Goal: Ask a question: Seek information or help from site administrators or community

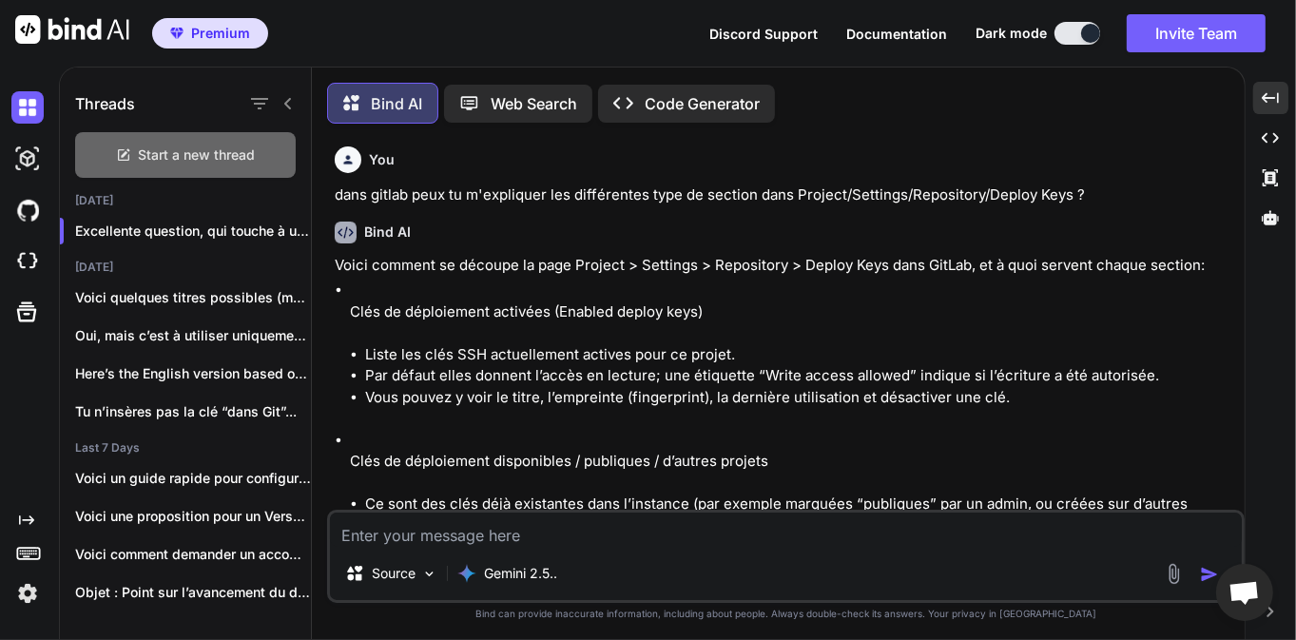
scroll to position [19633, 0]
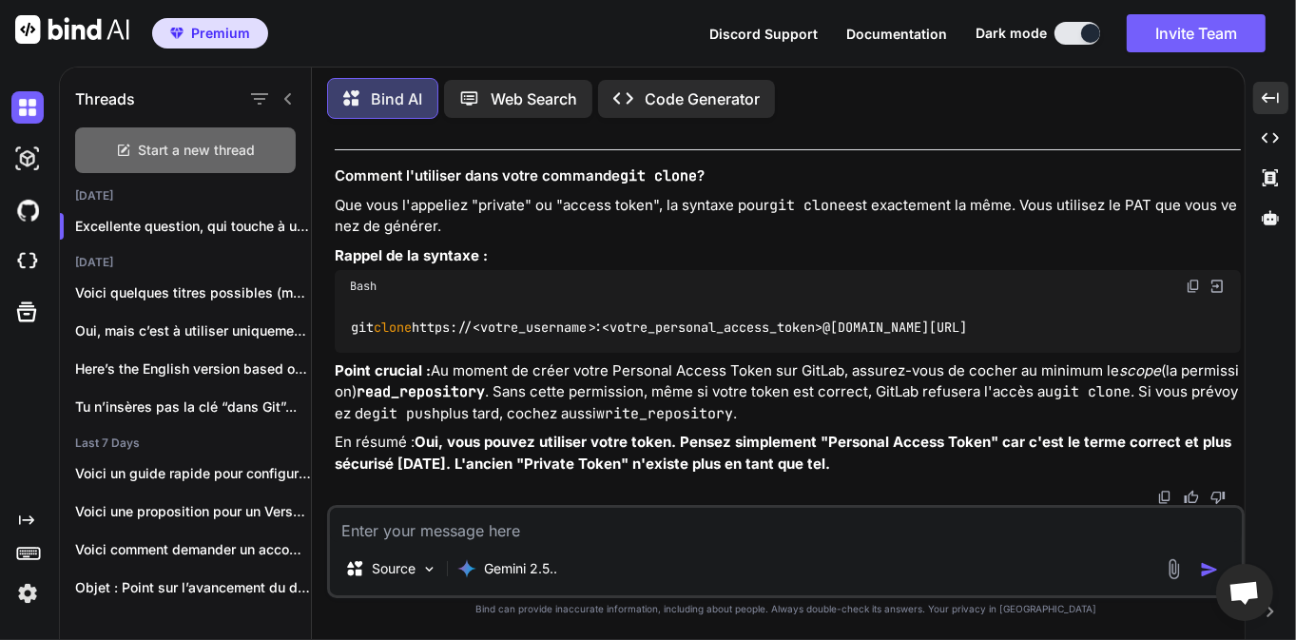
click at [166, 156] on div "Start a new thread" at bounding box center [185, 150] width 221 height 46
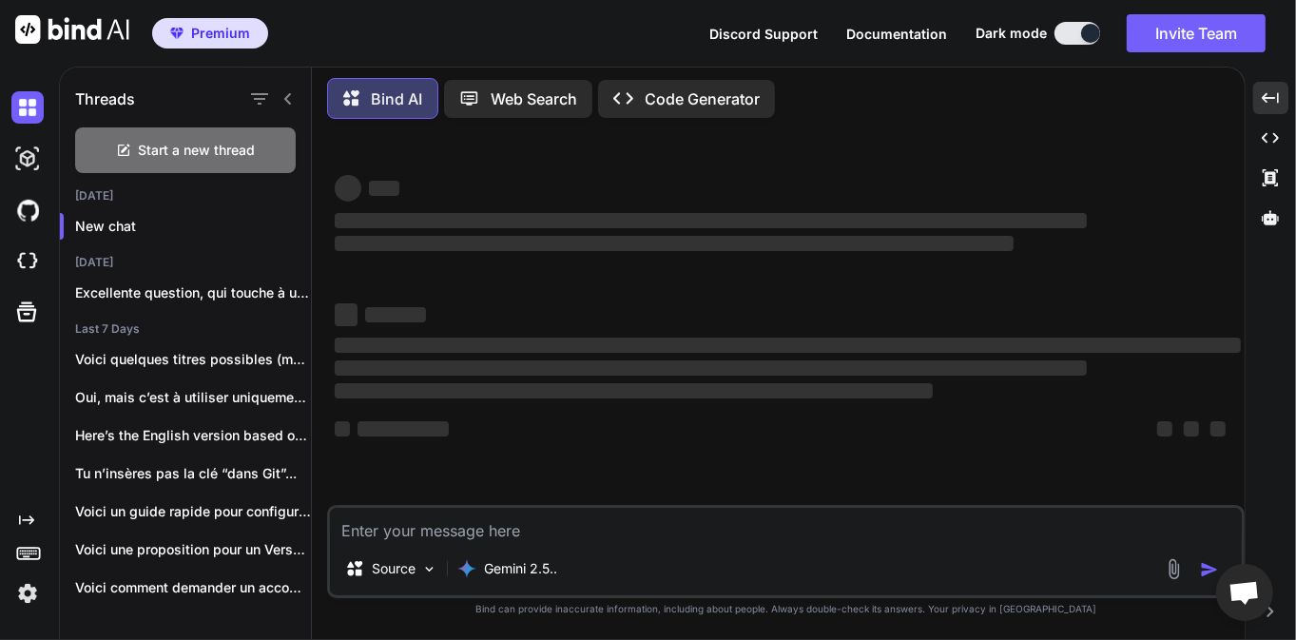
type textarea "x"
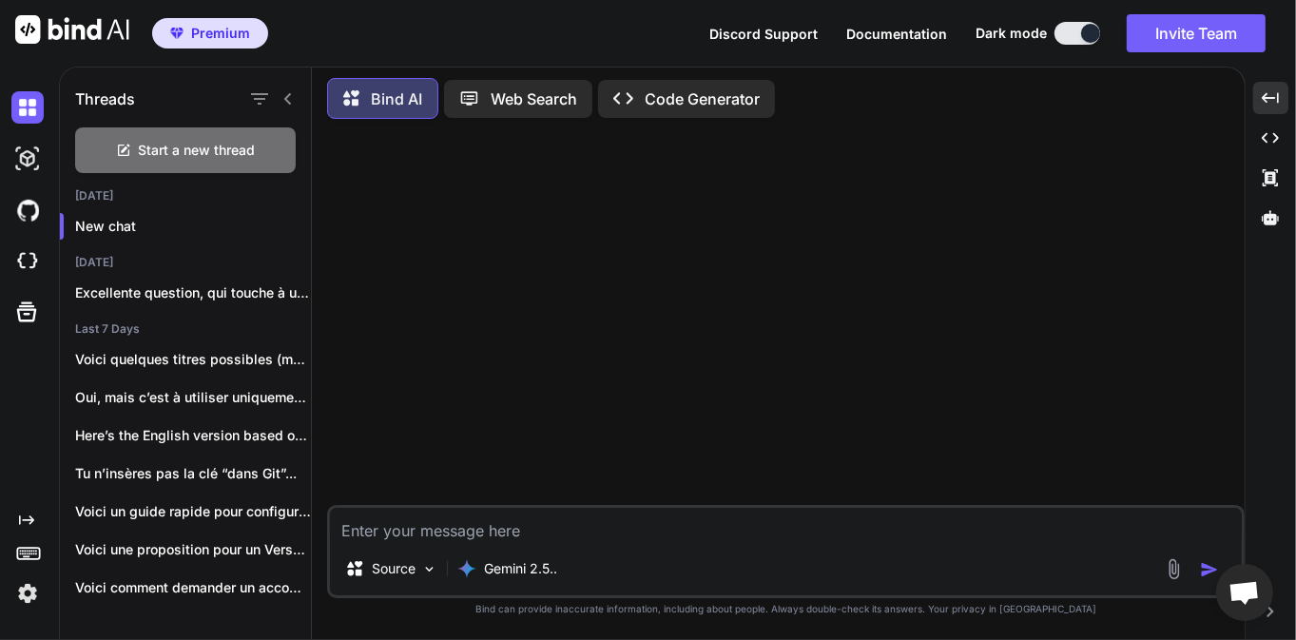
click at [441, 526] on textarea at bounding box center [786, 525] width 912 height 34
type textarea "D"
click at [696, 530] on textarea "Sur mes machine GPFS , en version 5.1.9.3" at bounding box center [786, 525] width 912 height 34
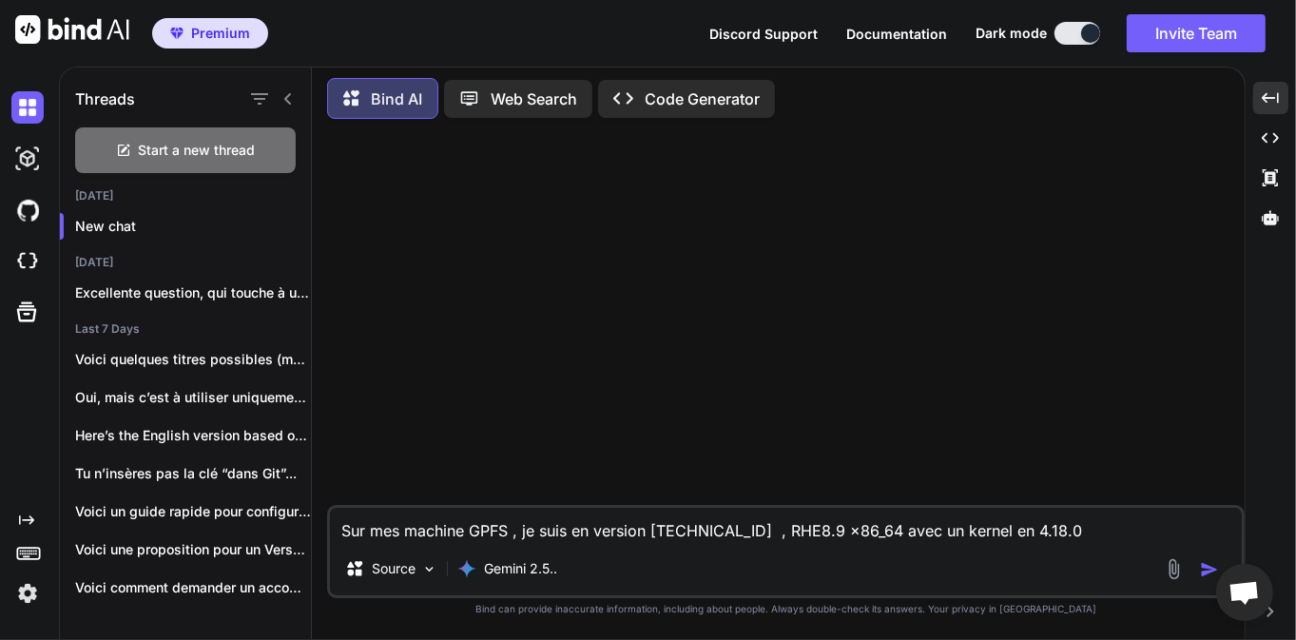
click at [1055, 534] on textarea "Sur mes machine GPFS , je suis en version 5.1.9.3 , RHE8.9 x86_64 avec un kerne…" at bounding box center [786, 525] width 912 height 34
click at [468, 530] on textarea "Sur mes machine GPFS , je suis en version 5.1.9.3 , RHE8.9 x86_64 d" at bounding box center [786, 525] width 912 height 34
click at [922, 528] on textarea "Sur mes machines GPFS , je suis en version 5.1.9.3 , RHE8.9 x86_64 d" at bounding box center [786, 525] width 912 height 34
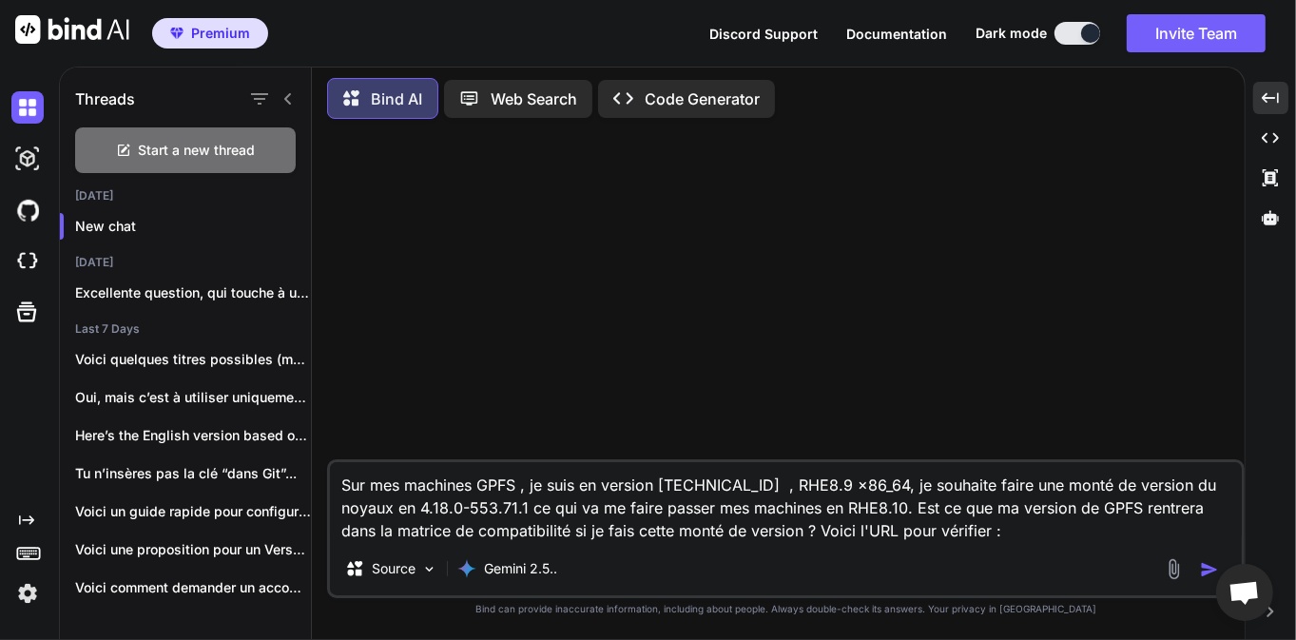
paste textarea "https://public.dhe.ibm.com/storage/spectrumscale/support/"
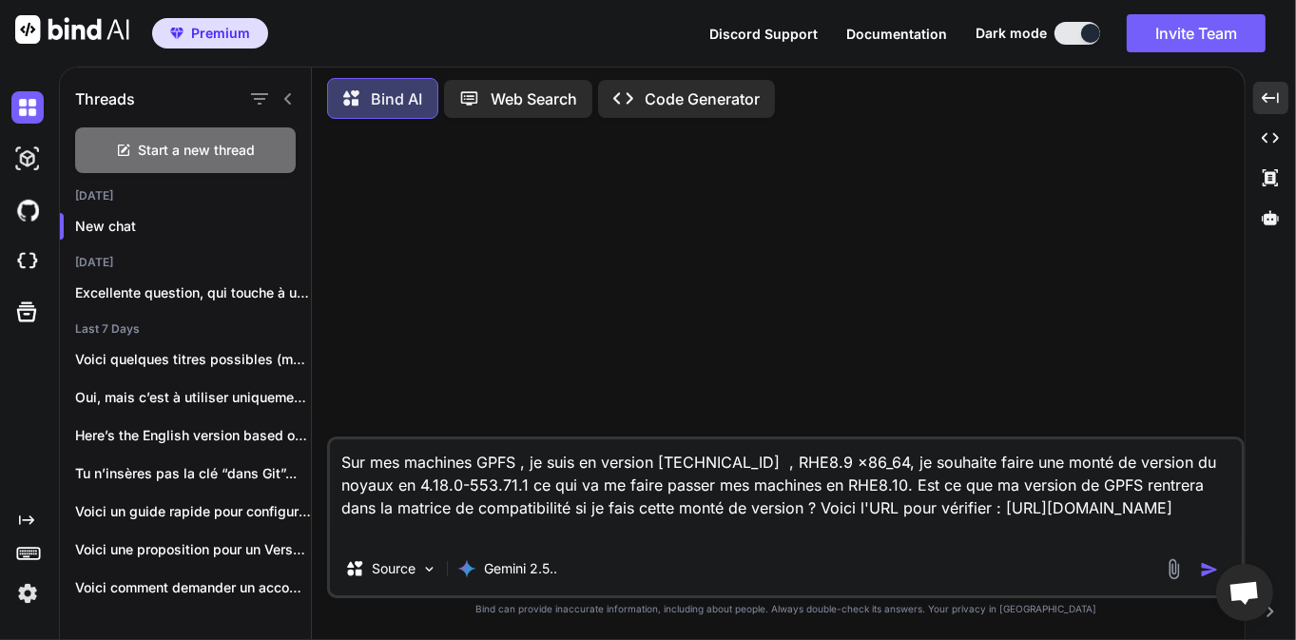
drag, startPoint x: 911, startPoint y: 528, endPoint x: 309, endPoint y: 454, distance: 606.2
click at [309, 454] on div "Threads Start a new thread Today New chat Yesterday Excellente question, qui to…" at bounding box center [652, 351] width 1184 height 576
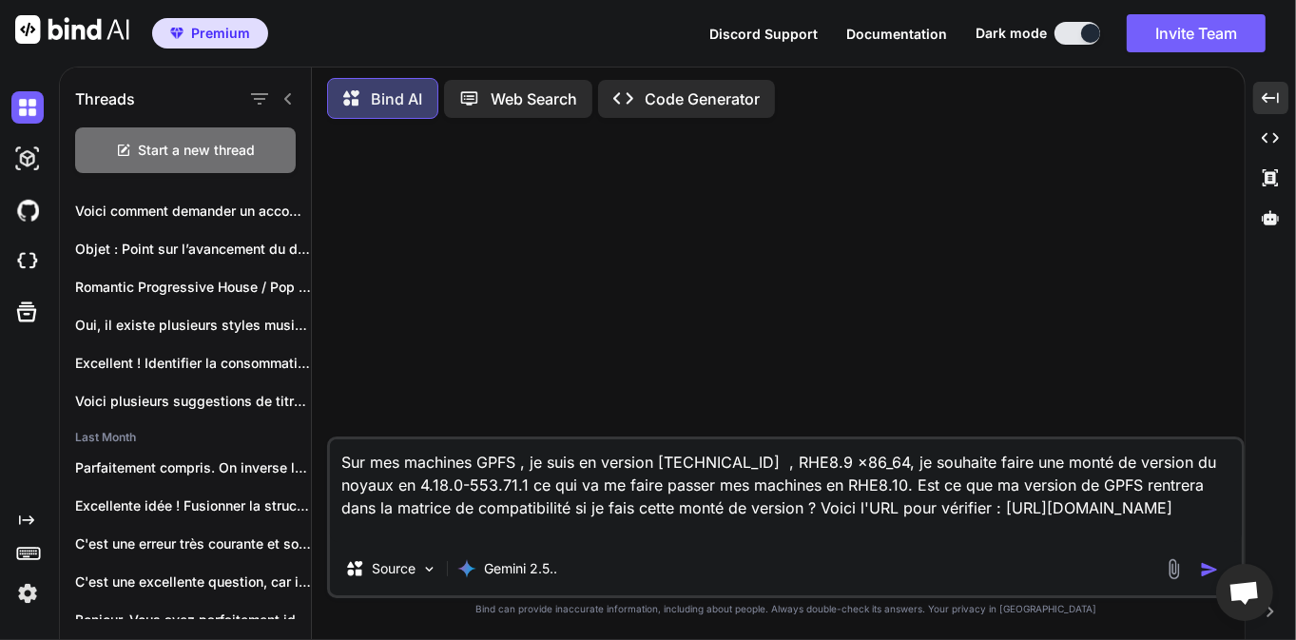
click at [595, 477] on textarea "Sur mes machines GPFS , je suis en version [TECHNICAL_ID] , RHE8.9 x86_64, je s…" at bounding box center [786, 490] width 912 height 103
drag, startPoint x: 797, startPoint y: 530, endPoint x: 323, endPoint y: 464, distance: 478.0
click at [323, 464] on div "Bind AI Web Search Created with Pixso. Code Generator Sur mes machines GPFS , j…" at bounding box center [778, 354] width 932 height 568
type textarea "Sur mes machines GPFS , je suis en version [TECHNICAL_ID] , RHE8.9 x86_64, je s…"
click at [1213, 568] on img "button" at bounding box center [1209, 569] width 19 height 19
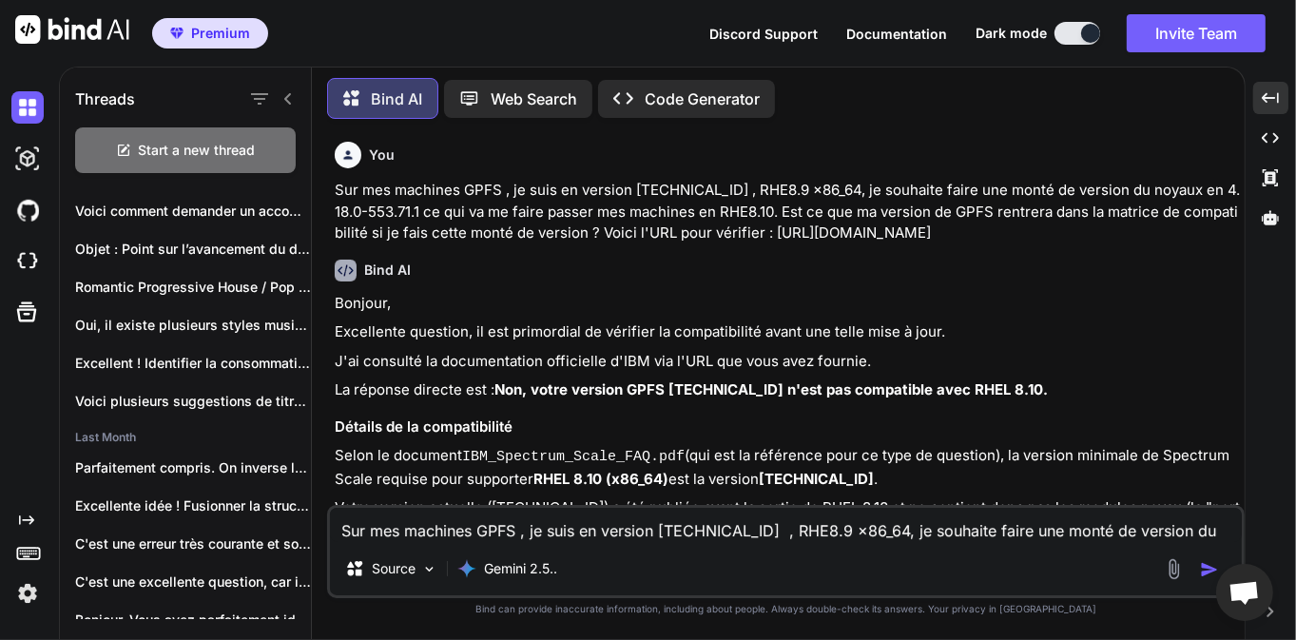
scroll to position [182, 0]
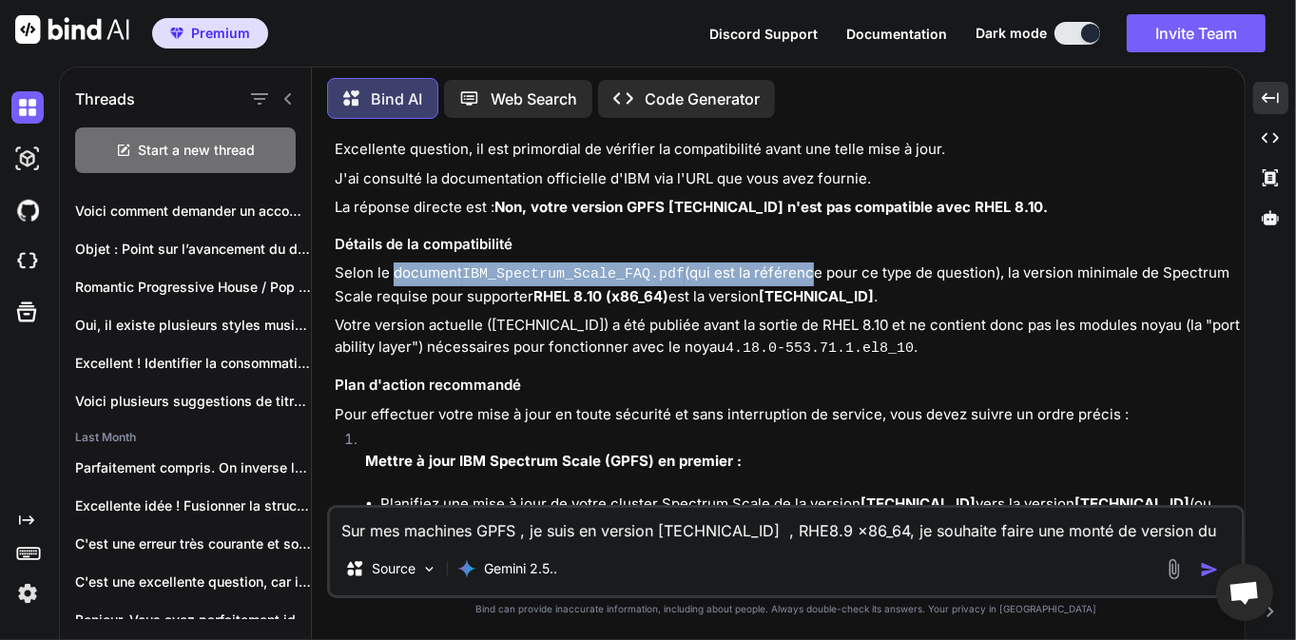
drag, startPoint x: 392, startPoint y: 279, endPoint x: 808, endPoint y: 274, distance: 416.4
click at [808, 274] on p "Selon le document IBM_Spectrum_Scale_FAQ.pdf (qui est la référence pour ce type…" at bounding box center [788, 284] width 906 height 45
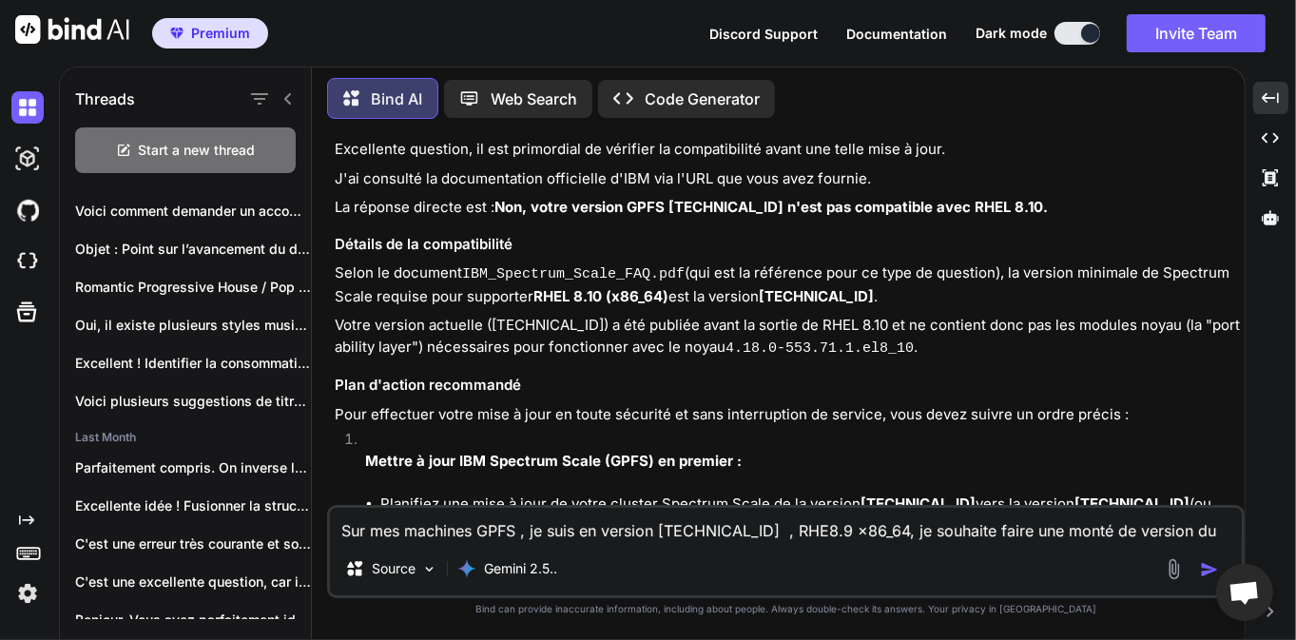
click at [892, 291] on p "Selon le document IBM_Spectrum_Scale_FAQ.pdf (qui est la référence pour ce type…" at bounding box center [788, 284] width 906 height 45
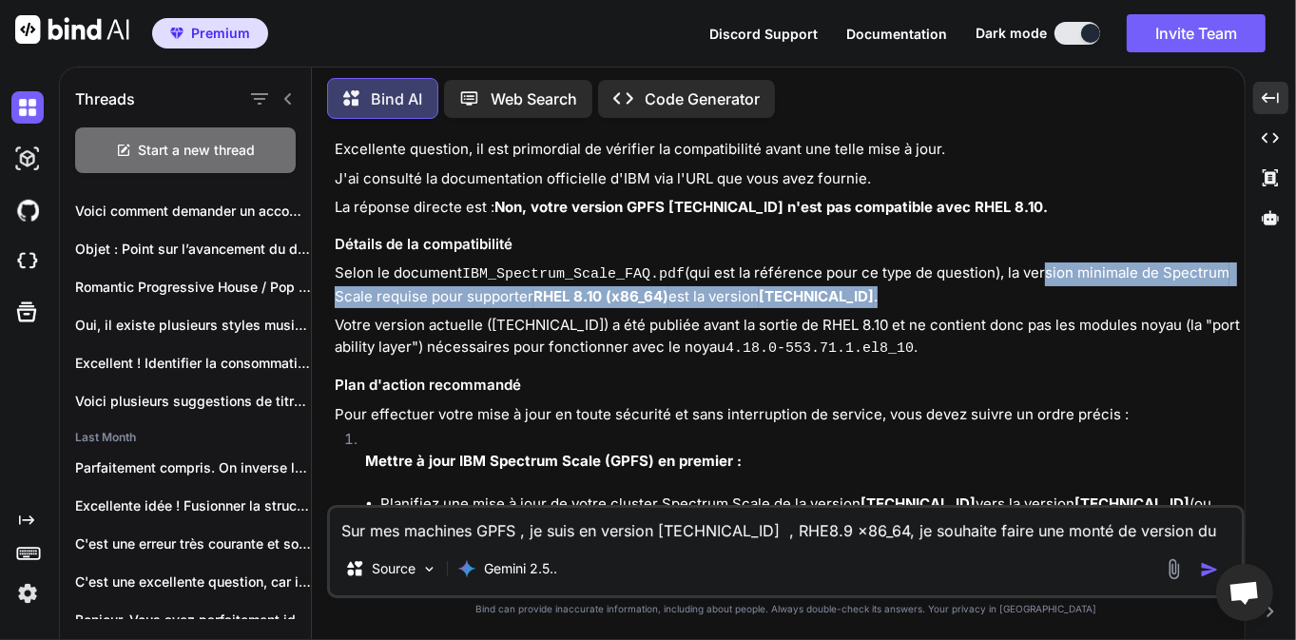
drag, startPoint x: 1043, startPoint y: 283, endPoint x: 1047, endPoint y: 301, distance: 18.7
click at [1047, 301] on p "Selon le document IBM_Spectrum_Scale_FAQ.pdf (qui est la référence pour ce type…" at bounding box center [788, 284] width 906 height 45
click at [1016, 306] on p "Selon le document IBM_Spectrum_Scale_FAQ.pdf (qui est la référence pour ce type…" at bounding box center [788, 284] width 906 height 45
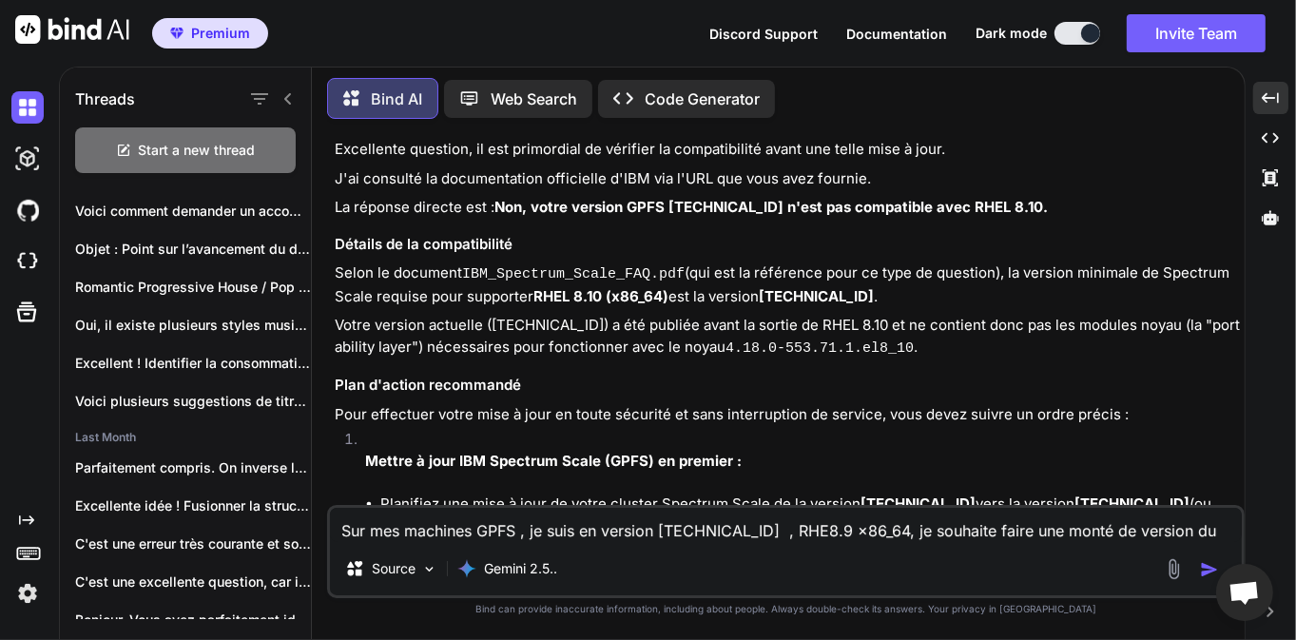
drag, startPoint x: 355, startPoint y: 278, endPoint x: 535, endPoint y: 298, distance: 181.8
click at [535, 298] on p "Selon le document IBM_Spectrum_Scale_FAQ.pdf (qui est la référence pour ce type…" at bounding box center [788, 284] width 906 height 45
click at [742, 299] on p "Selon le document IBM_Spectrum_Scale_FAQ.pdf (qui est la référence pour ce type…" at bounding box center [788, 284] width 906 height 45
drag, startPoint x: 893, startPoint y: 303, endPoint x: 809, endPoint y: 297, distance: 84.9
click at [809, 297] on p "Selon le document IBM_Spectrum_Scale_FAQ.pdf (qui est la référence pour ce type…" at bounding box center [788, 284] width 906 height 45
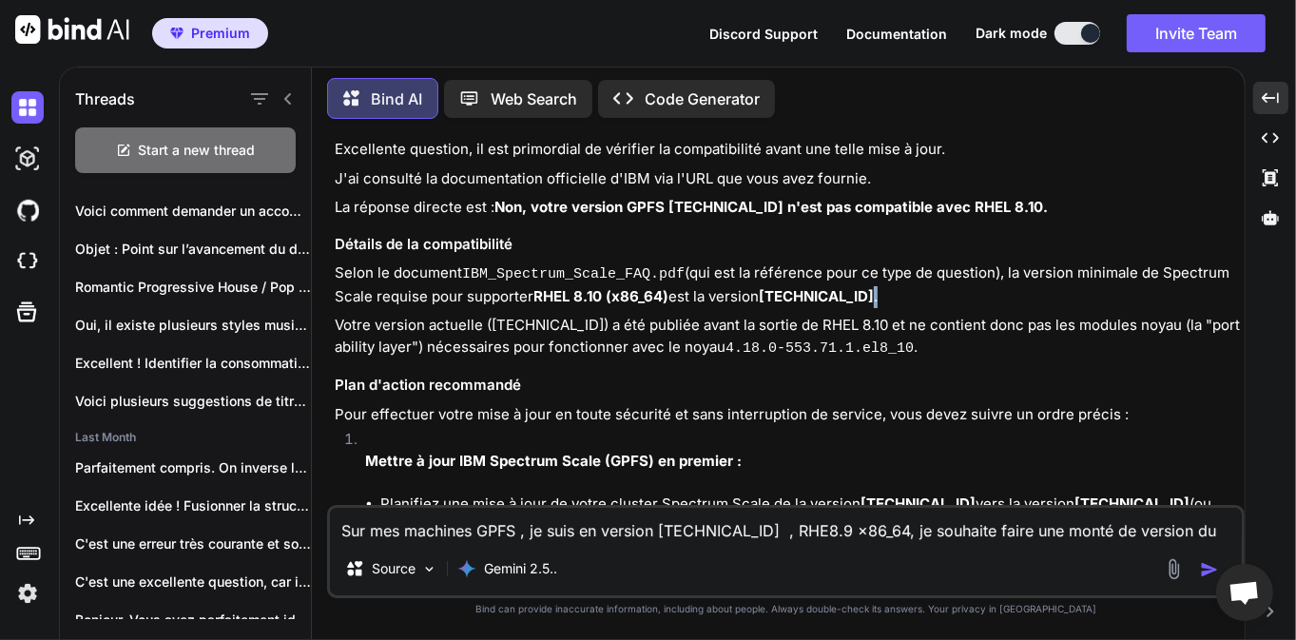
click at [854, 299] on p "Selon le document IBM_Spectrum_Scale_FAQ.pdf (qui est la référence pour ce type…" at bounding box center [788, 284] width 906 height 45
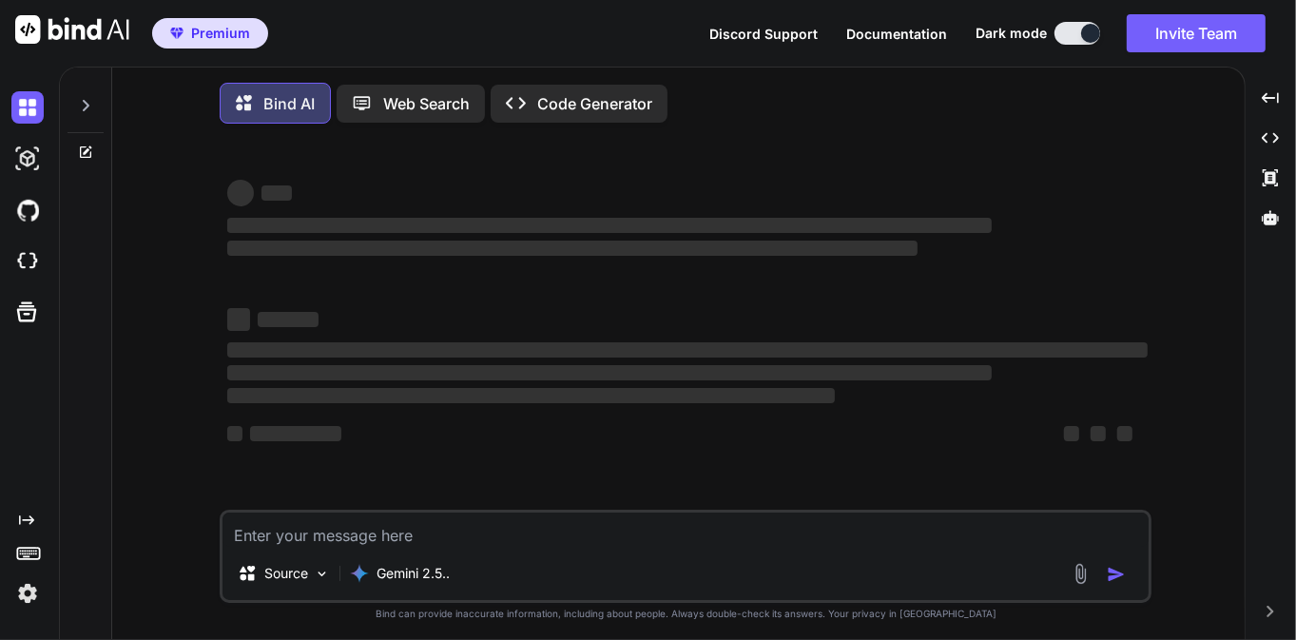
click at [330, 524] on textarea at bounding box center [685, 529] width 926 height 34
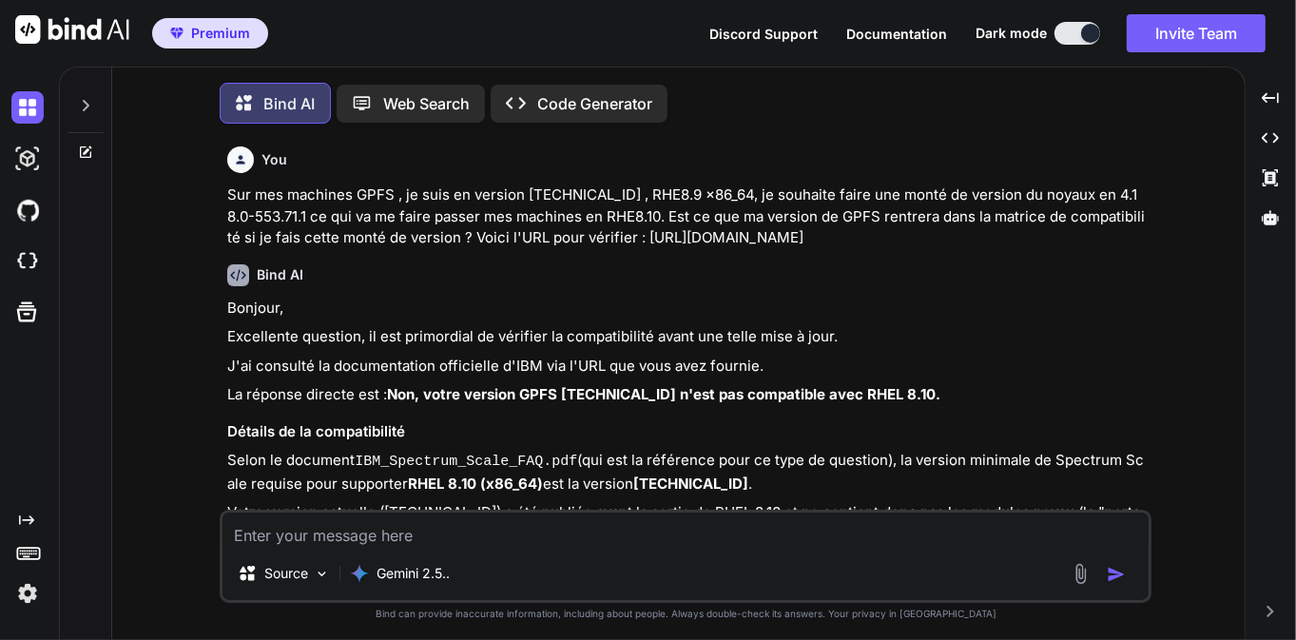
scroll to position [9, 0]
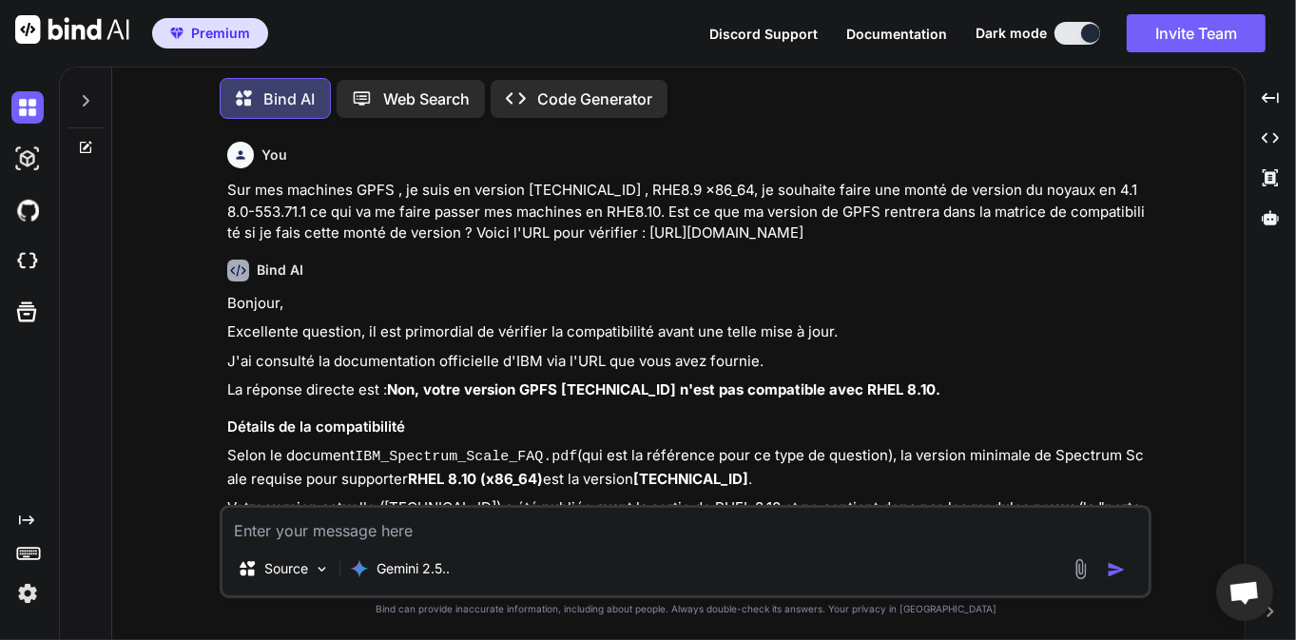
type textarea "x"
click at [298, 525] on textarea at bounding box center [685, 525] width 926 height 34
type textarea "D"
type textarea "x"
type textarea "DE"
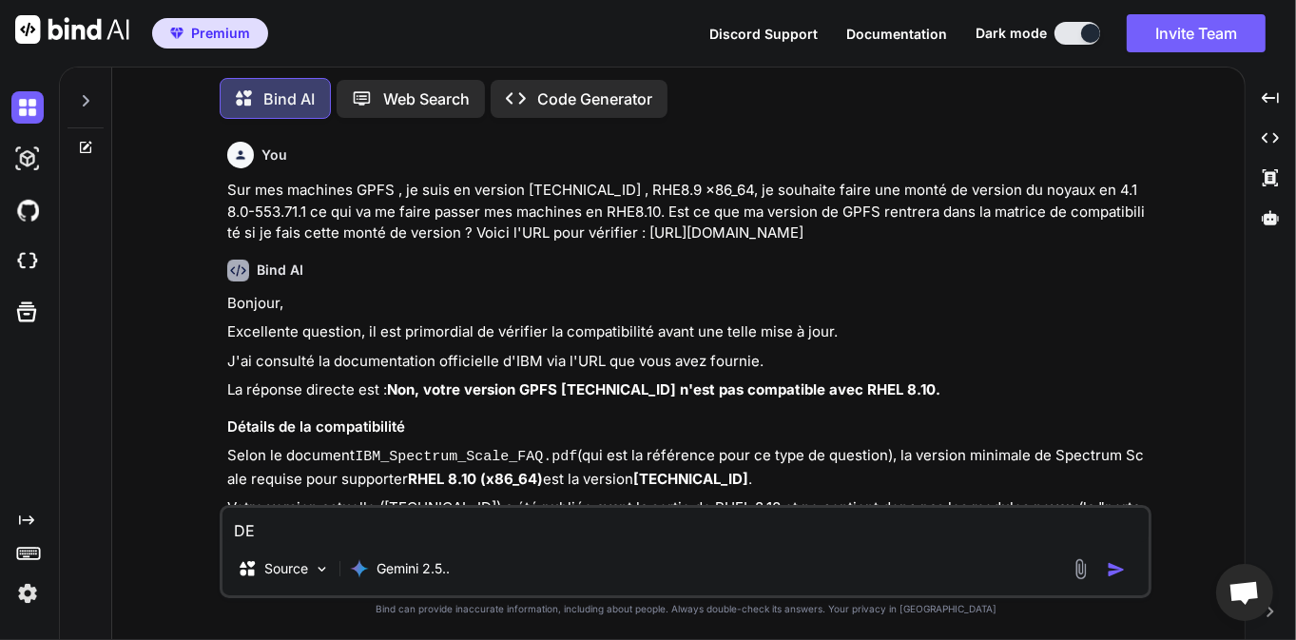
type textarea "x"
type textarea "D"
type textarea "x"
click at [93, 97] on div at bounding box center [85, 96] width 36 height 66
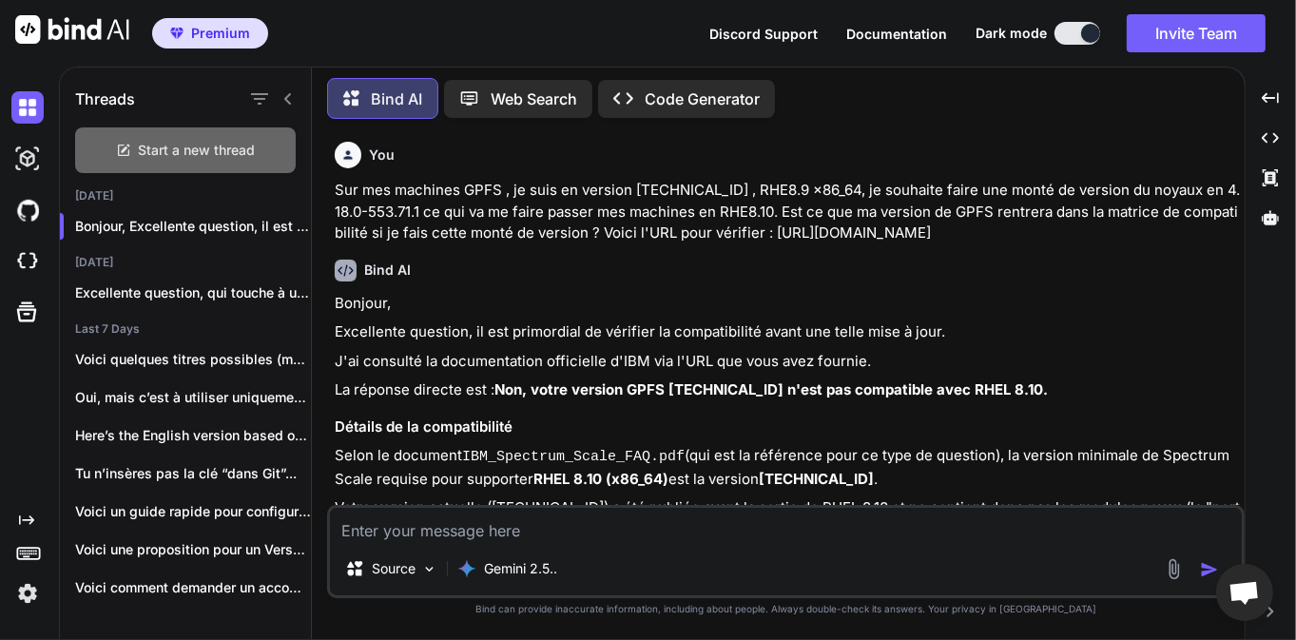
click at [182, 161] on div "Start a new thread" at bounding box center [185, 150] width 221 height 46
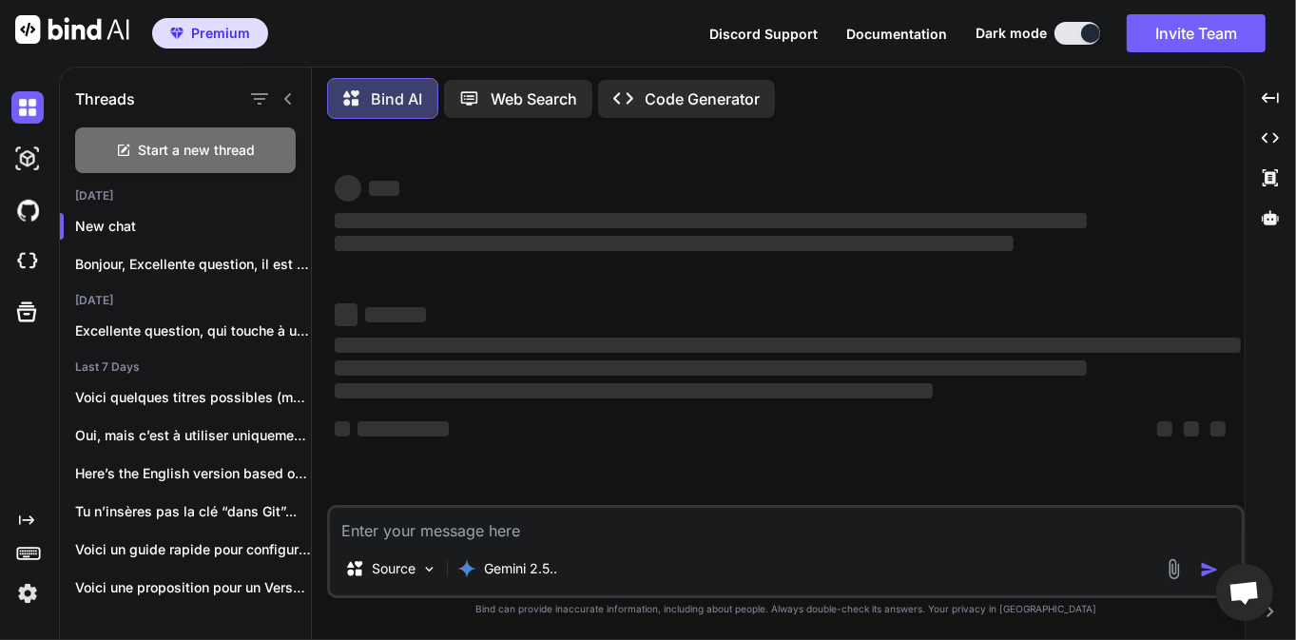
type textarea "x"
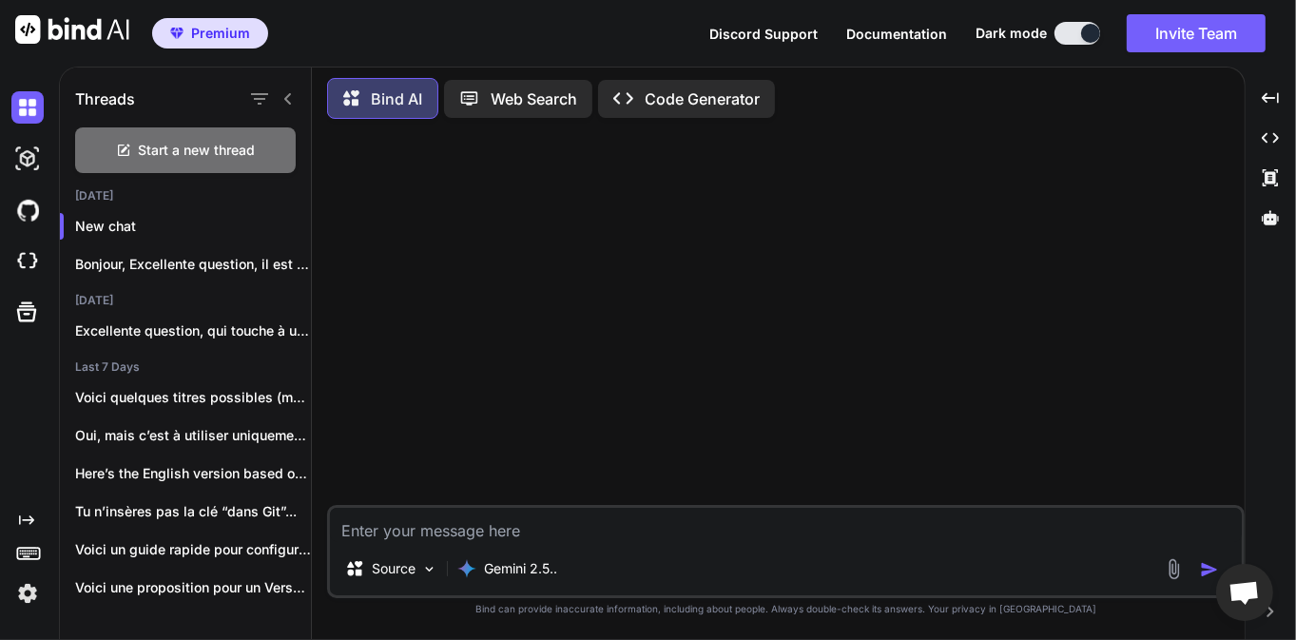
click at [292, 100] on icon at bounding box center [287, 98] width 15 height 15
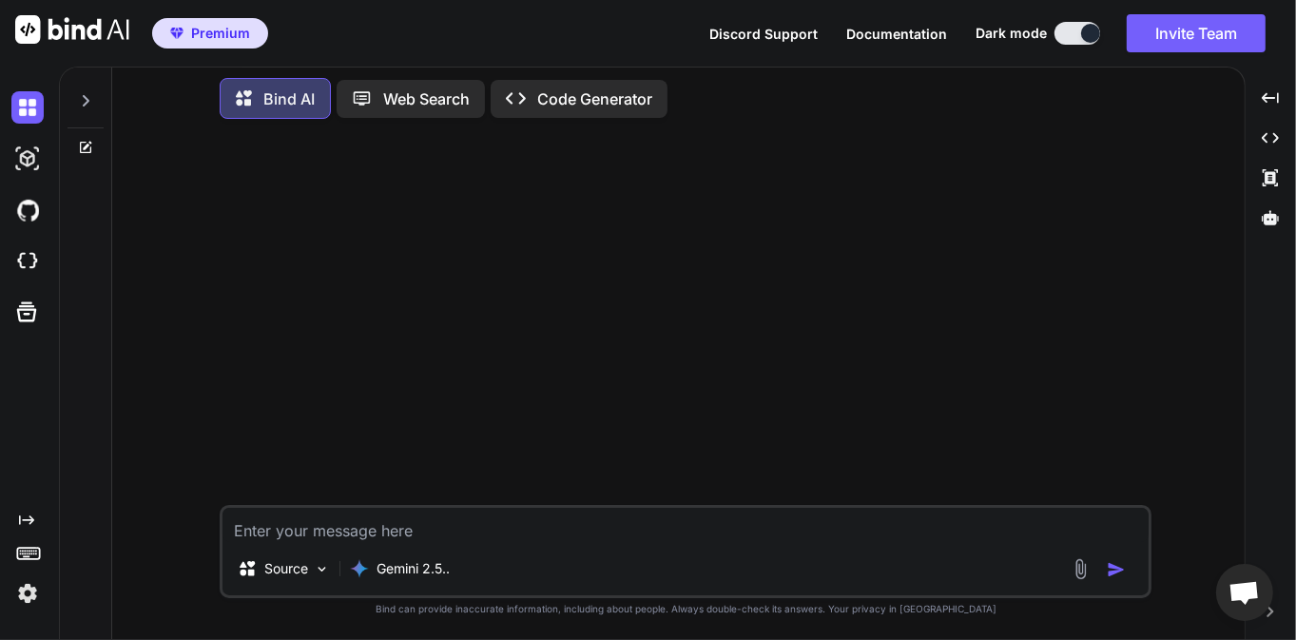
click at [413, 542] on textarea at bounding box center [685, 525] width 926 height 34
drag, startPoint x: 363, startPoint y: 529, endPoint x: 338, endPoint y: 529, distance: 24.7
click at [338, 529] on textarea at bounding box center [685, 525] width 926 height 34
type textarea "p"
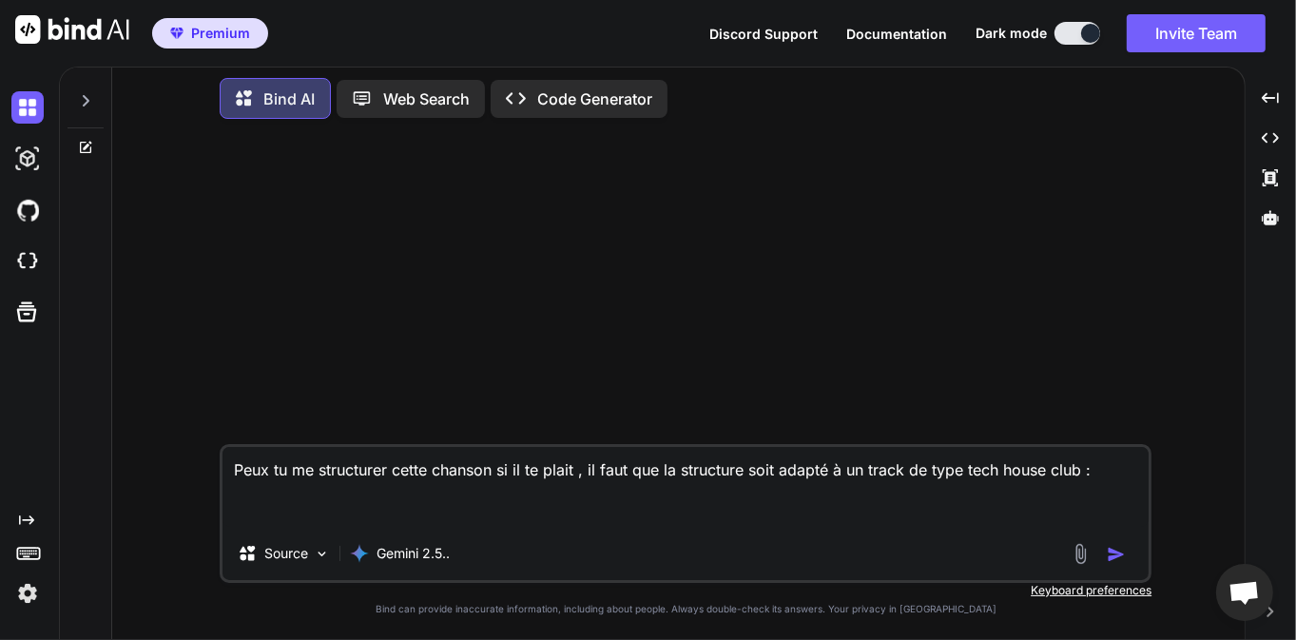
paste textarea "[Intro] Your body understands this frequency Now, just follow me , now feel my …"
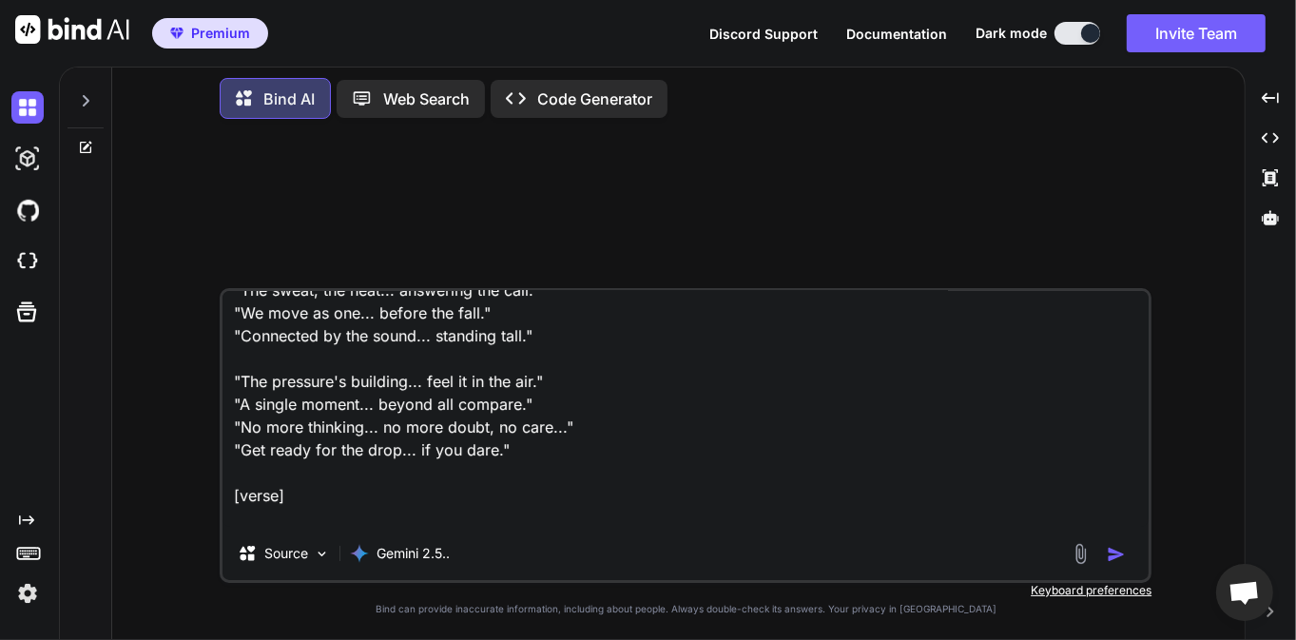
scroll to position [480, 0]
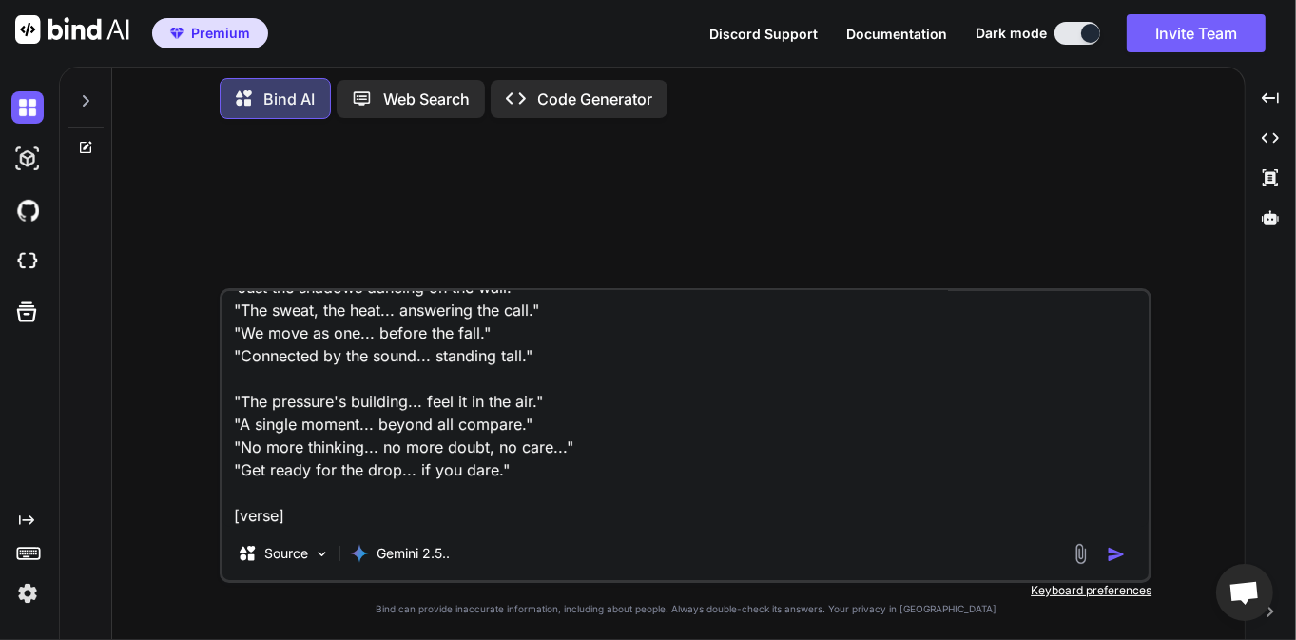
type textarea "Peux tu me structurer cette chanson si il te plait , il faut que la structure s…"
click at [1123, 561] on img "button" at bounding box center [1115, 554] width 19 height 19
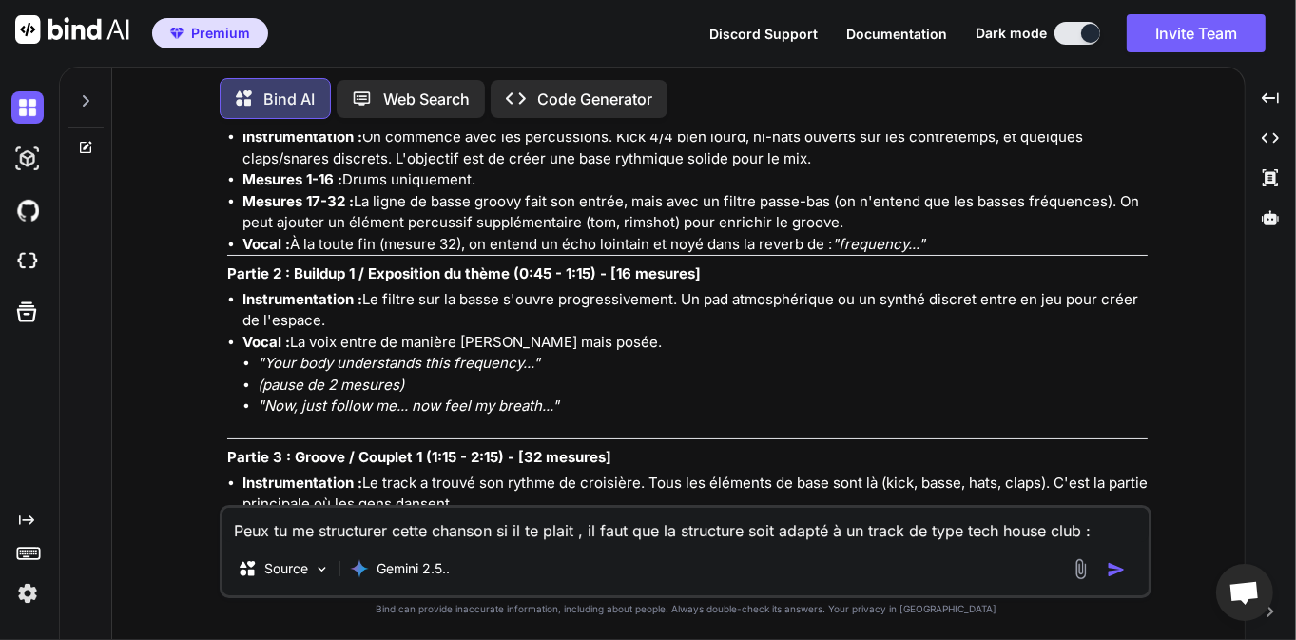
scroll to position [456, 0]
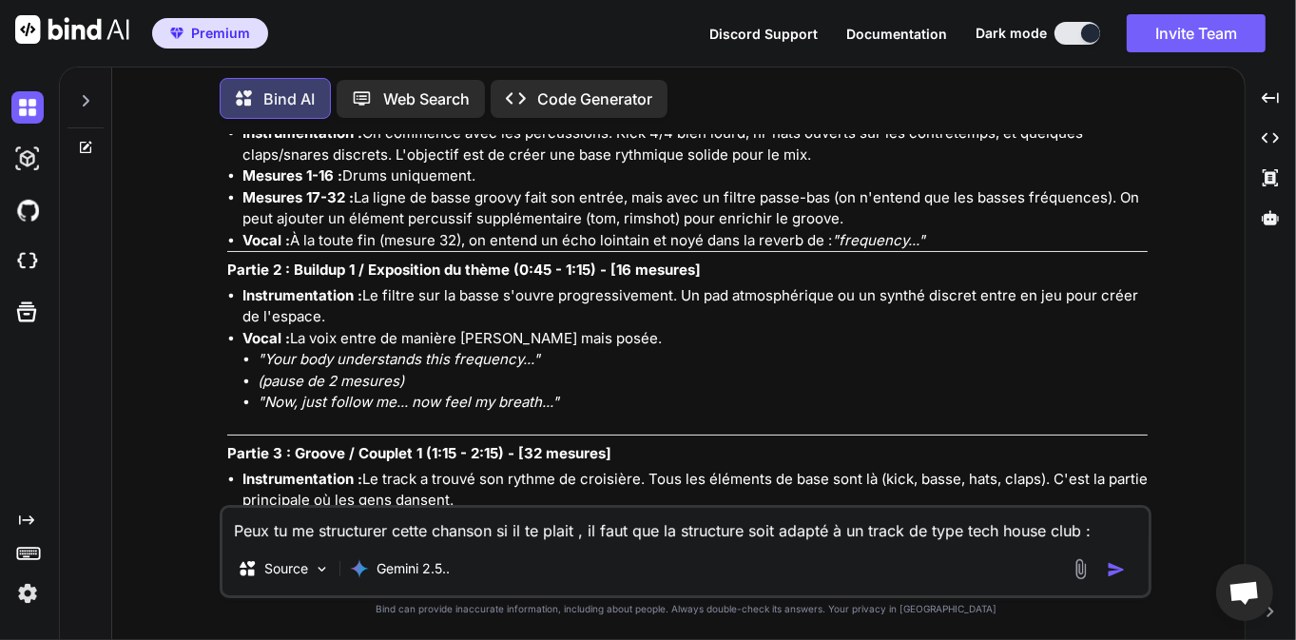
click at [437, 527] on textarea "Peux tu me structurer cette chanson si il te plait , il faut que la structure s…" at bounding box center [685, 525] width 926 height 34
type textarea "Peux tu donc me générer la chanson avec cette structure et les balises associés…"
click at [1122, 571] on img "button" at bounding box center [1115, 569] width 19 height 19
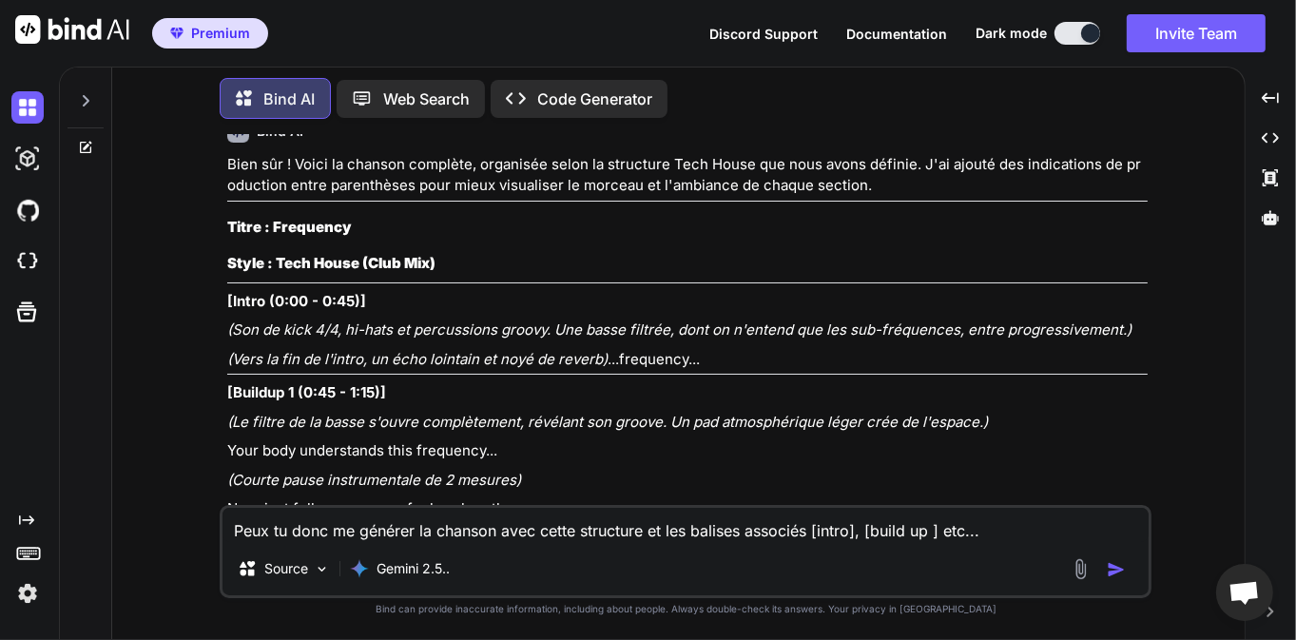
scroll to position [2498, 0]
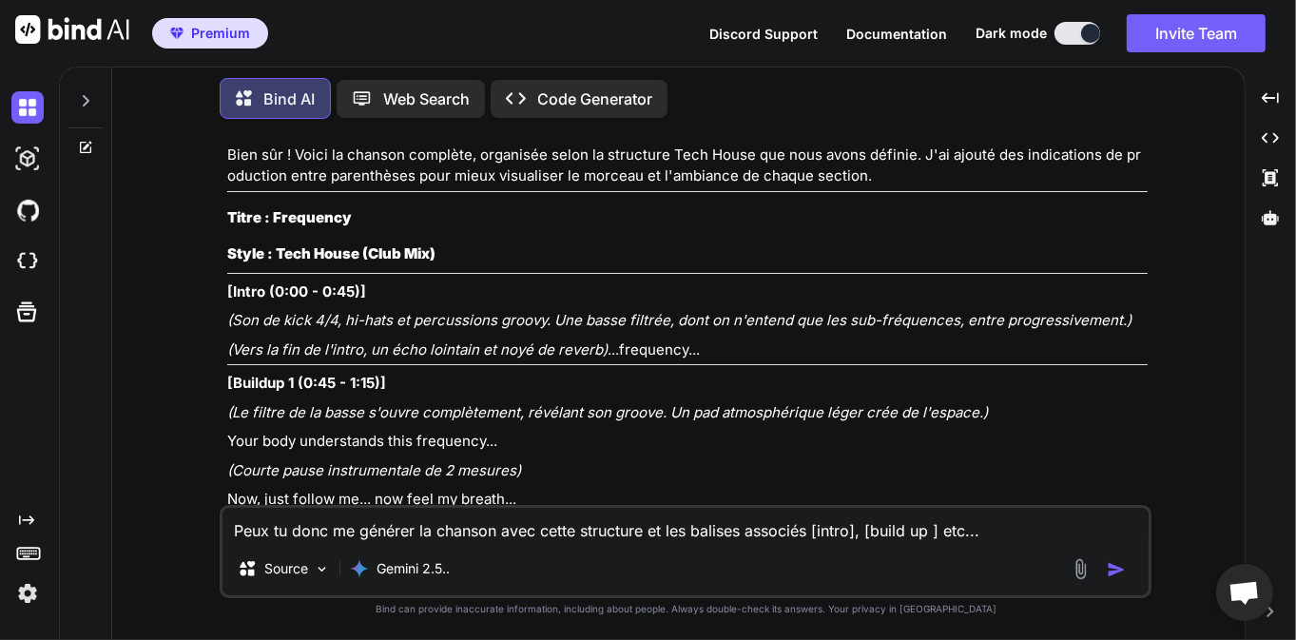
drag, startPoint x: 226, startPoint y: 284, endPoint x: 398, endPoint y: 355, distance: 186.2
click at [413, 364] on div "You Peux tu me structurer cette chanson si il te plait , il faut que la structu…" at bounding box center [687, 319] width 928 height 371
click at [390, 344] on em "(Vers la fin de l'intro, un écho lointain et noyé de reverb)" at bounding box center [417, 349] width 380 height 18
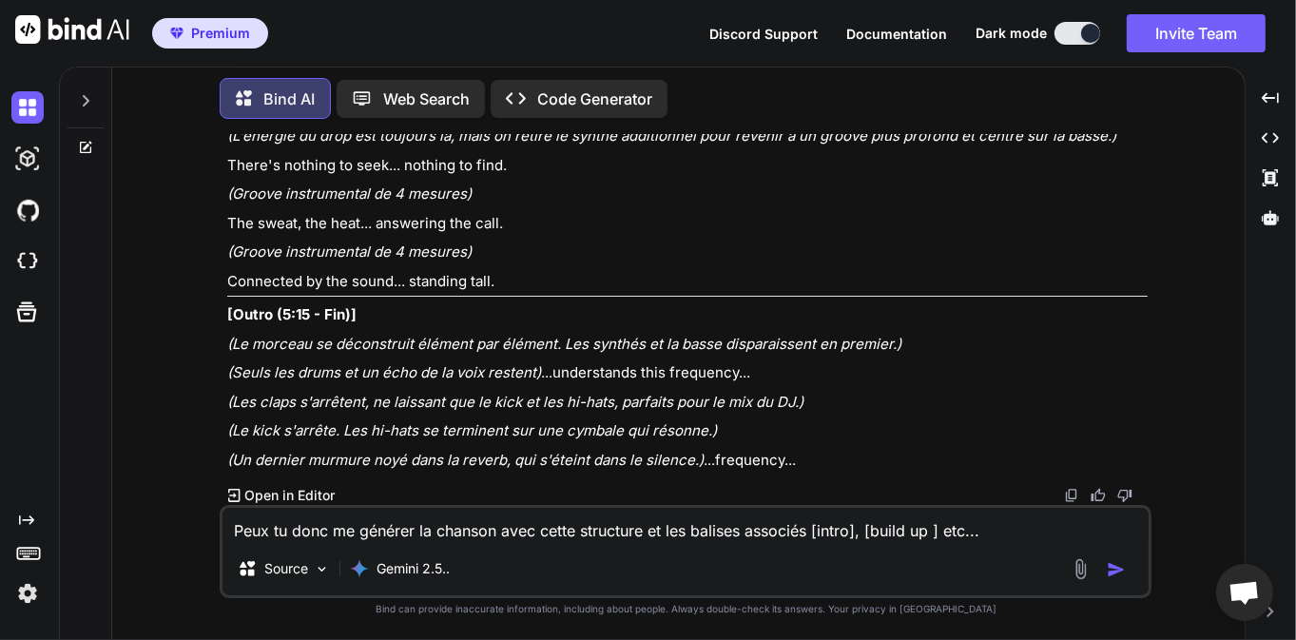
scroll to position [4049, 0]
click at [504, 509] on textarea "Peux tu donc me générer la chanson avec cette structure et les balises associés…" at bounding box center [685, 525] width 926 height 34
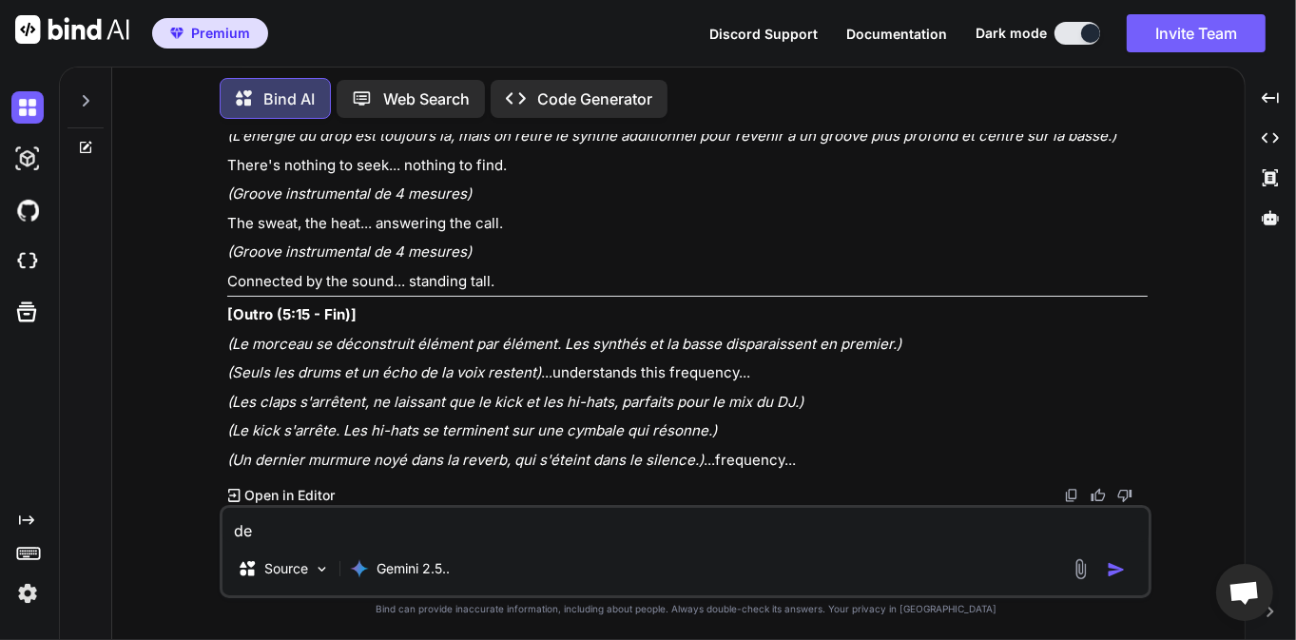
type textarea "d"
type textarea "j"
type textarea "d"
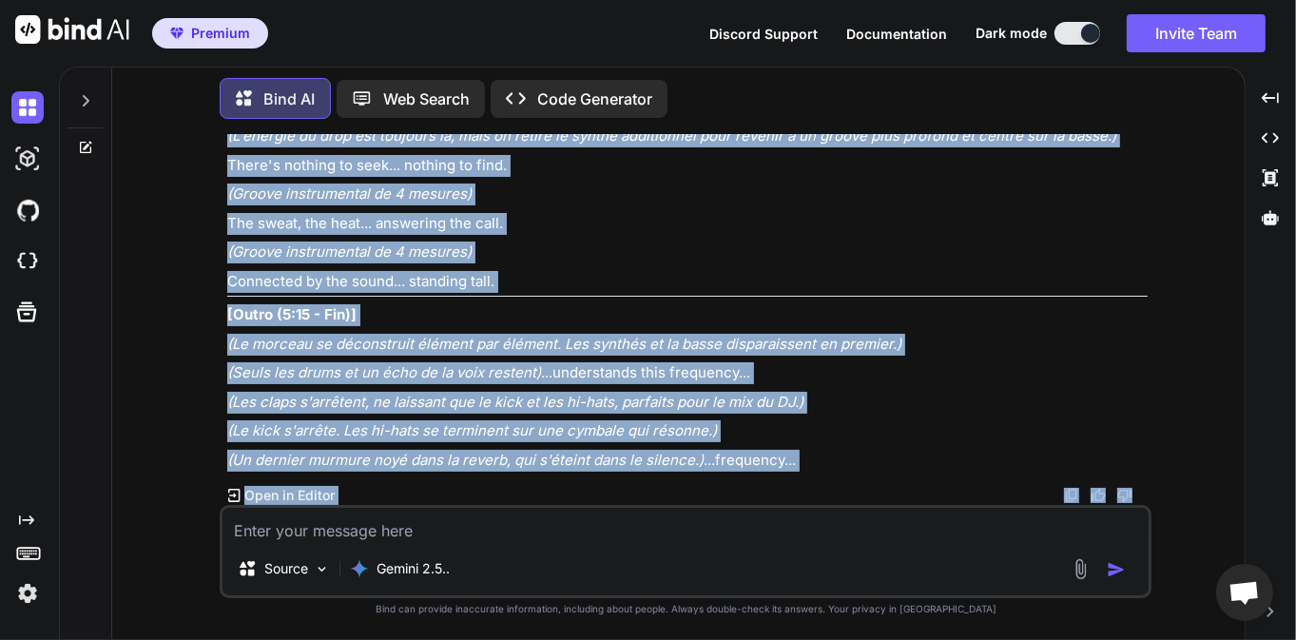
drag, startPoint x: 229, startPoint y: 216, endPoint x: 403, endPoint y: 461, distance: 300.6
copy div "Lorem : Ipsumdolo Sitam : Cons Adipi (Elit Sed) [Doeiu (1:79 - 0:75)] (Tem in u…"
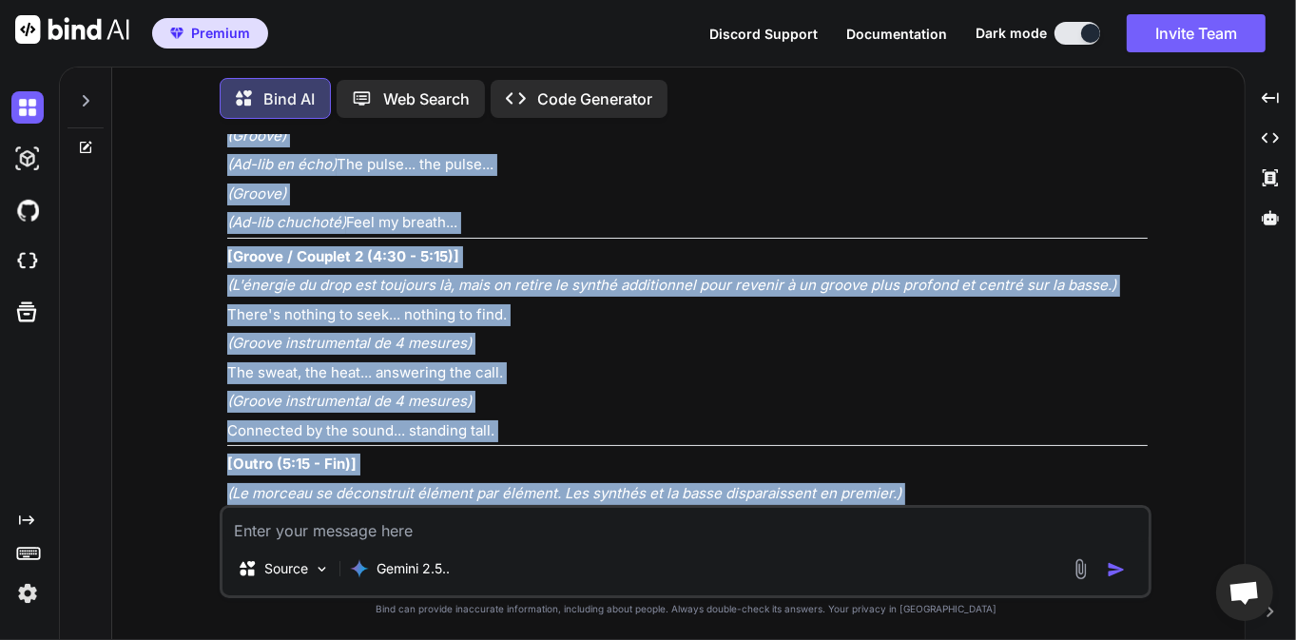
scroll to position [3775, 0]
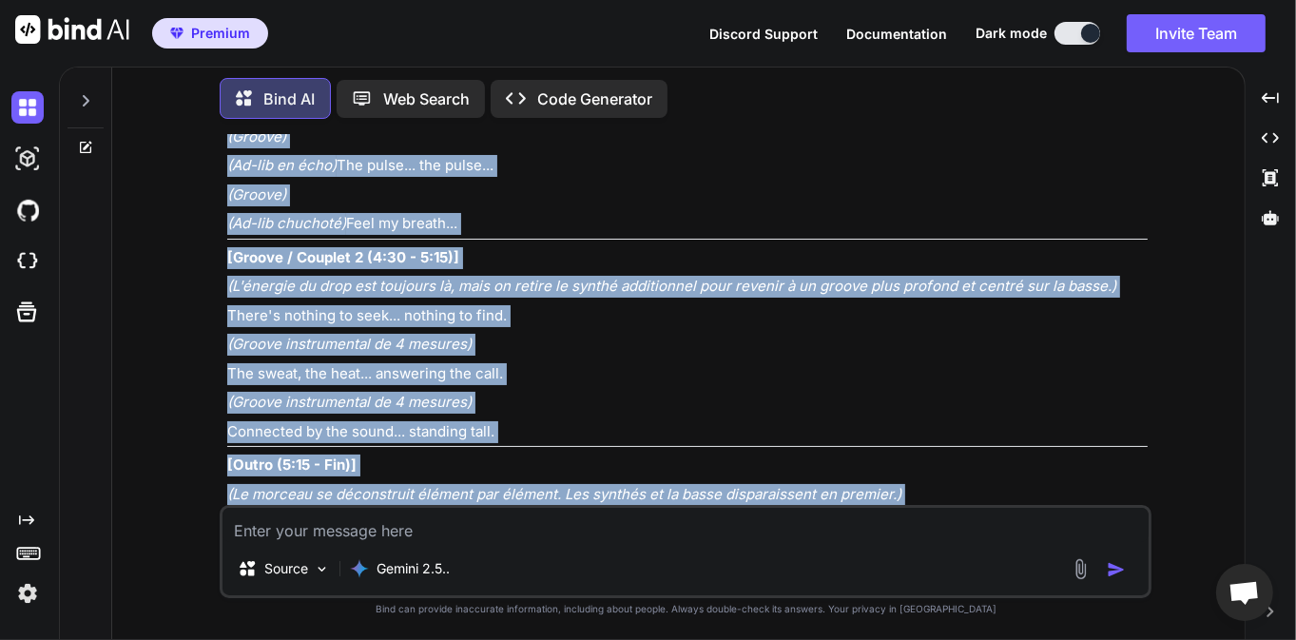
copy div "Lorem : Ipsumdolo Sitam : Cons Adipi (Elit Sed) [Doeiu (1:79 - 0:75)] (Tem in u…"
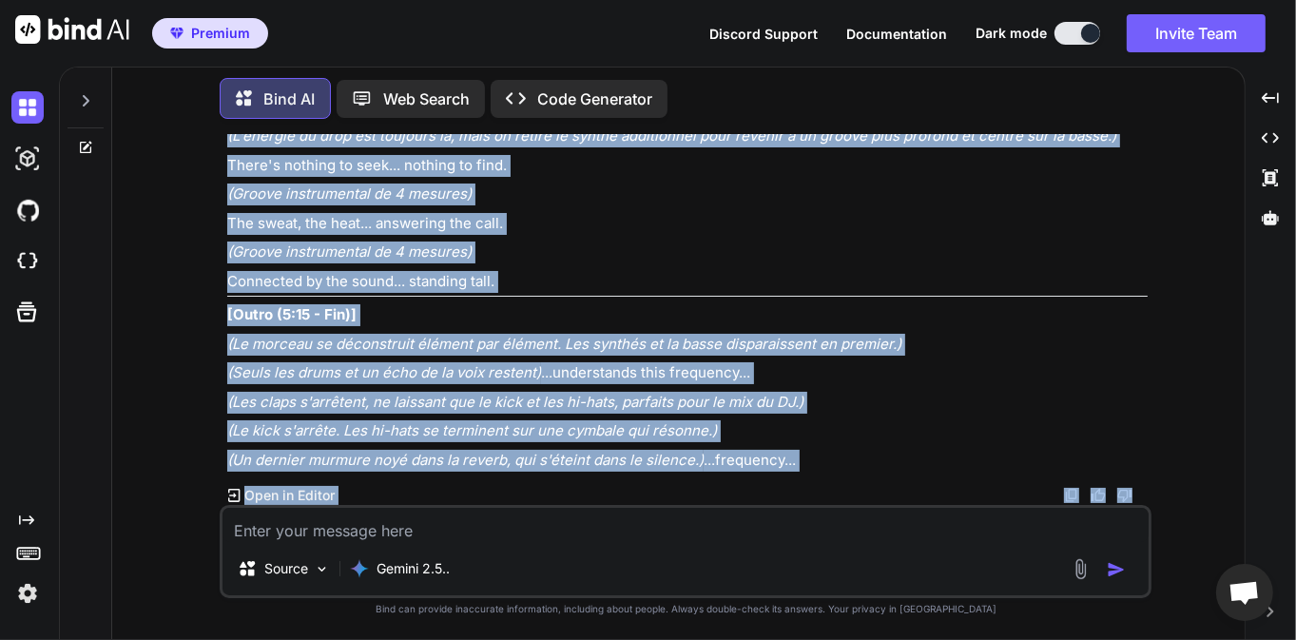
scroll to position [4049, 0]
copy div "Lorem : Ipsumdolo Sitam : Cons Adipi (Elit Sed) [Doeiu (1:79 - 0:75)] (Tem in u…"
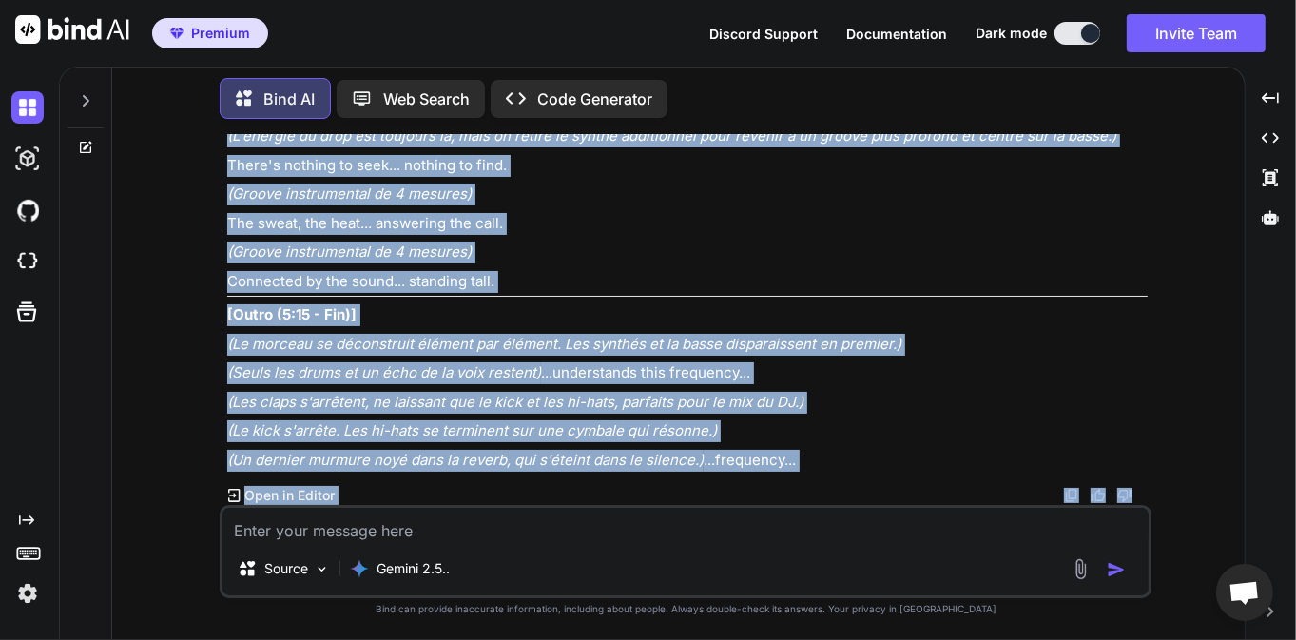
drag, startPoint x: 309, startPoint y: 313, endPoint x: 315, endPoint y: 302, distance: 11.9
copy div "Lorem : Ipsumdolo Sitam : Cons Adipi (Elit Sed) [Doeiu (1:79 - 0:75)] (Tem in u…"
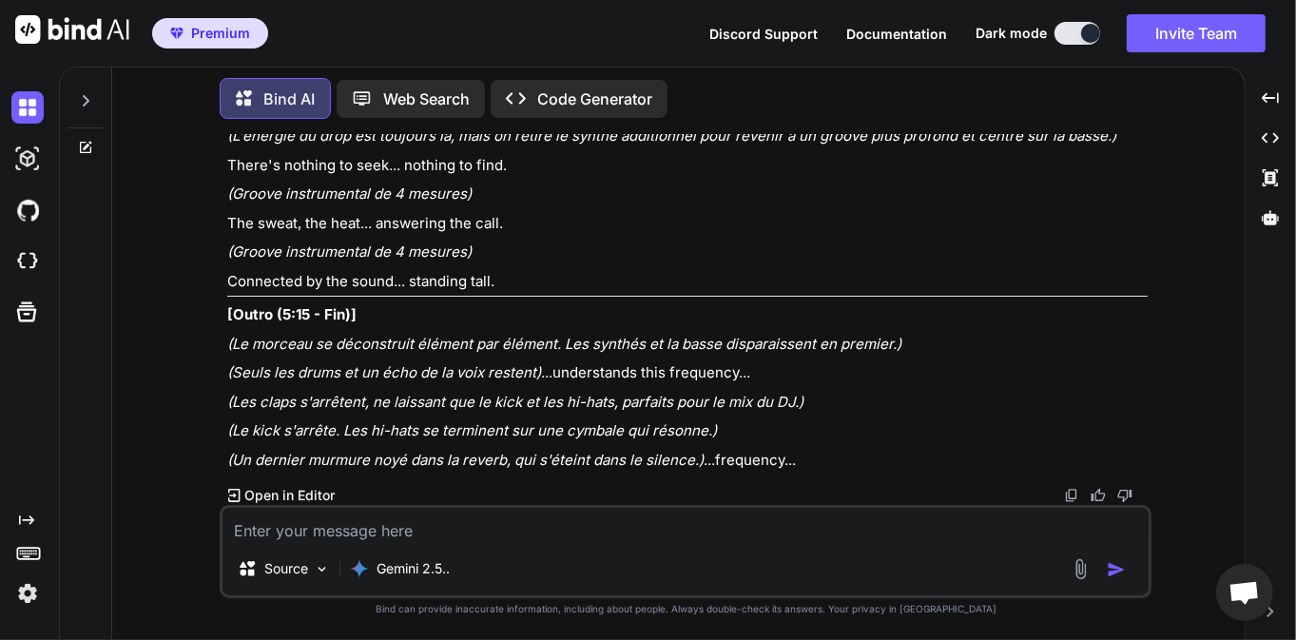
click at [351, 530] on textarea at bounding box center [685, 525] width 926 height 34
click at [338, 535] on textarea at bounding box center [685, 525] width 926 height 34
type textarea "D"
paste textarea "[Intro] Your body understands this frequency Now, just follow me , now feel my …"
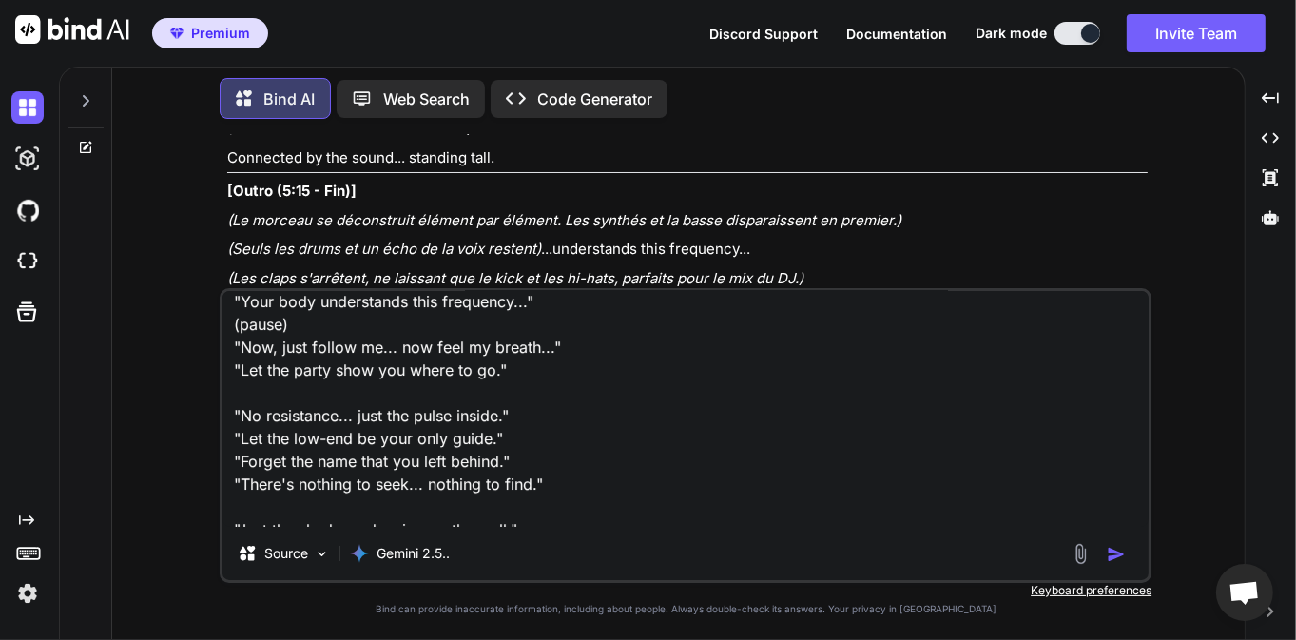
scroll to position [0, 0]
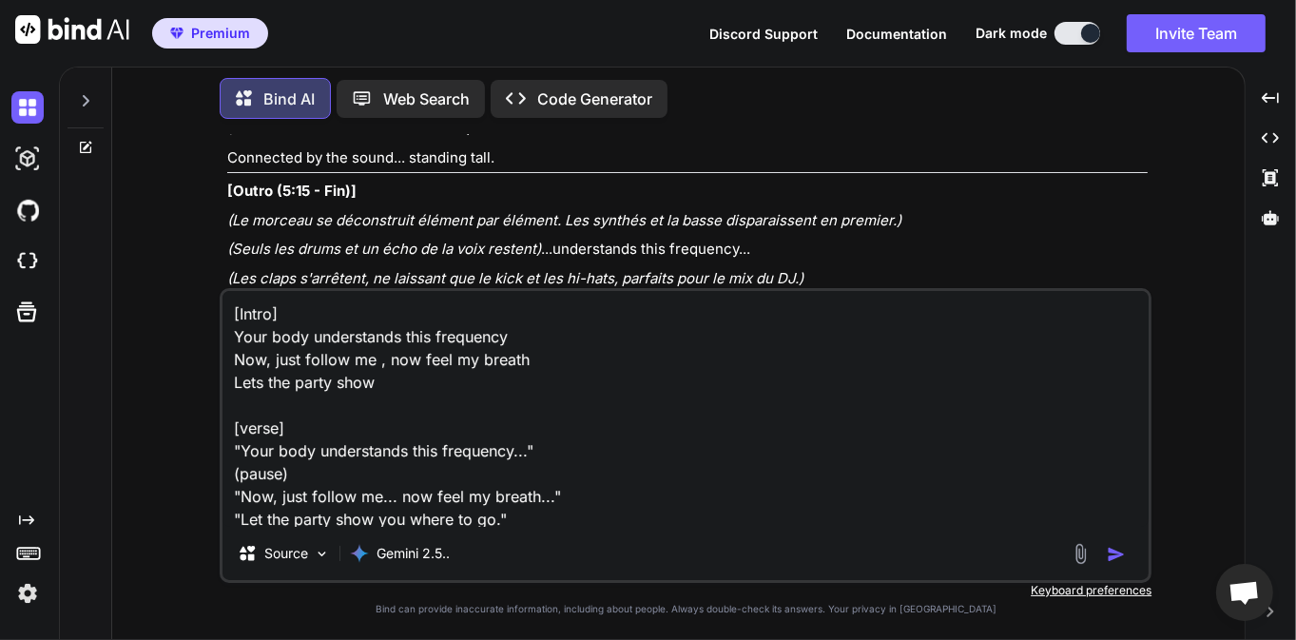
click at [429, 355] on textarea "[Intro] Your body understands this frequency Now, just follow me , now feel my …" at bounding box center [685, 409] width 926 height 236
click at [377, 341] on textarea "[Intro] Your body understands this frequency Now, just follow me , now feel my …" at bounding box center [685, 409] width 926 height 236
click at [356, 353] on textarea "[Intro] Your body understands this frequency Now, just follow me , now feel my …" at bounding box center [685, 409] width 926 height 236
click at [336, 326] on textarea "[Intro] Your body understands this frequency Now, just follow me , now feel my …" at bounding box center [685, 409] width 926 height 236
click at [344, 343] on textarea "[Intro] Your body understands this frequency Now, just follow me , now feel my …" at bounding box center [685, 409] width 926 height 236
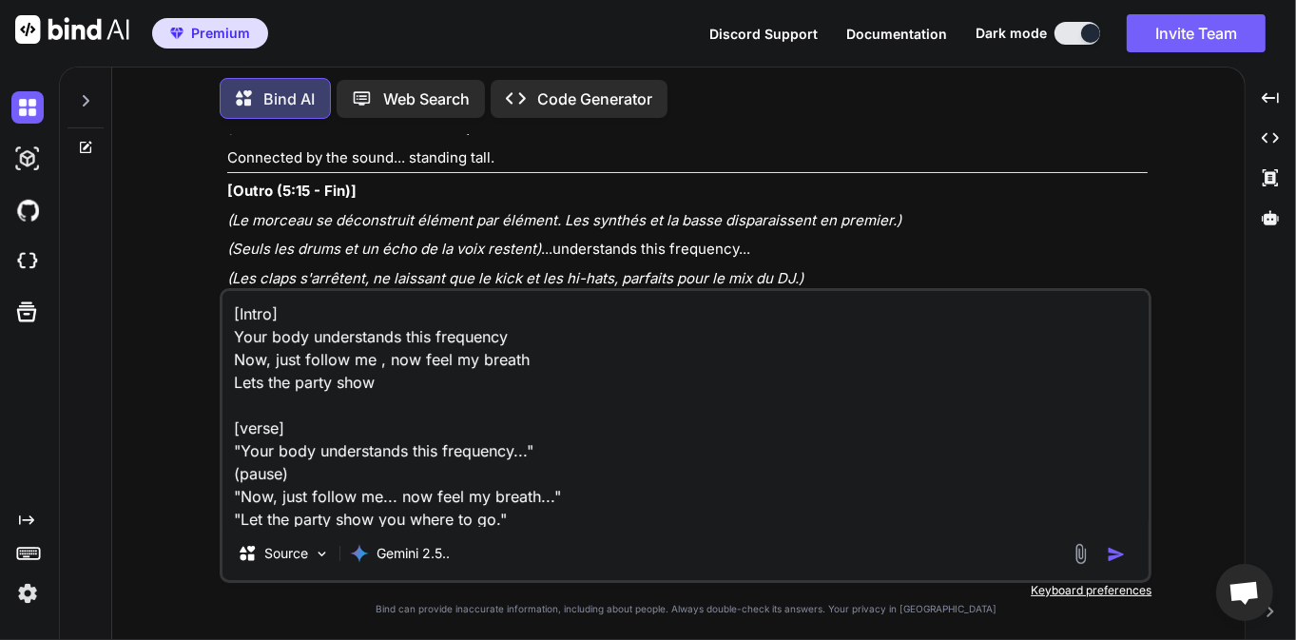
click at [404, 352] on textarea "[Intro] Your body understands this frequency Now, just follow me , now feel my …" at bounding box center [685, 409] width 926 height 236
click at [324, 389] on textarea "[Intro] Your body understands this frequency Now, just follow me , now feel my …" at bounding box center [685, 409] width 926 height 236
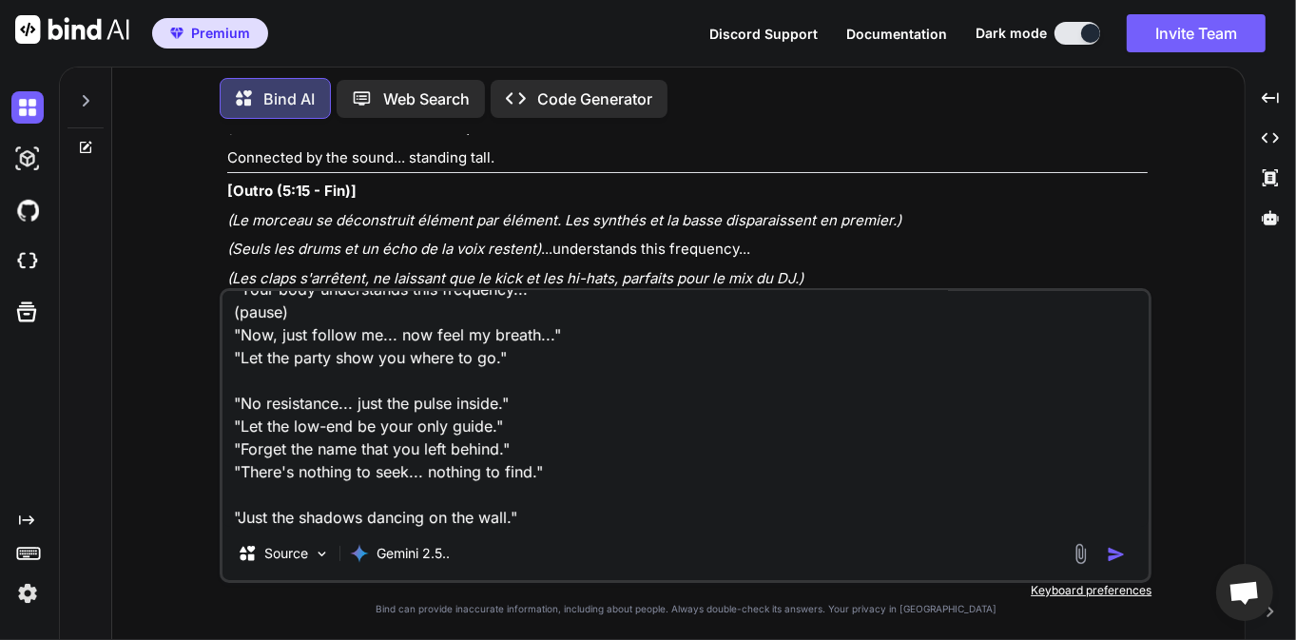
scroll to position [414, 0]
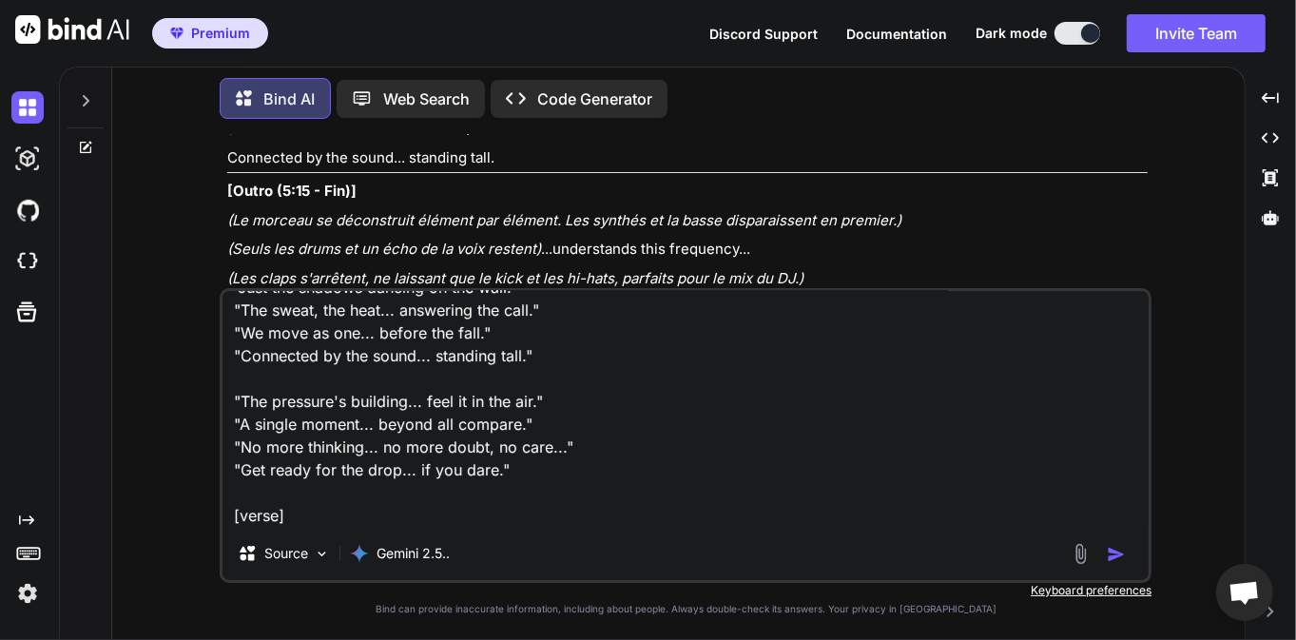
drag, startPoint x: 314, startPoint y: 508, endPoint x: 211, endPoint y: 494, distance: 103.5
click at [217, 495] on div "You Peux tu me structurer cette chanson si il te plait , il faut que la structu…" at bounding box center [685, 386] width 1117 height 505
type textarea "[Intro] Your body understands this frequency Now, just follow me , now feel my …"
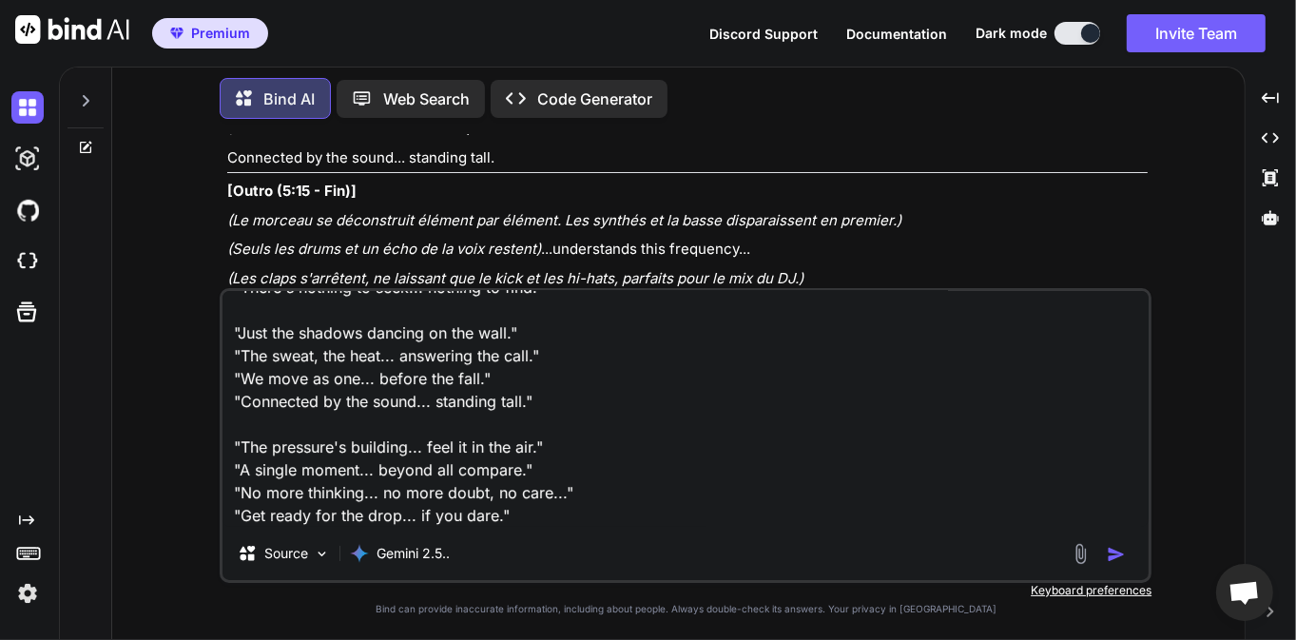
scroll to position [0, 0]
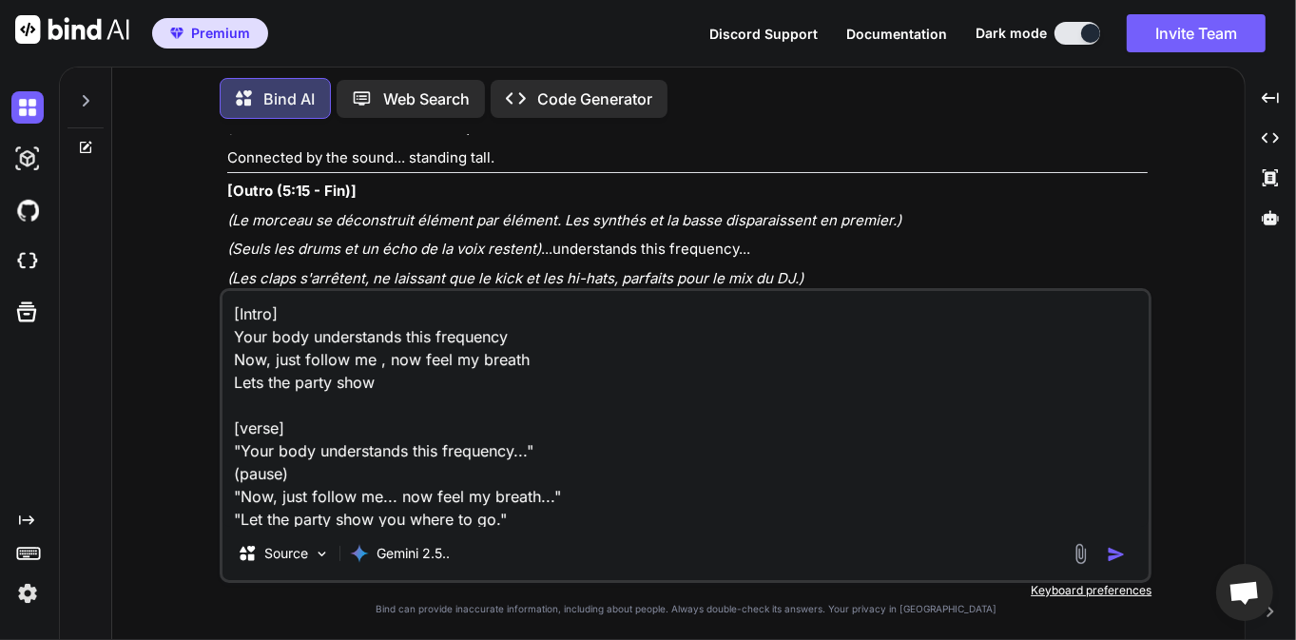
click at [238, 312] on textarea "[Intro] Your body understands this frequency Now, just follow me , now feel my …" at bounding box center [685, 409] width 926 height 236
click at [327, 409] on textarea "[Intro] Your body understands this frequency Now, just follow me , now feel my …" at bounding box center [685, 409] width 926 height 236
click at [360, 434] on textarea "[Intro] Your body understands this frequency Now, just follow me , now feel my …" at bounding box center [685, 409] width 926 height 236
click at [335, 457] on textarea "[Intro] Your body understands this frequency Now, just follow me , now feel my …" at bounding box center [685, 409] width 926 height 236
click at [307, 427] on textarea "[Intro] Your body understands this frequency Now, just follow me , now feel my …" at bounding box center [685, 409] width 926 height 236
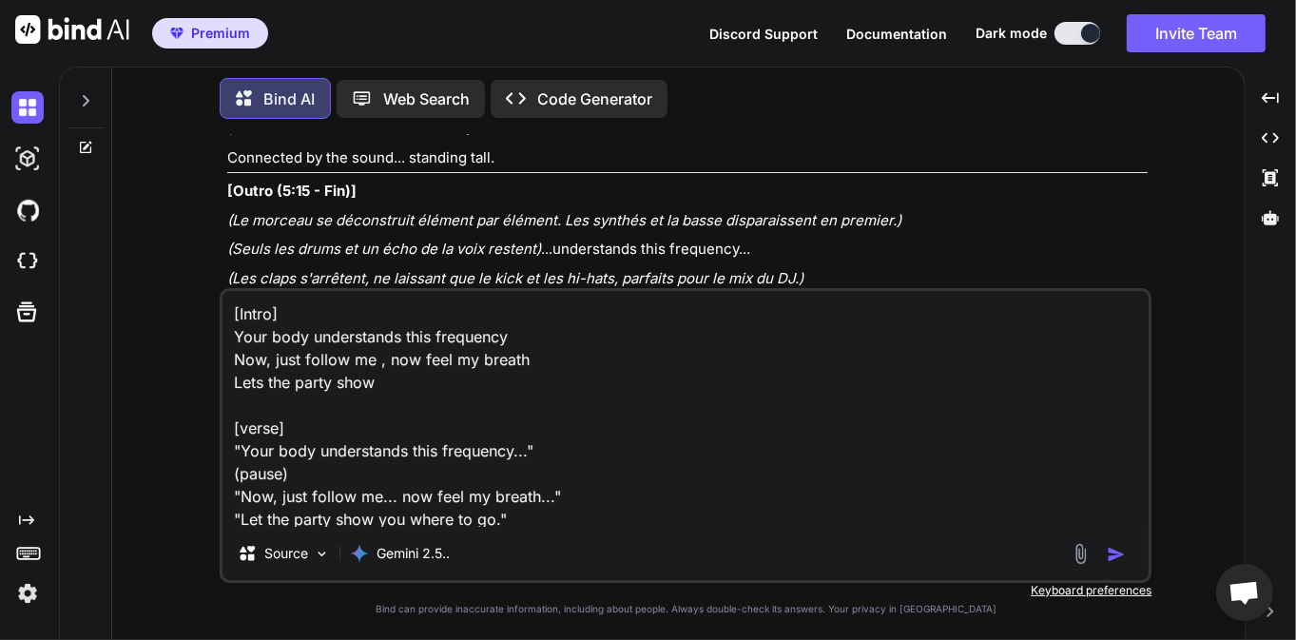
click at [239, 312] on textarea "[Intro] Your body understands this frequency Now, just follow me , now feel my …" at bounding box center [685, 409] width 926 height 236
click at [401, 407] on textarea "[Intro] Your body understands this frequency Now, just follow me , now feel my …" at bounding box center [685, 409] width 926 height 236
click at [277, 432] on textarea "[Intro] Your body understands this frequency Now, just follow me , now feel my …" at bounding box center [685, 409] width 926 height 236
click at [342, 387] on textarea "[Intro] Your body understands this frequency Now, just follow me , now feel my …" at bounding box center [685, 409] width 926 height 236
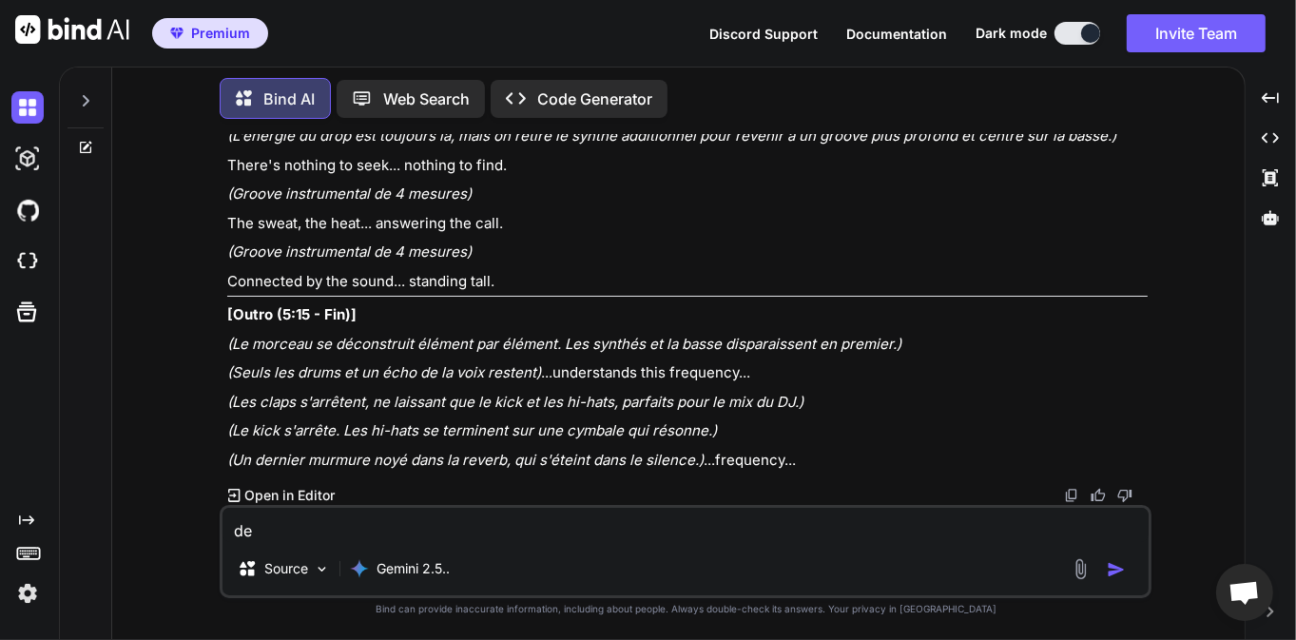
type textarea "d"
type textarea "j"
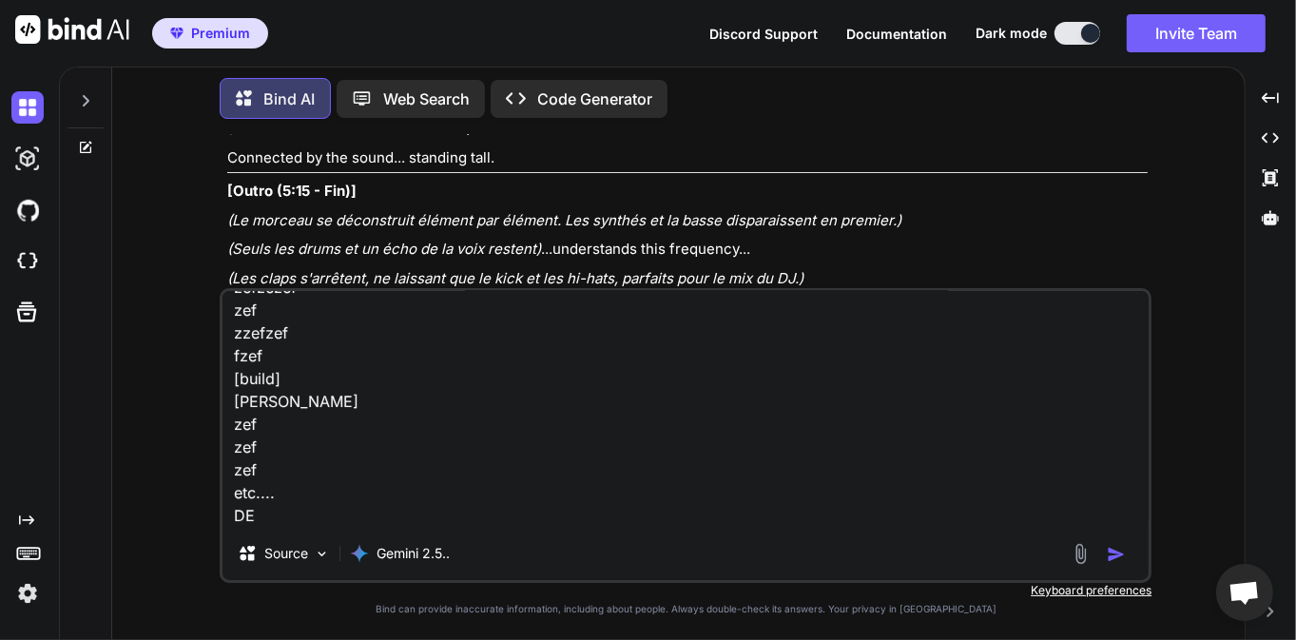
scroll to position [115, 0]
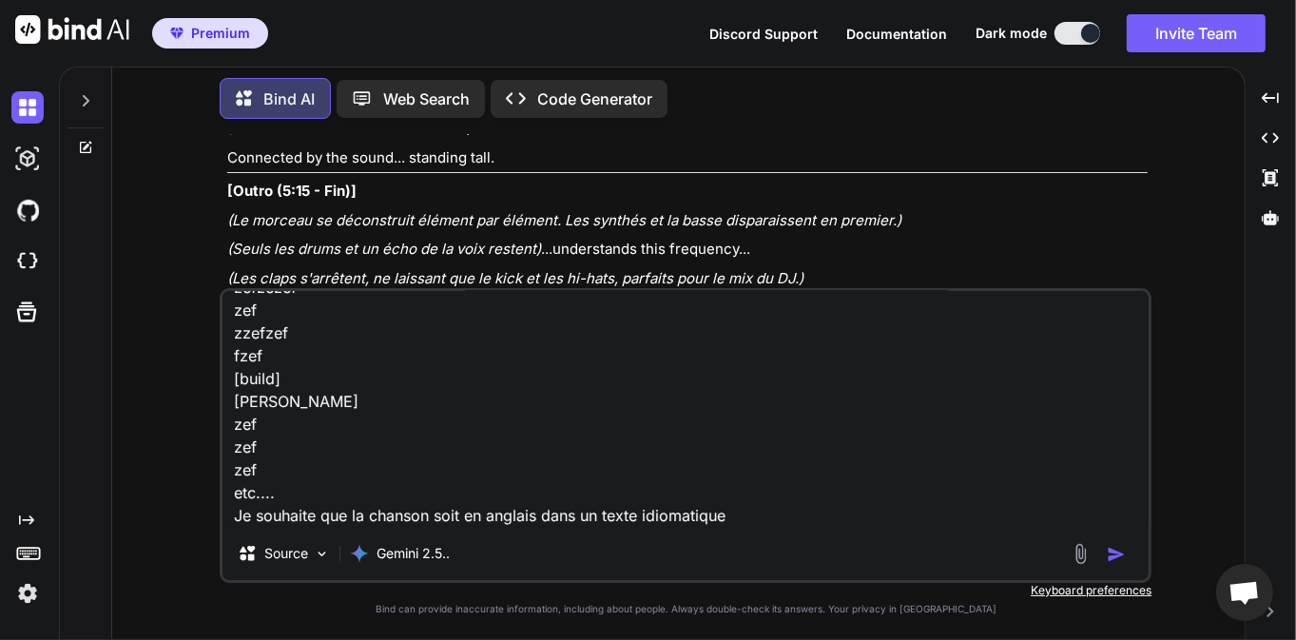
type textarea "J'ai besoin que tu me génère des paroles en t'inspirant de ma chanson. Produit …"
click at [1116, 558] on img "button" at bounding box center [1115, 554] width 19 height 19
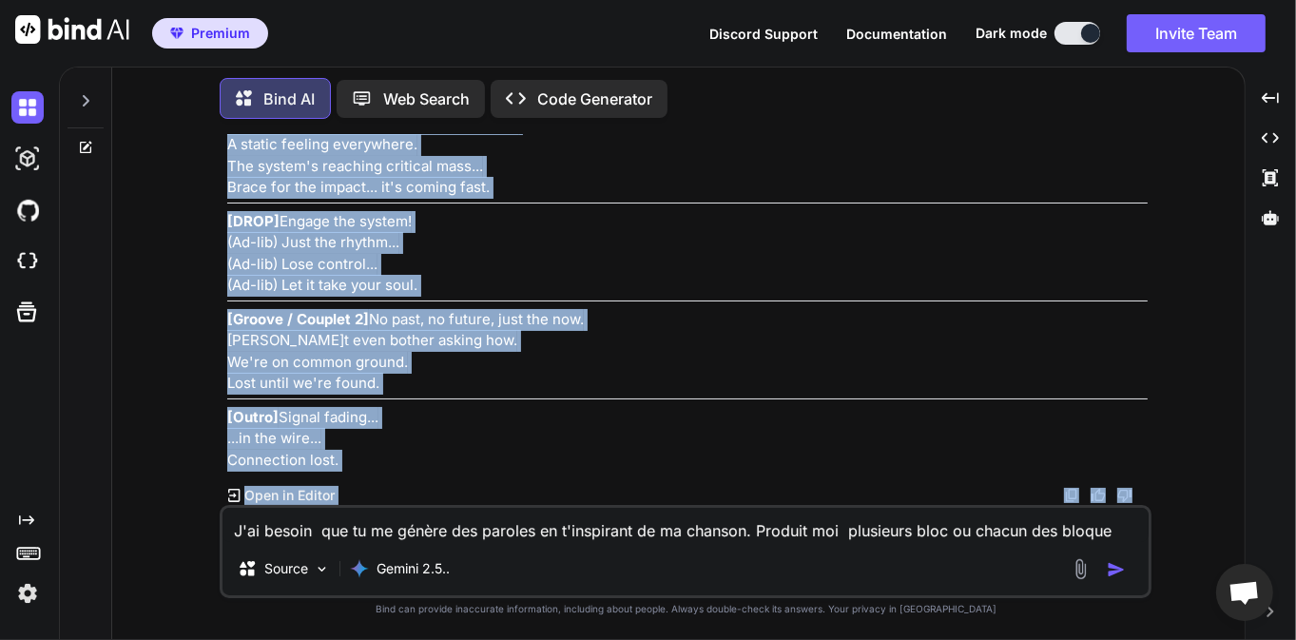
scroll to position [5173, 0]
drag, startPoint x: 226, startPoint y: 301, endPoint x: 362, endPoint y: 469, distance: 215.5
click at [362, 469] on div "You Peux tu me structurer cette chanson si il te plait , il faut que la structu…" at bounding box center [687, 319] width 928 height 371
copy div "[Intro] The system is live... Just a whisper... in the wire... Listen close. [B…"
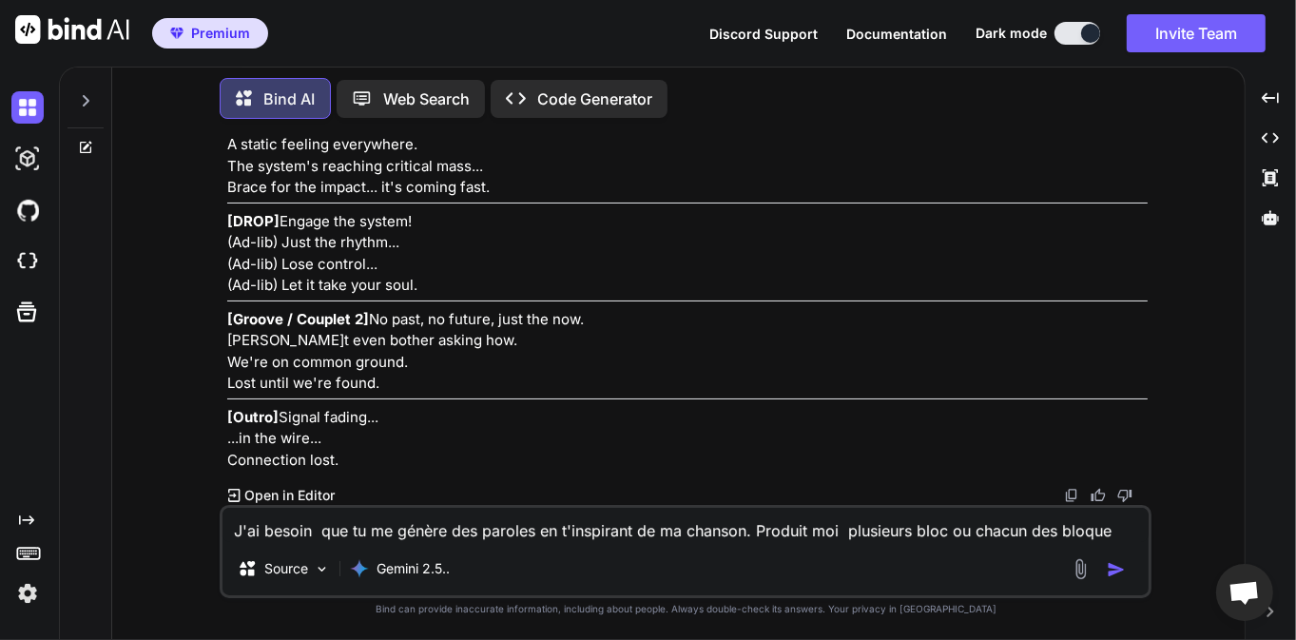
click at [409, 527] on textarea "J'ai besoin que tu me génère des paroles en t'inspirant de ma chanson. Produit …" at bounding box center [685, 525] width 926 height 34
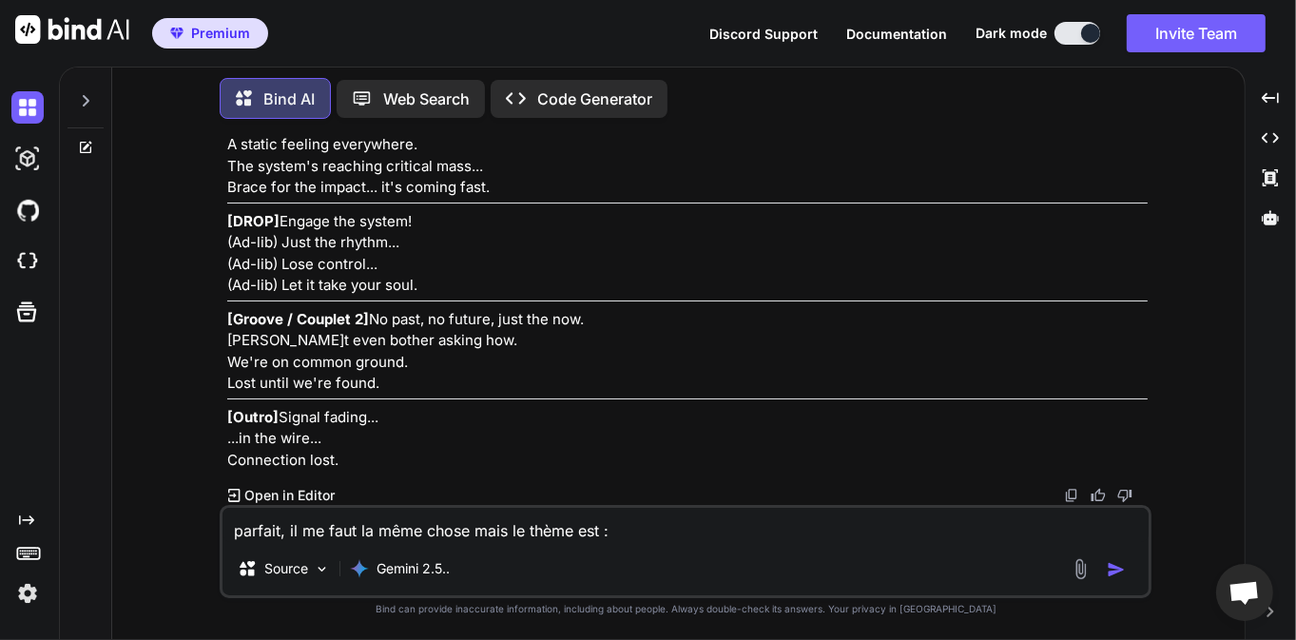
click at [658, 530] on textarea "parfait, il me faut la même chose mais le thème est :" at bounding box center [685, 525] width 926 height 34
click at [650, 540] on textarea "parfait, il me faut la même chose mais le thème est :" at bounding box center [685, 525] width 926 height 34
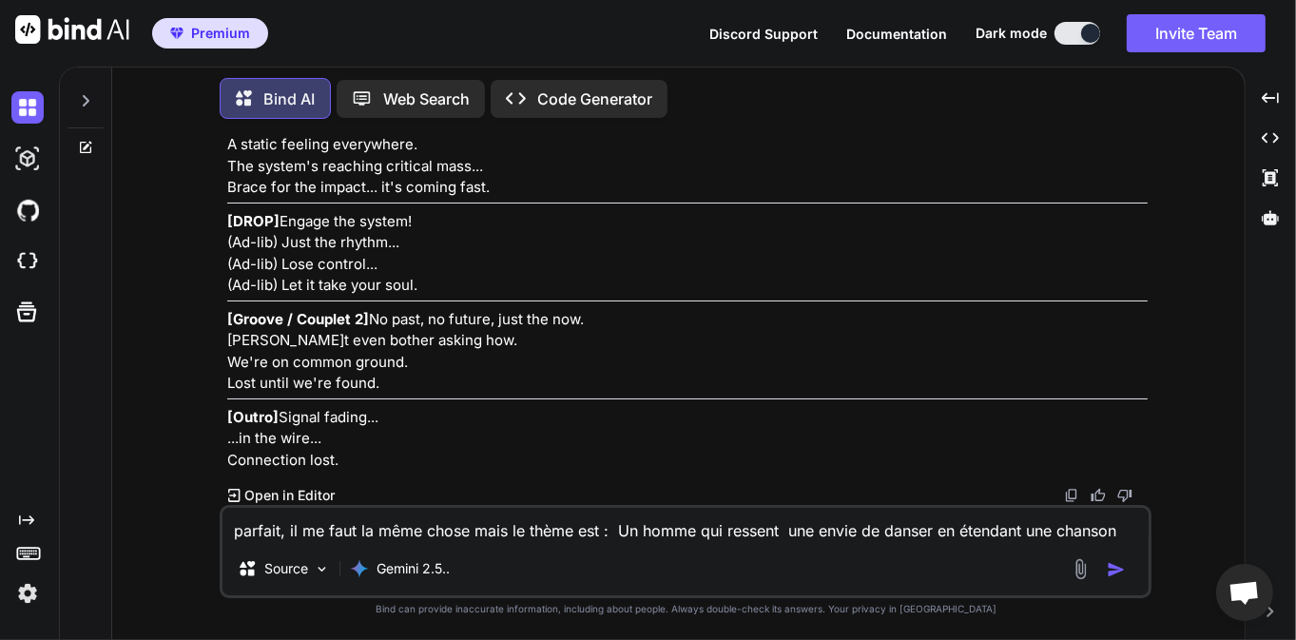
type textarea "parfait, il me faut la même chose mais le thème est : Un homme qui ressent une …"
click at [1114, 570] on img "button" at bounding box center [1115, 569] width 19 height 19
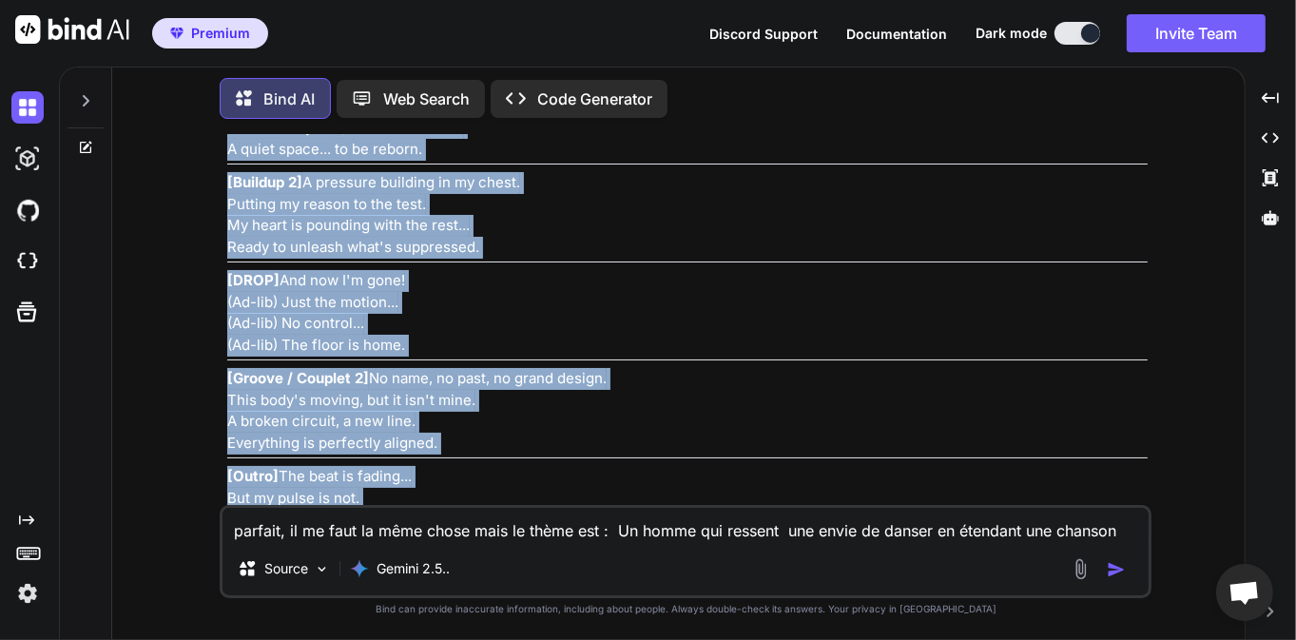
scroll to position [6297, 0]
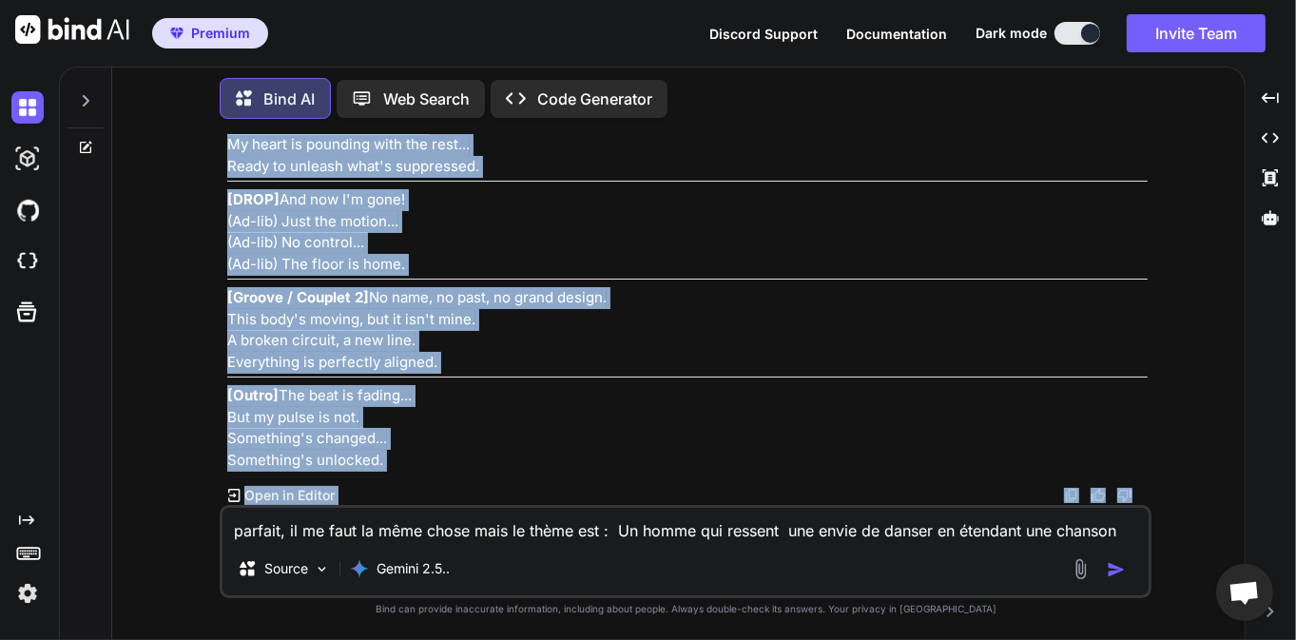
drag, startPoint x: 228, startPoint y: 188, endPoint x: 400, endPoint y: 469, distance: 329.0
click at [400, 469] on div "Parfait. Voici une nouvelle proposition de paroles sur le thème d'un homme qui …" at bounding box center [687, 68] width 920 height 805
copy div "[Intro] A rumble in the floor. A hum below the noise. Didn't ask for this... Bu…"
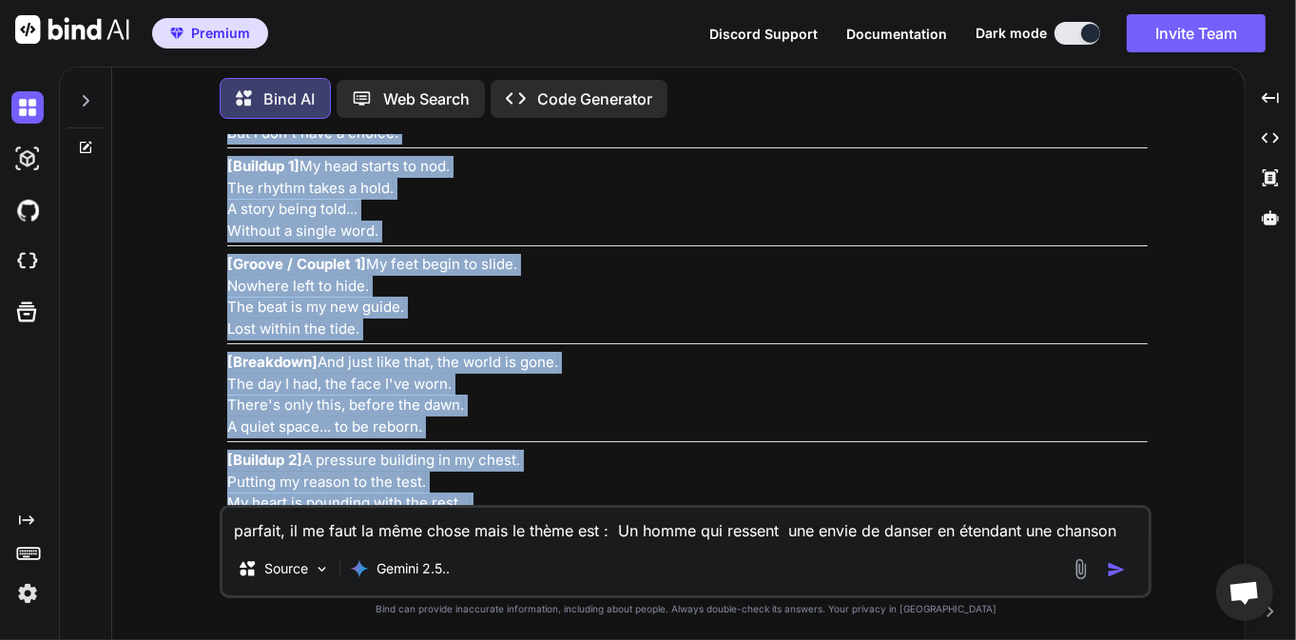
scroll to position [5658, 0]
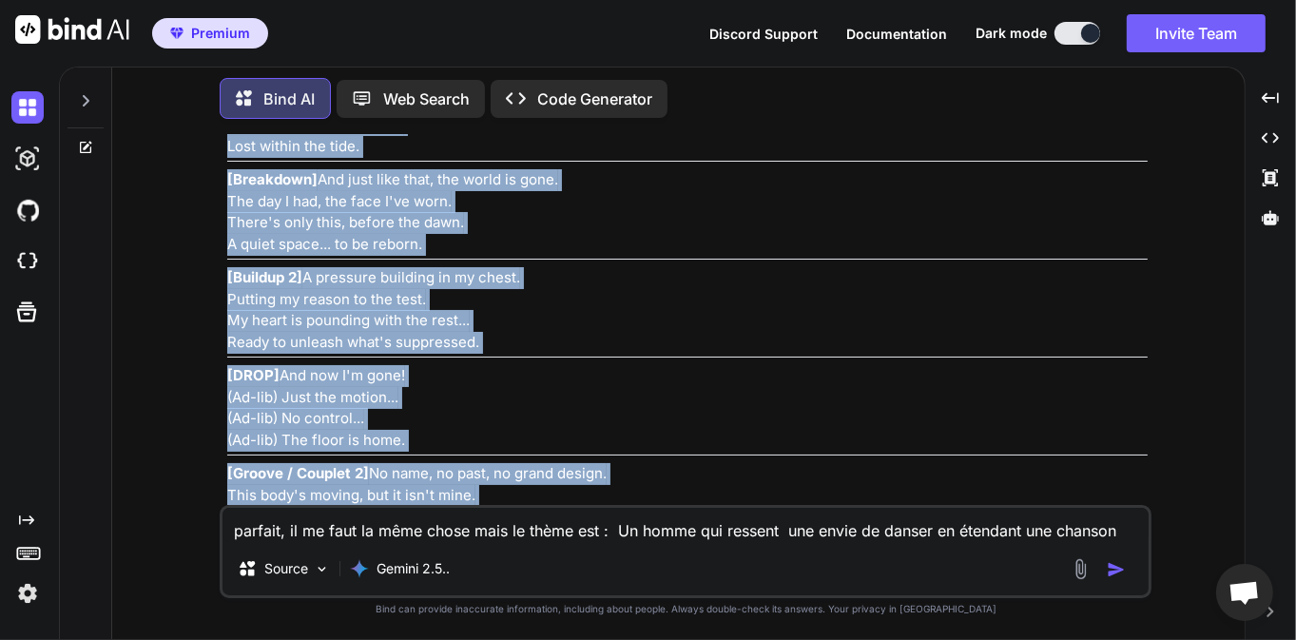
copy div "[Intro] A rumble in the floor. A hum below the noise. Didn't ask for this... Bu…"
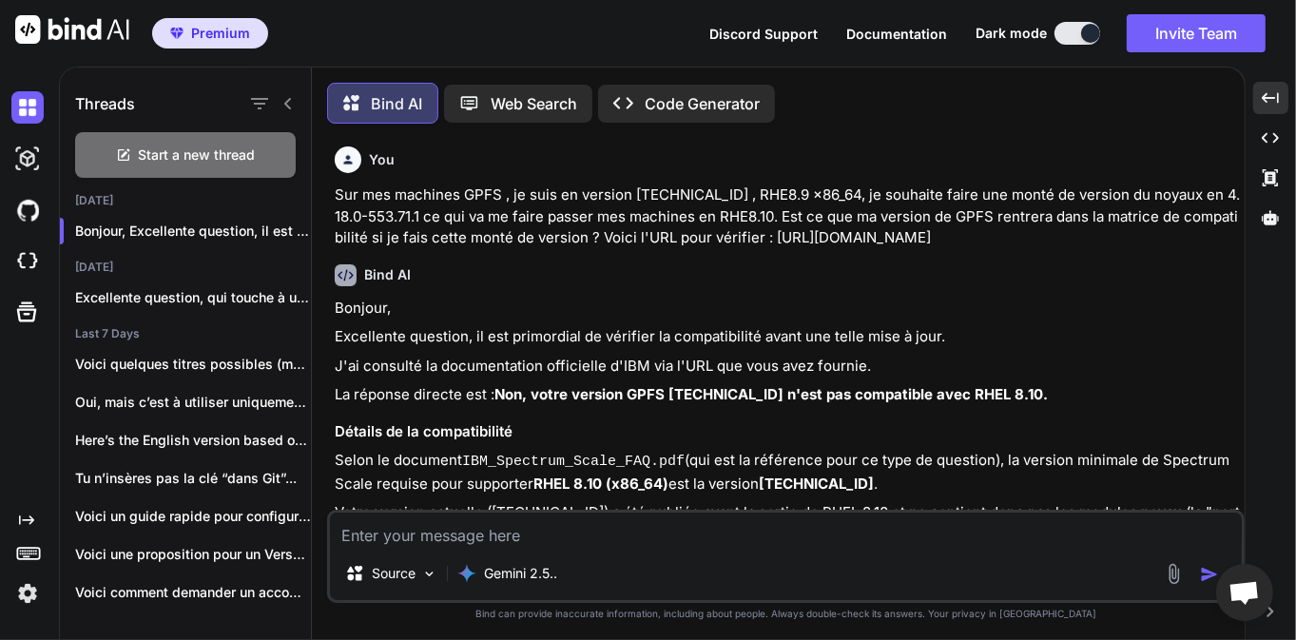
scroll to position [182, 0]
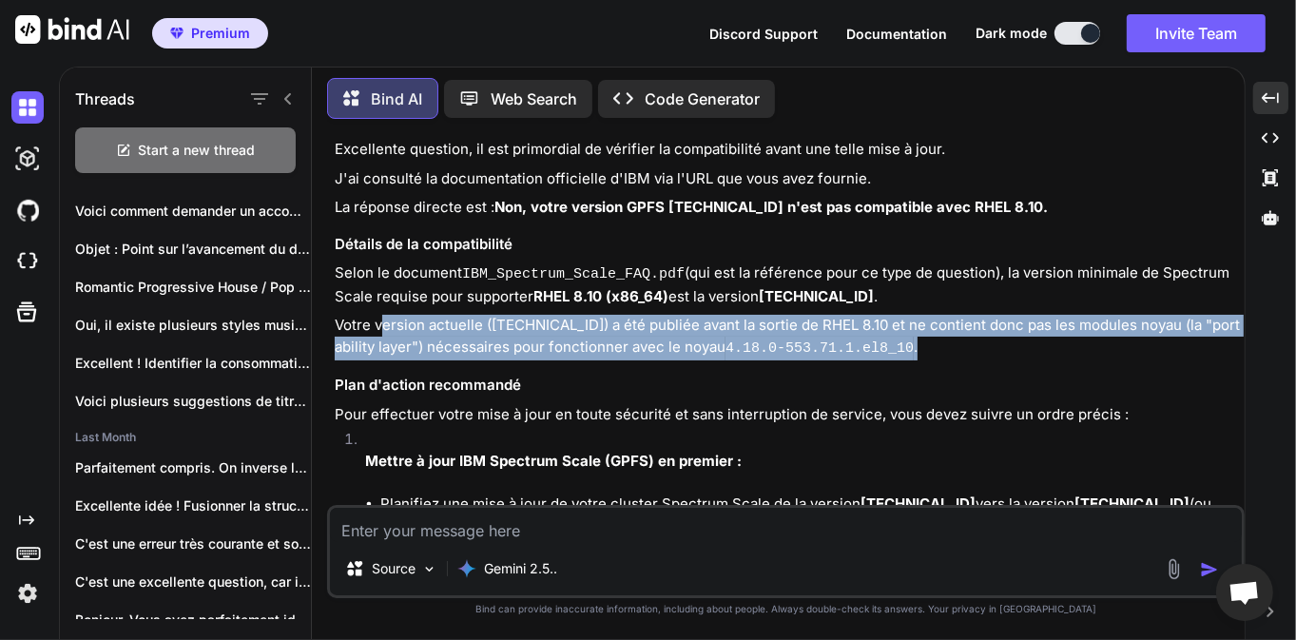
drag, startPoint x: 379, startPoint y: 326, endPoint x: 1156, endPoint y: 351, distance: 776.9
click at [1156, 351] on p "Votre version actuelle (5.1.9.3) a été publiée avant la sortie de RHEL 8.10 et …" at bounding box center [788, 337] width 906 height 45
click at [547, 348] on p "Votre version actuelle (5.1.9.3) a été publiée avant la sortie de RHEL 8.10 et …" at bounding box center [788, 337] width 906 height 45
drag, startPoint x: 878, startPoint y: 349, endPoint x: 502, endPoint y: 324, distance: 377.2
click at [502, 324] on p "Votre version actuelle (5.1.9.3) a été publiée avant la sortie de RHEL 8.10 et …" at bounding box center [788, 337] width 906 height 45
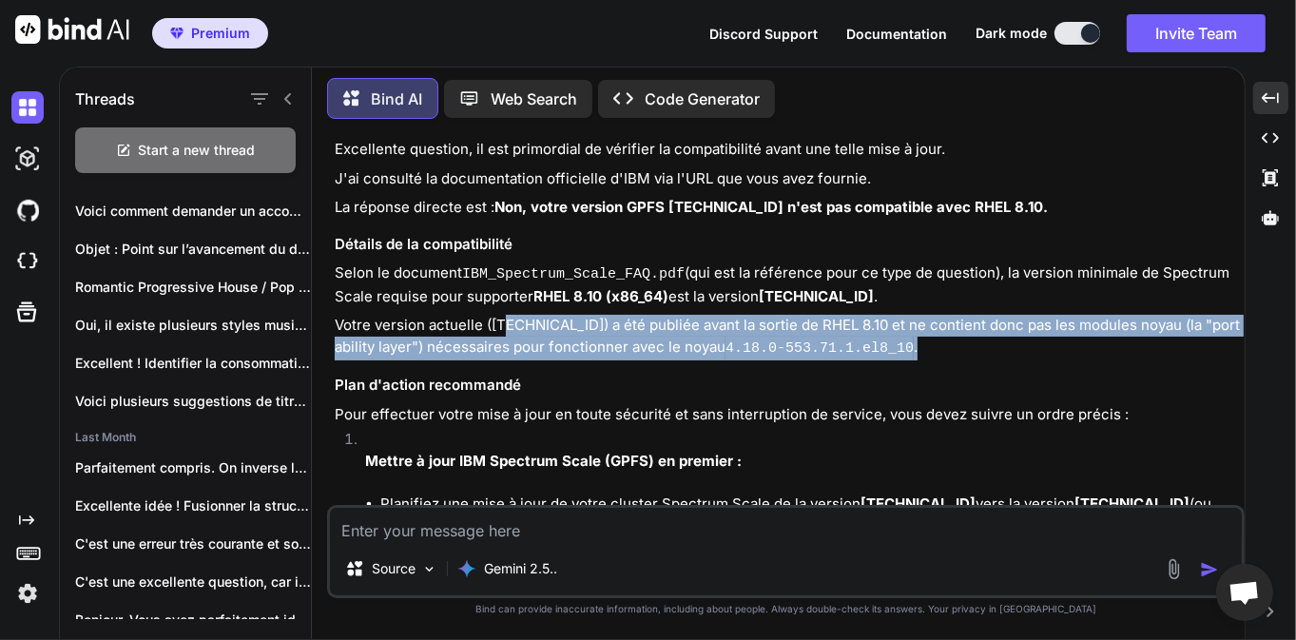
click at [594, 349] on p "Votre version actuelle (5.1.9.3) a été publiée avant la sortie de RHEL 8.10 et …" at bounding box center [788, 337] width 906 height 45
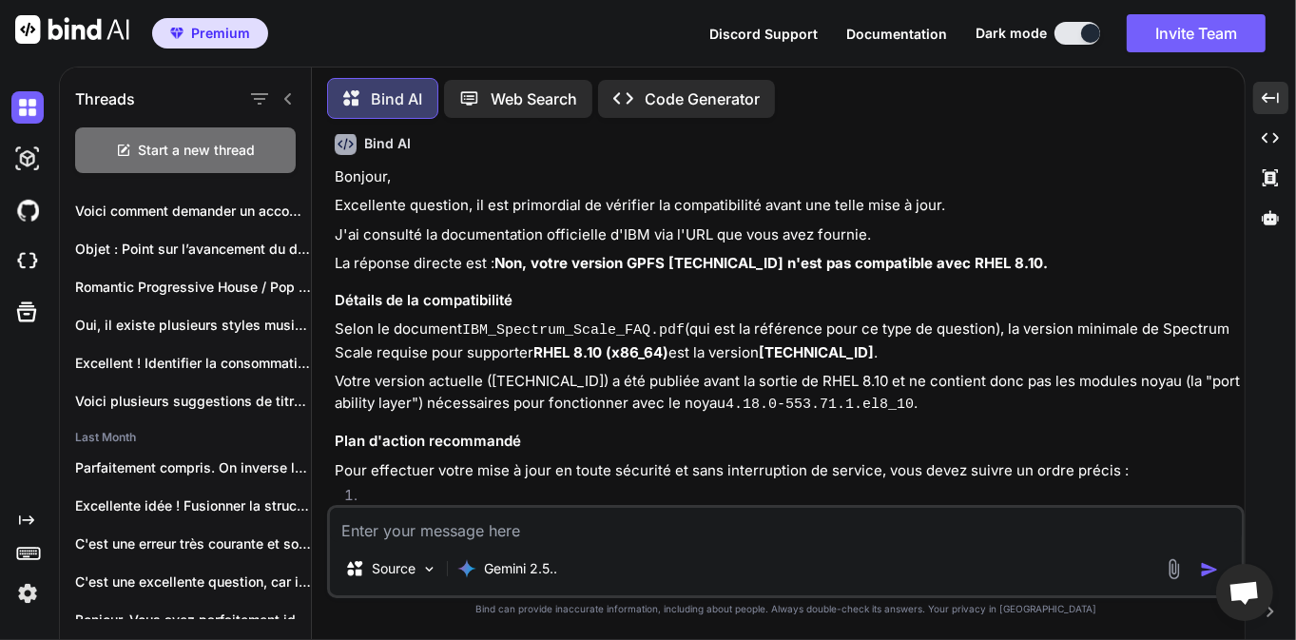
scroll to position [0, 0]
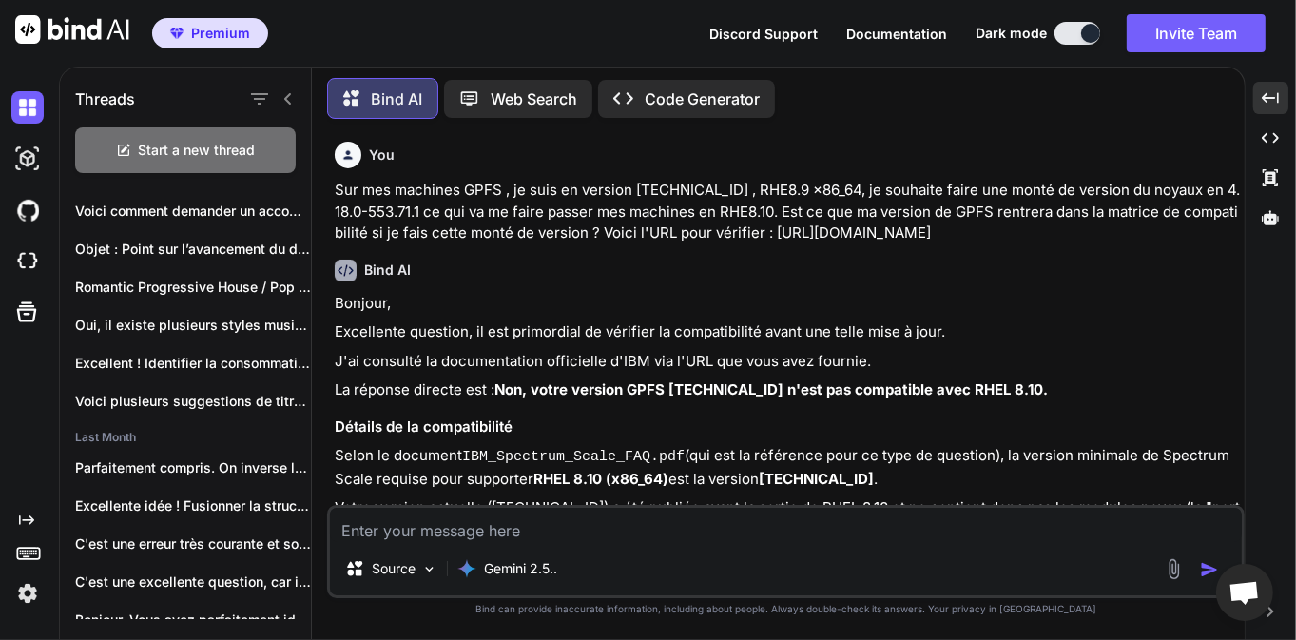
click at [518, 533] on textarea at bounding box center [786, 525] width 912 height 34
type textarea "d"
type textarea "sous AIX , comment puis je supprimer la swap d'un serveur ?"
click at [1212, 570] on img "button" at bounding box center [1209, 569] width 19 height 19
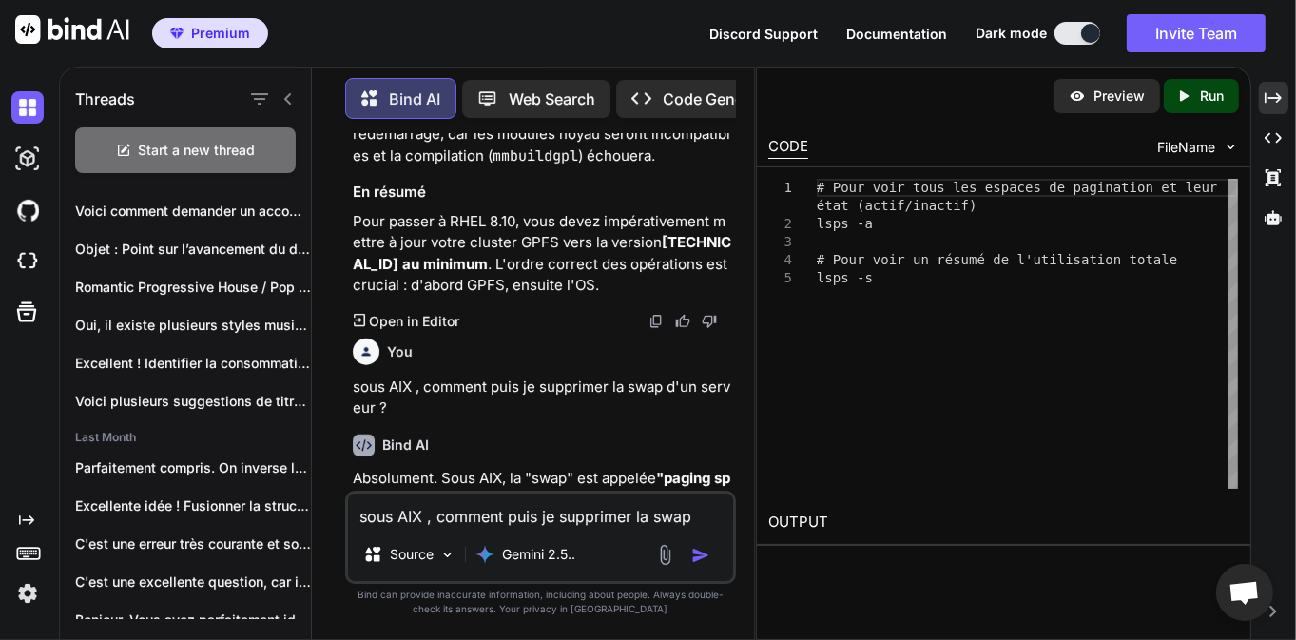
scroll to position [1733, 0]
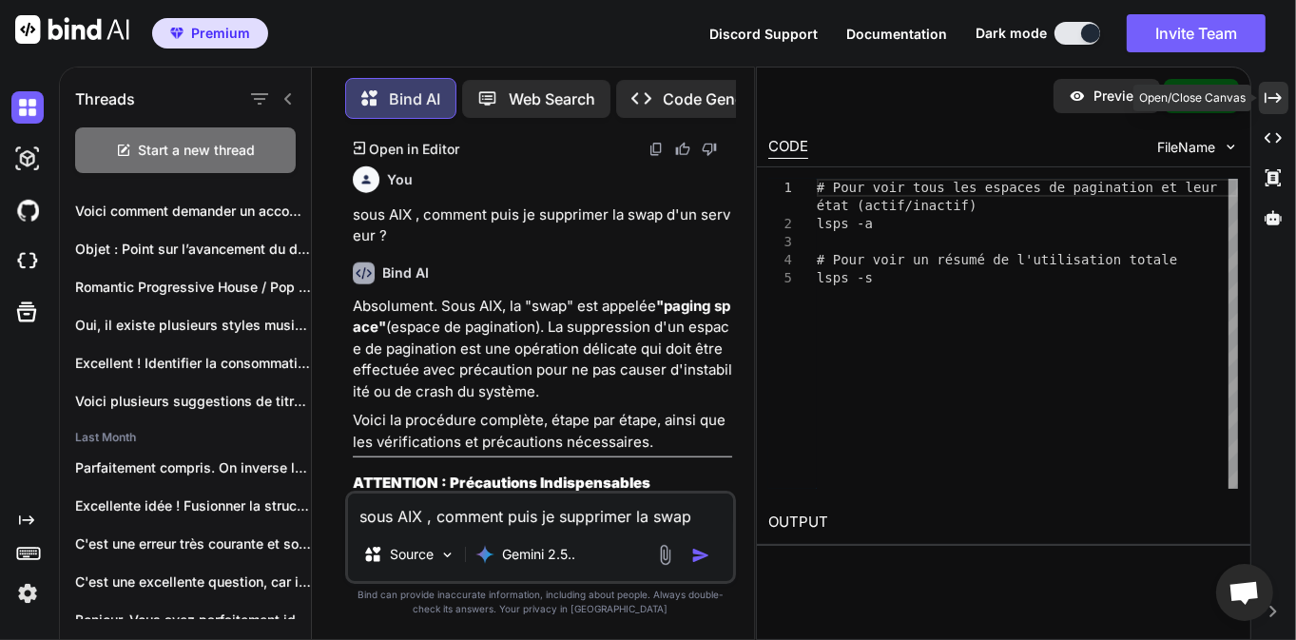
click at [1276, 99] on icon "Created with Pixso." at bounding box center [1272, 97] width 17 height 17
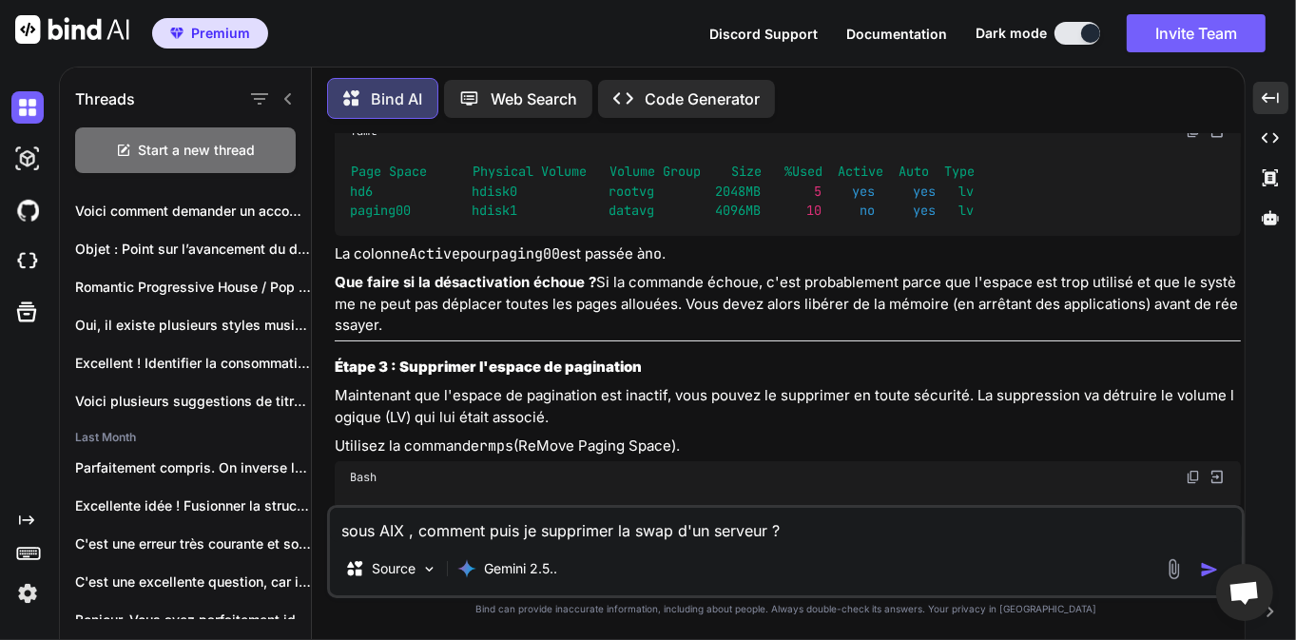
scroll to position [2299, 0]
click at [394, 530] on textarea "sous AIX , comment puis je supprimer la swap d'un serveur ?" at bounding box center [786, 525] width 912 height 34
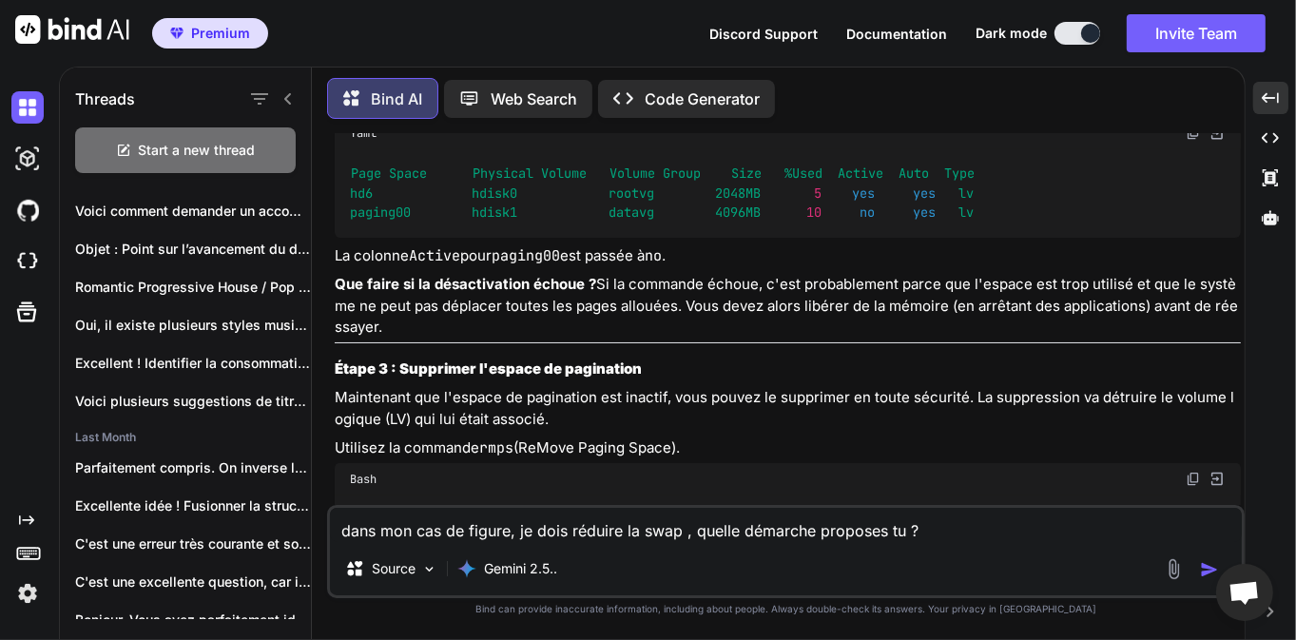
type textarea "dans mon cas de figure, je dois réduire la swap , quelle démarche proposes tu ?"
click at [1202, 564] on img "button" at bounding box center [1209, 569] width 19 height 19
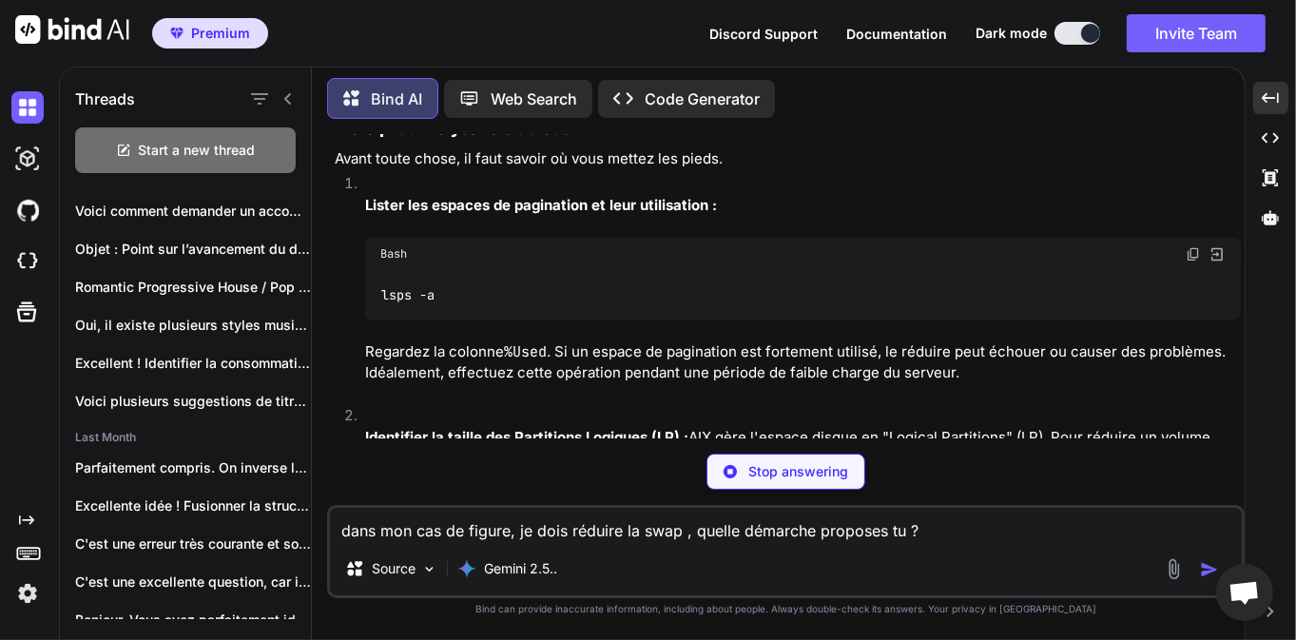
scroll to position [5549, 0]
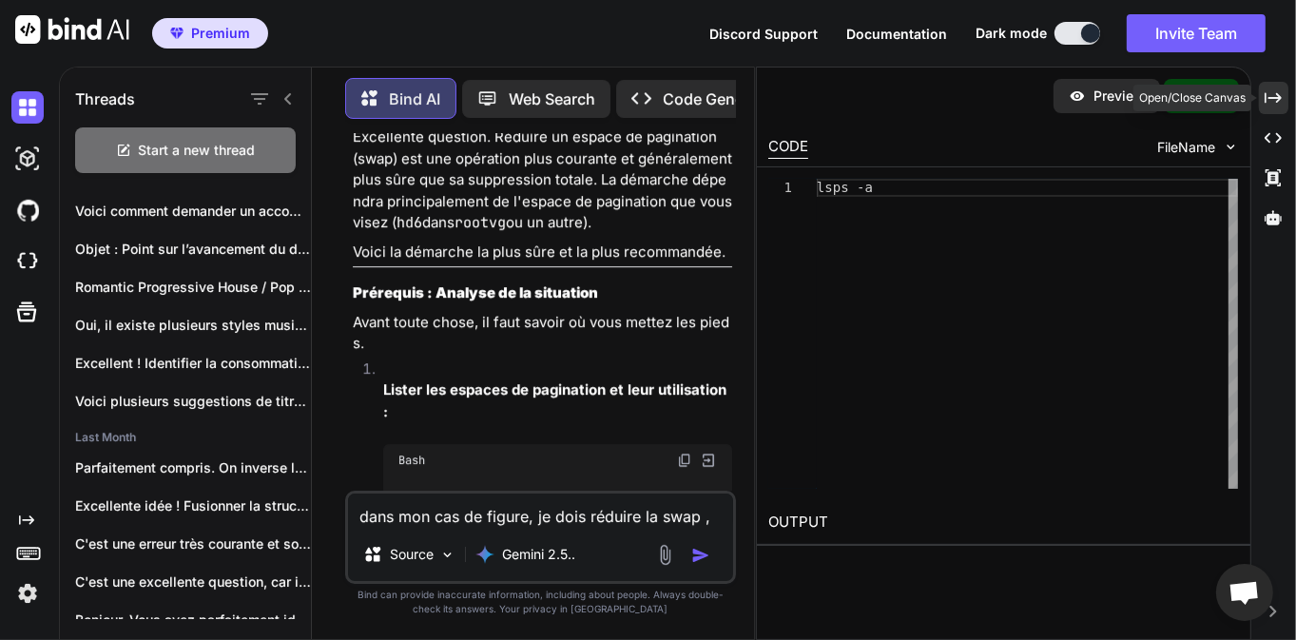
click at [1286, 108] on div "Created with Pixso." at bounding box center [1272, 98] width 29 height 32
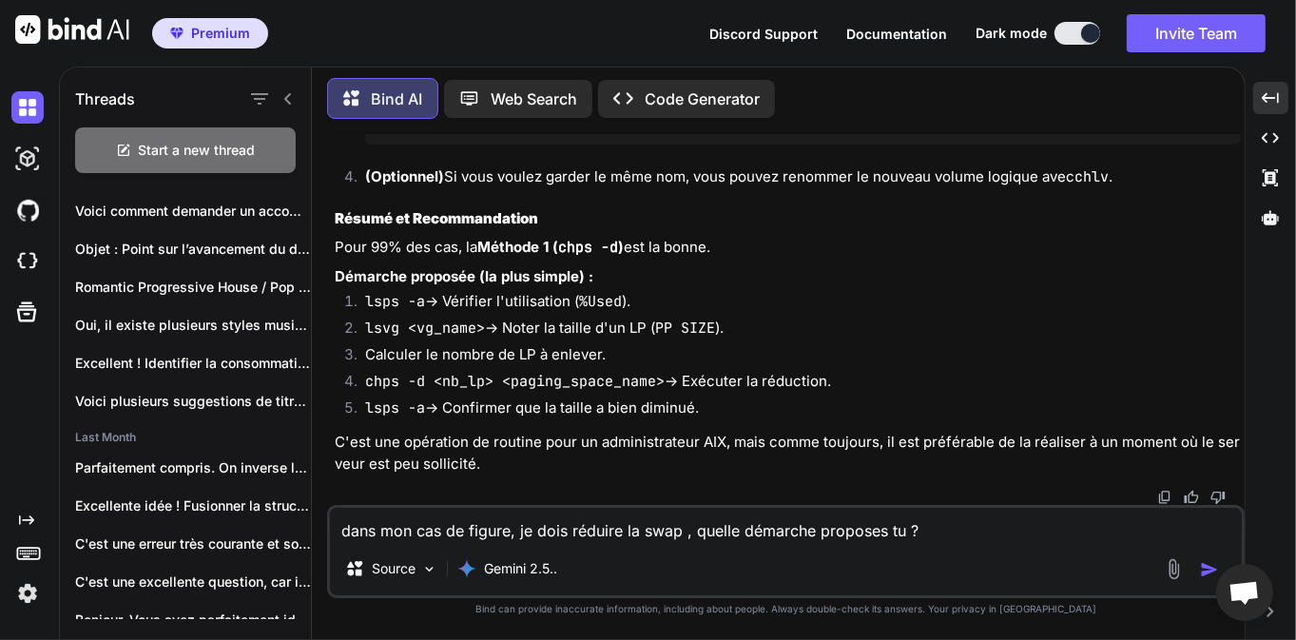
scroll to position [6169, 0]
drag, startPoint x: 443, startPoint y: 217, endPoint x: 671, endPoint y: 221, distance: 228.1
drag, startPoint x: 570, startPoint y: 217, endPoint x: 715, endPoint y: 218, distance: 144.5
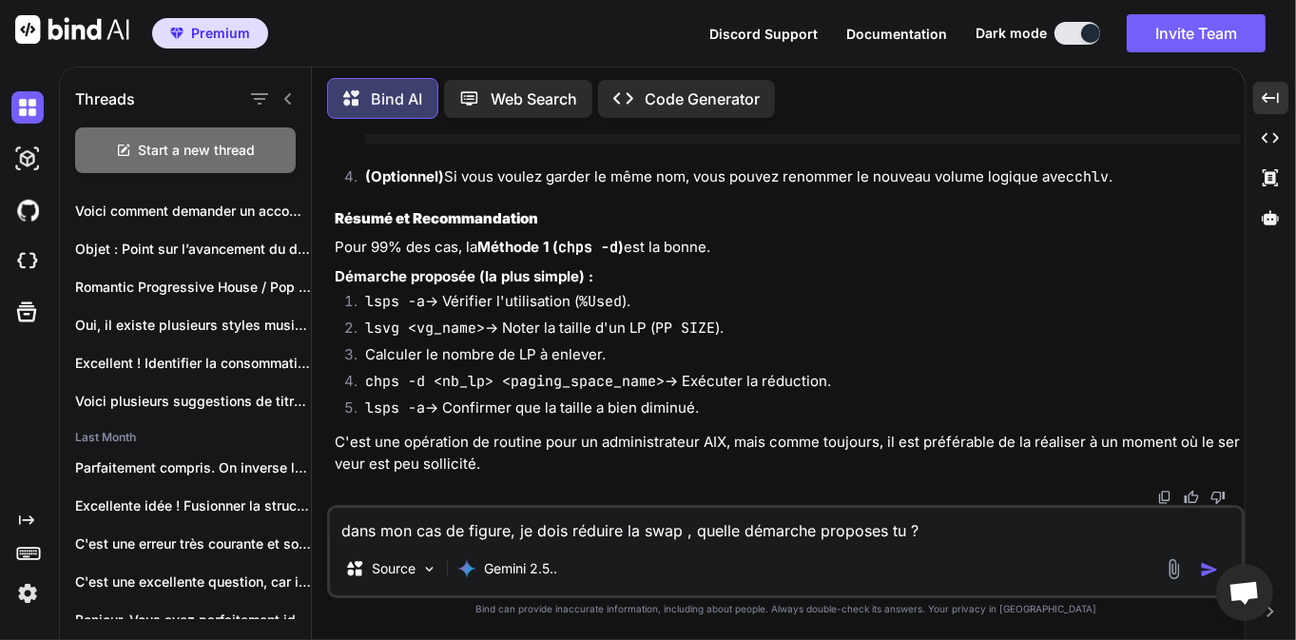
drag, startPoint x: 361, startPoint y: 246, endPoint x: 566, endPoint y: 247, distance: 204.4
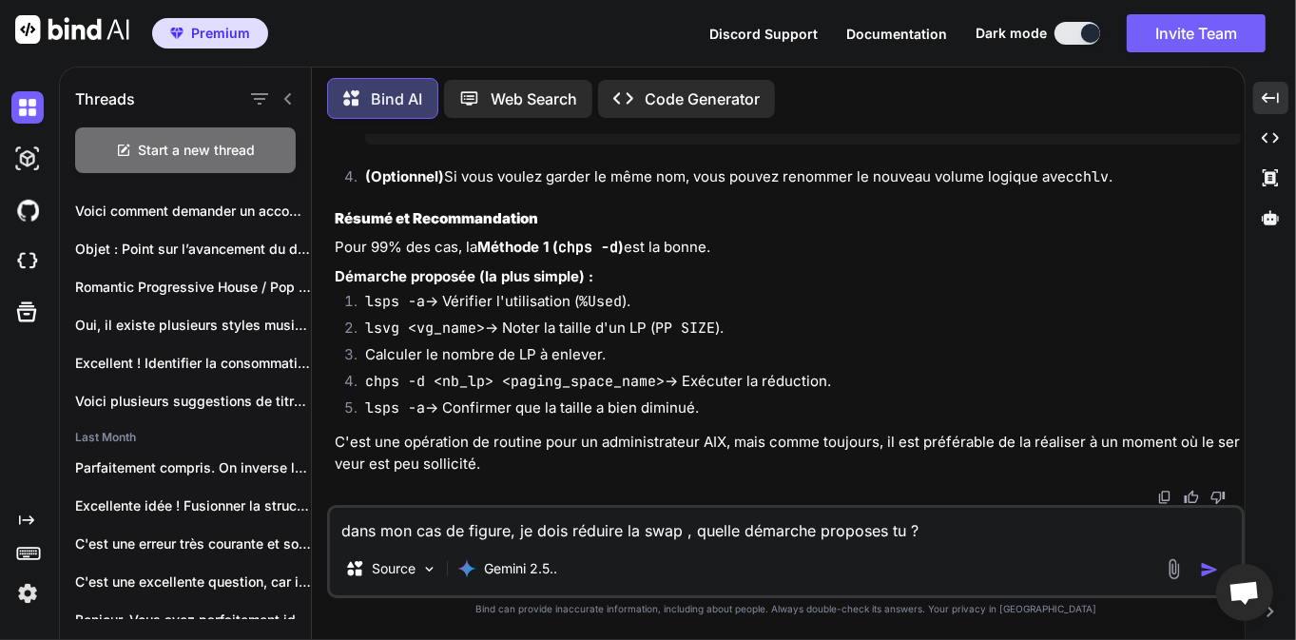
drag, startPoint x: 460, startPoint y: 276, endPoint x: 657, endPoint y: 278, distance: 196.8
drag, startPoint x: 609, startPoint y: 266, endPoint x: 452, endPoint y: 269, distance: 156.9
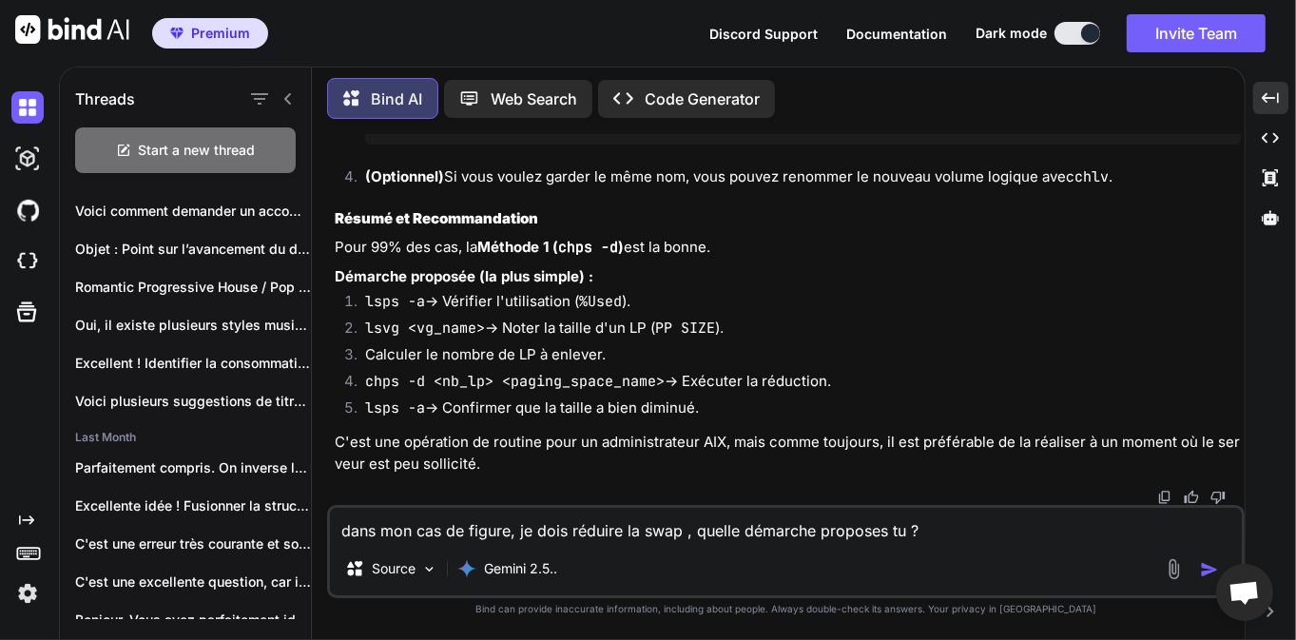
drag, startPoint x: 436, startPoint y: 268, endPoint x: 437, endPoint y: 287, distance: 19.0
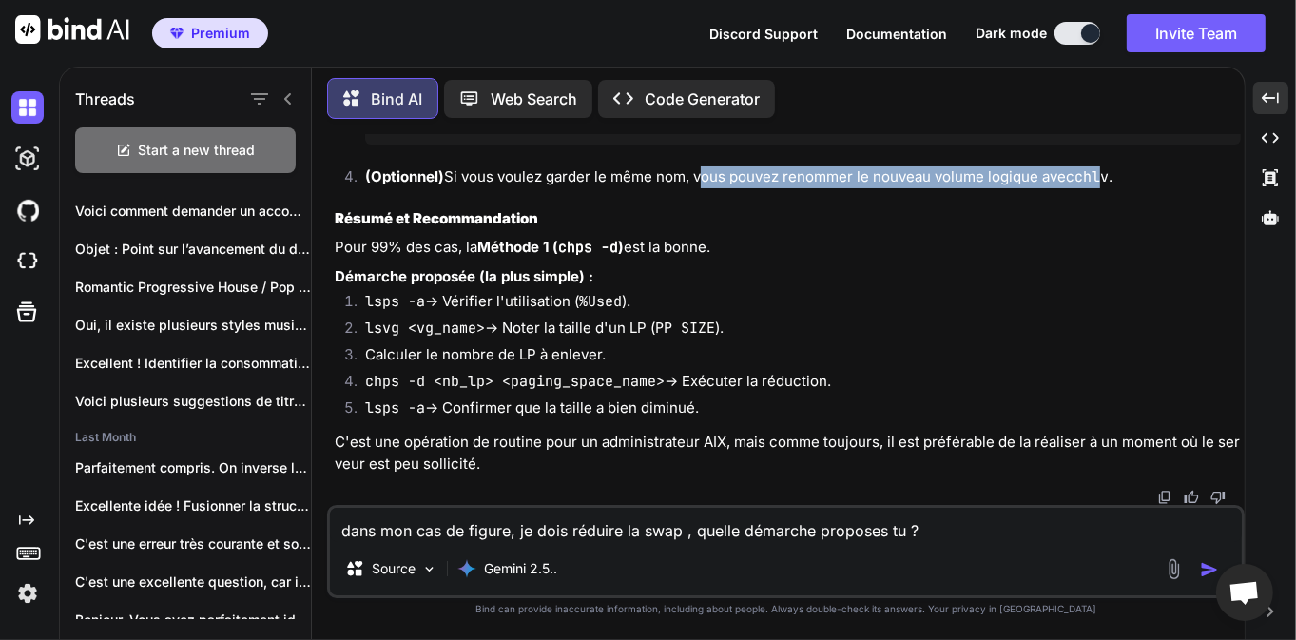
drag, startPoint x: 697, startPoint y: 264, endPoint x: 1105, endPoint y: 268, distance: 408.7
click at [1105, 193] on li "(Optionnel) Si vous voulez garder le même nom, vous pouvez renommer le nouveau …" at bounding box center [795, 179] width 891 height 27
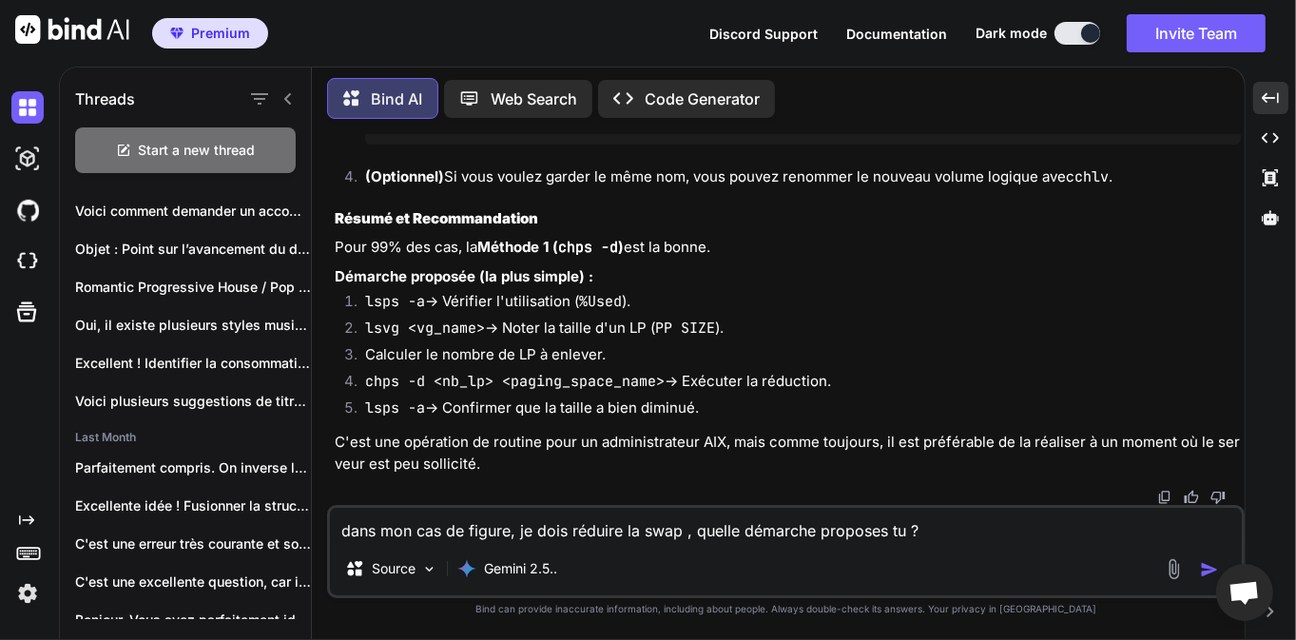
click at [510, 523] on textarea "dans mon cas de figure, je dois réduire la swap , quelle démarche proposes tu ?" at bounding box center [786, 525] width 912 height 34
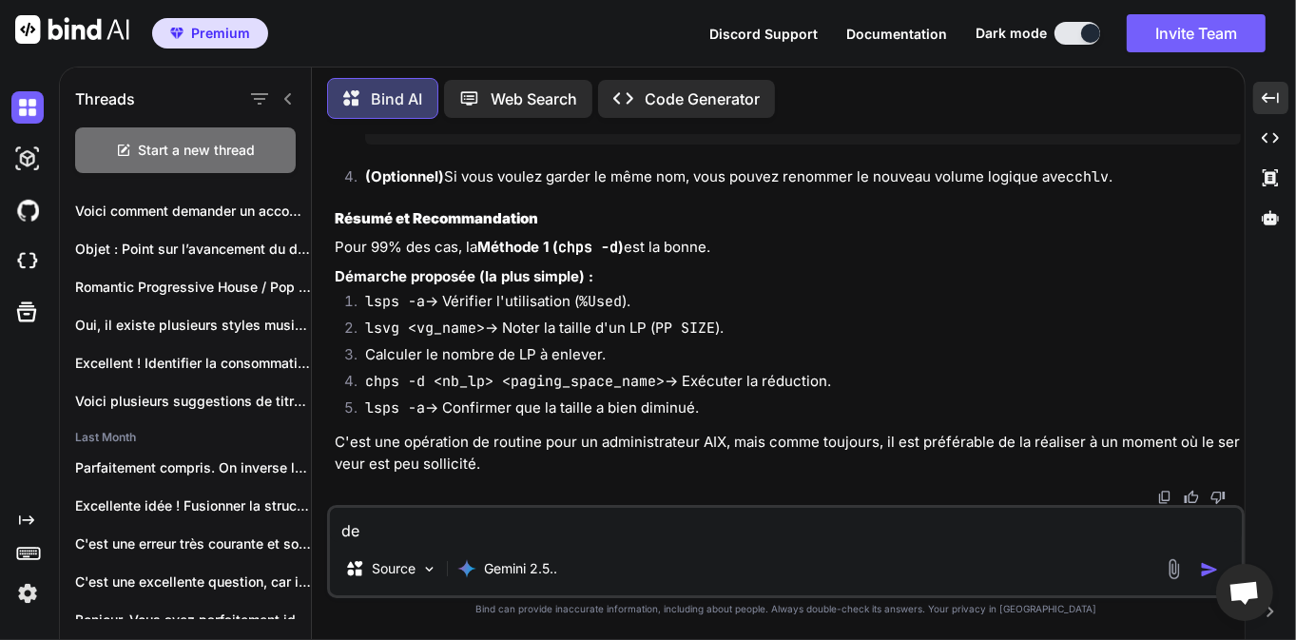
type textarea "d"
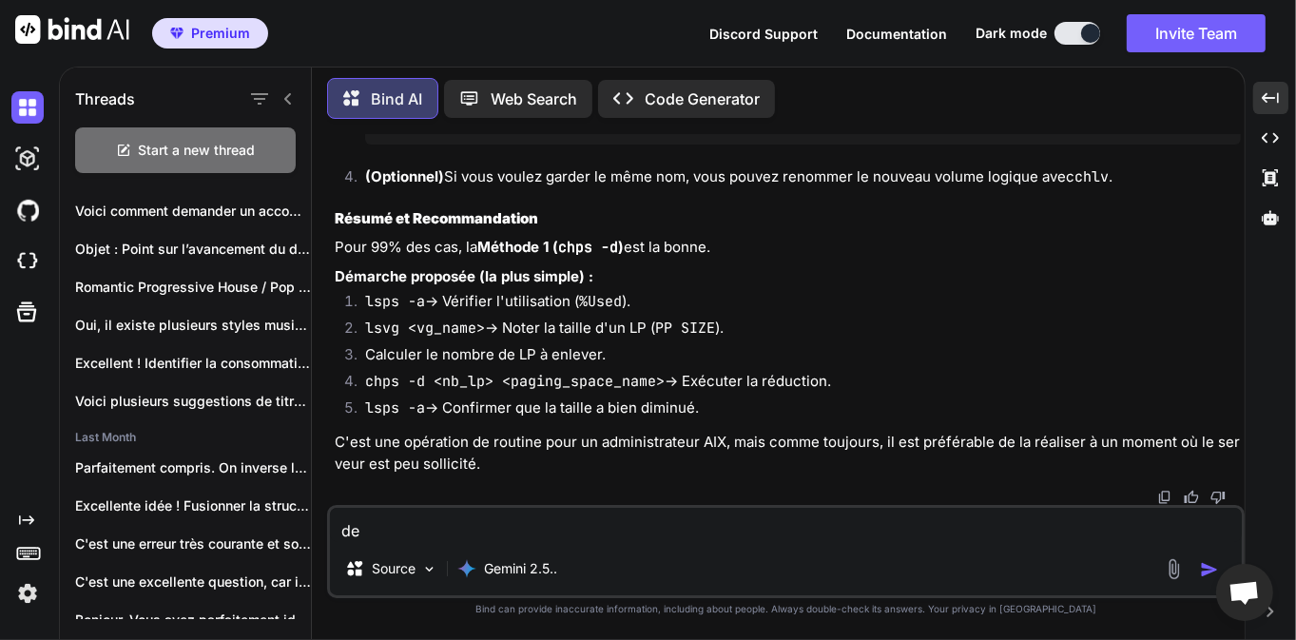
type textarea "d"
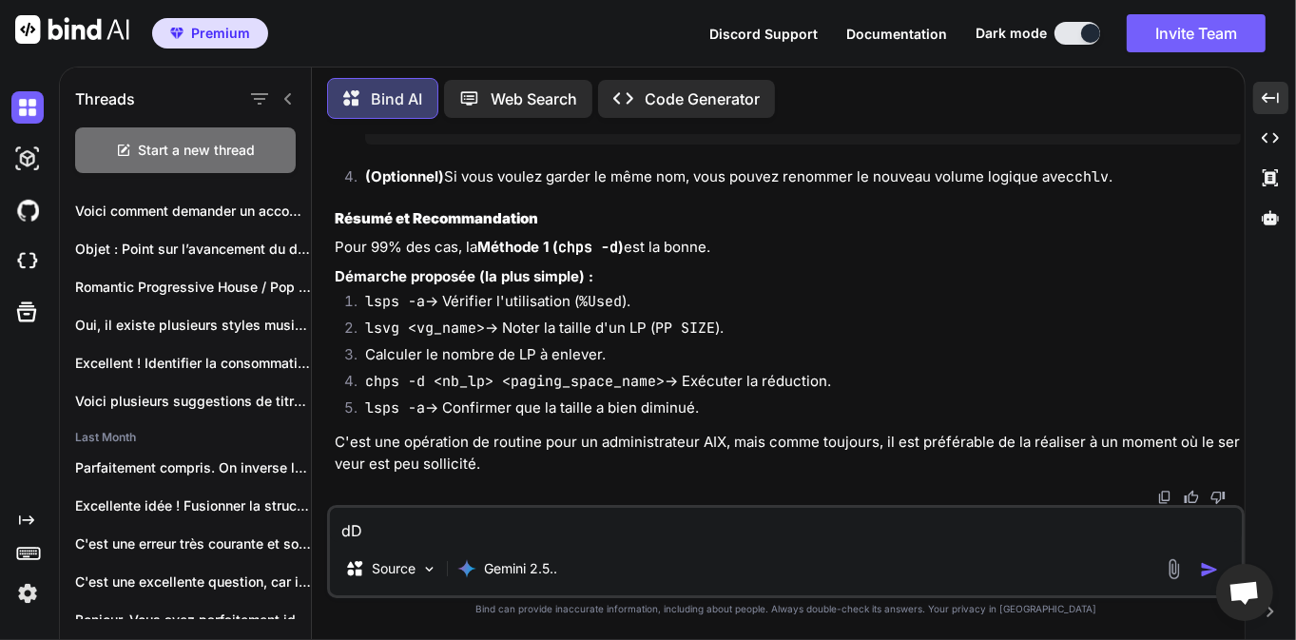
type textarea "d"
type textarea "J"
type textarea "d"
click at [556, 514] on textarea at bounding box center [786, 525] width 912 height 34
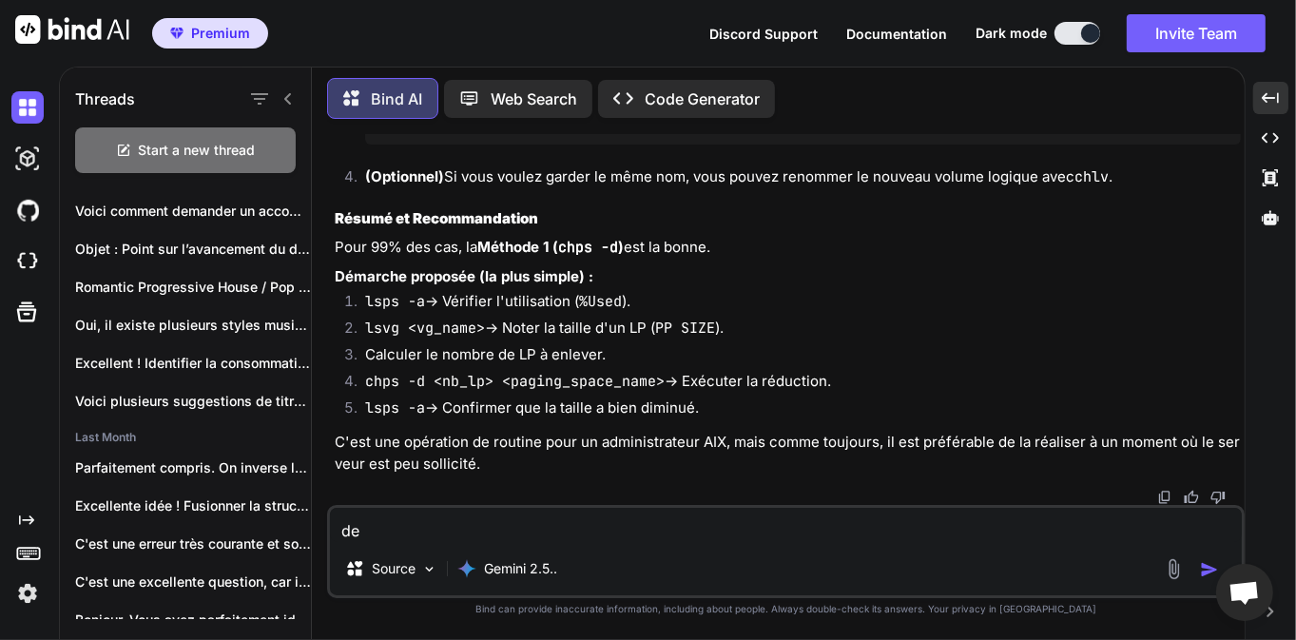
type textarea "d"
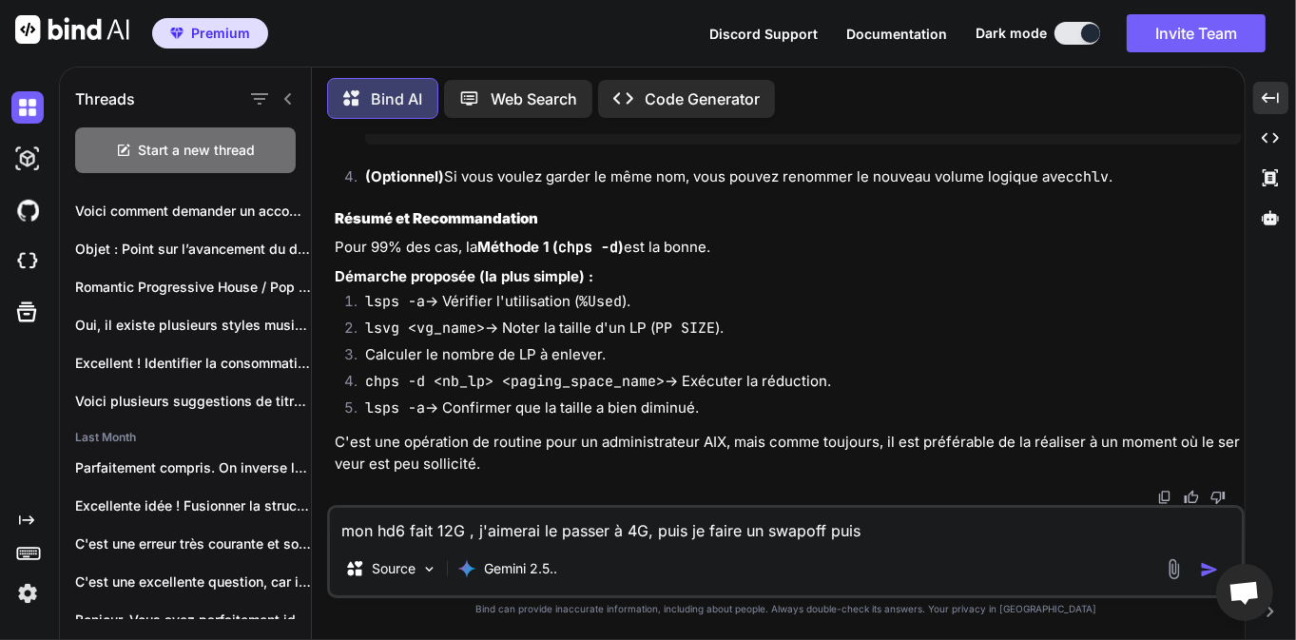
click at [1006, 530] on textarea "mon hd6 fait 12G , j'aimerai le passer à 4G, puis je faire un swapoff puis" at bounding box center [786, 525] width 912 height 34
click at [378, 529] on textarea "mon hd6 fait 12G , j'aimerai le passer à 4G, puis je faire un swapoff puis chan…" at bounding box center [786, 525] width 912 height 34
click at [904, 532] on textarea "mon lv hd6 (rootvg) fait 12G , j'aimerai le passer à 4G, puis je faire un swapo…" at bounding box center [786, 525] width 912 height 34
click at [1201, 528] on textarea "mon lv hd6 (rootvg) fait 12G , j'aimerai le passer à 4G, puis je faire un swapo…" at bounding box center [786, 525] width 912 height 34
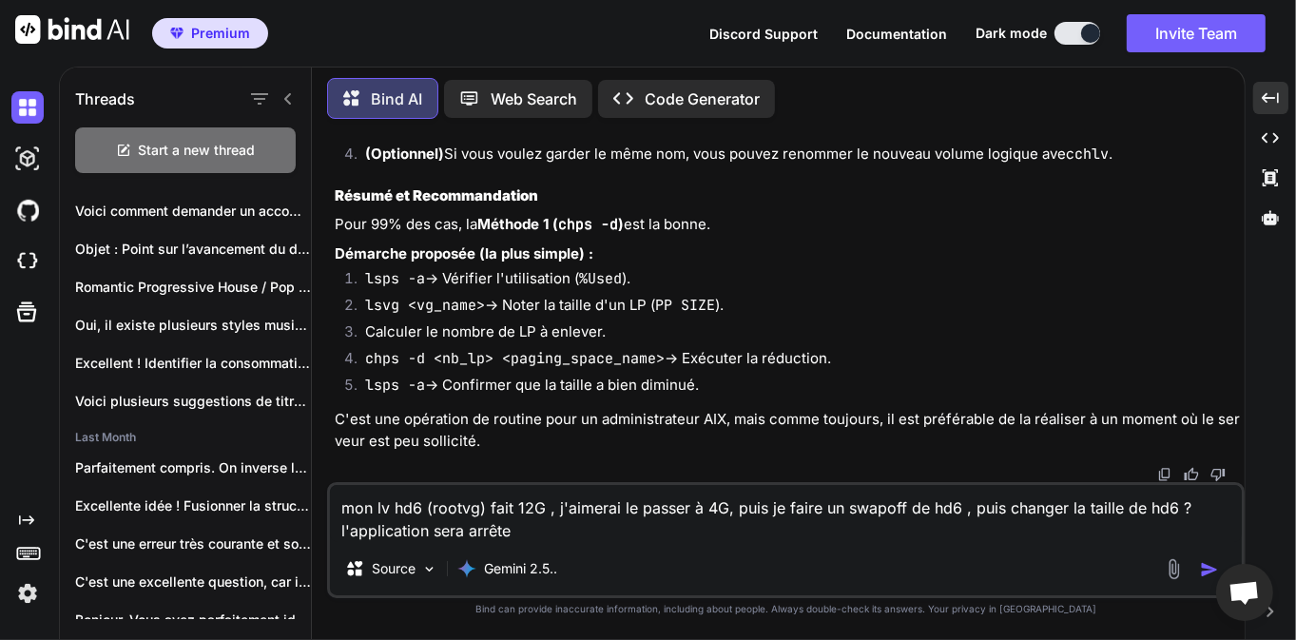
click at [336, 530] on textarea "mon lv hd6 (rootvg) fait 12G , j'aimerai le passer à 4G, puis je faire un swapo…" at bounding box center [786, 513] width 912 height 57
click at [587, 532] on textarea "mon lv hd6 (rootvg) fait 12G , j'aimerai le passer à 4G, puis je faire un swapo…" at bounding box center [786, 513] width 912 height 57
type textarea "mon lv hd6 (rootvg) fait 12G , j'aimerai le passer à 4G, puis je faire un swapo…"
click at [1205, 569] on img "button" at bounding box center [1209, 569] width 19 height 19
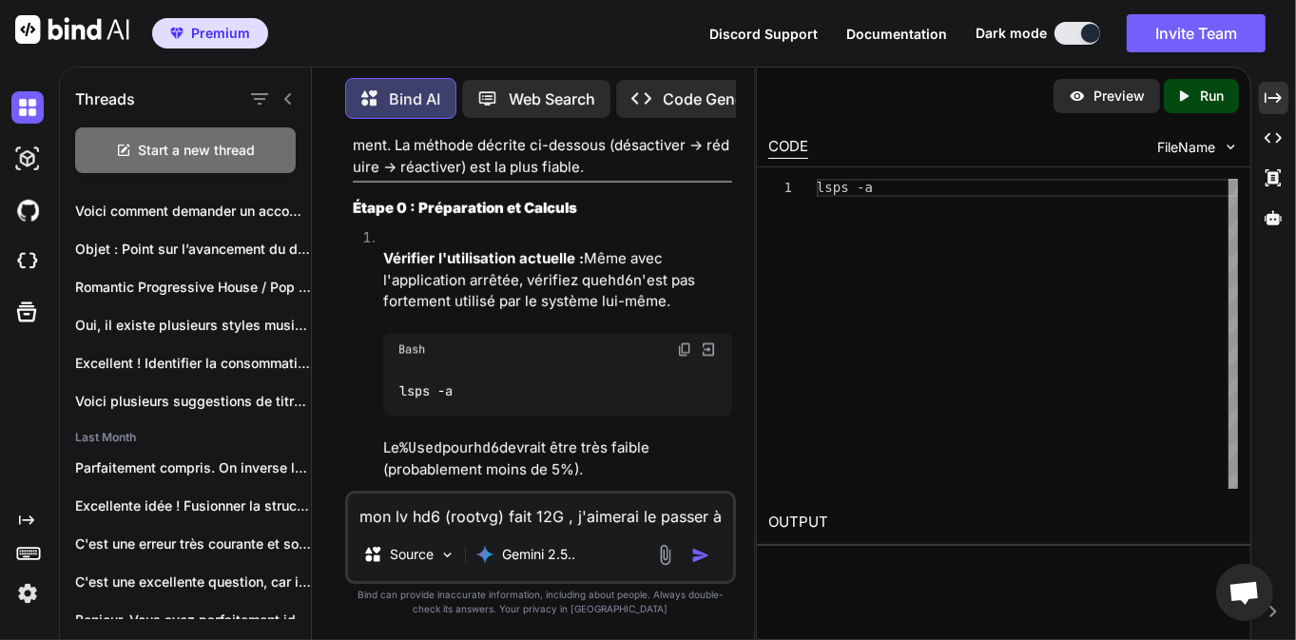
scroll to position [10007, 0]
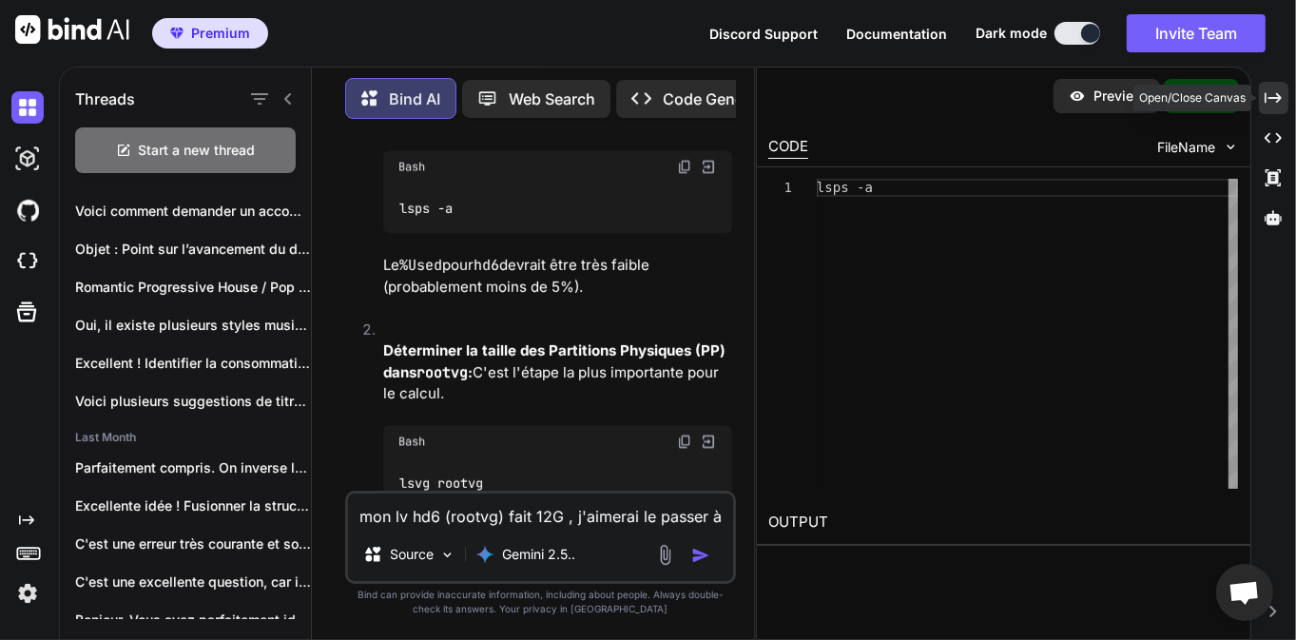
click at [1281, 106] on icon "Created with Pixso." at bounding box center [1272, 97] width 17 height 17
